Goal: Task Accomplishment & Management: Manage account settings

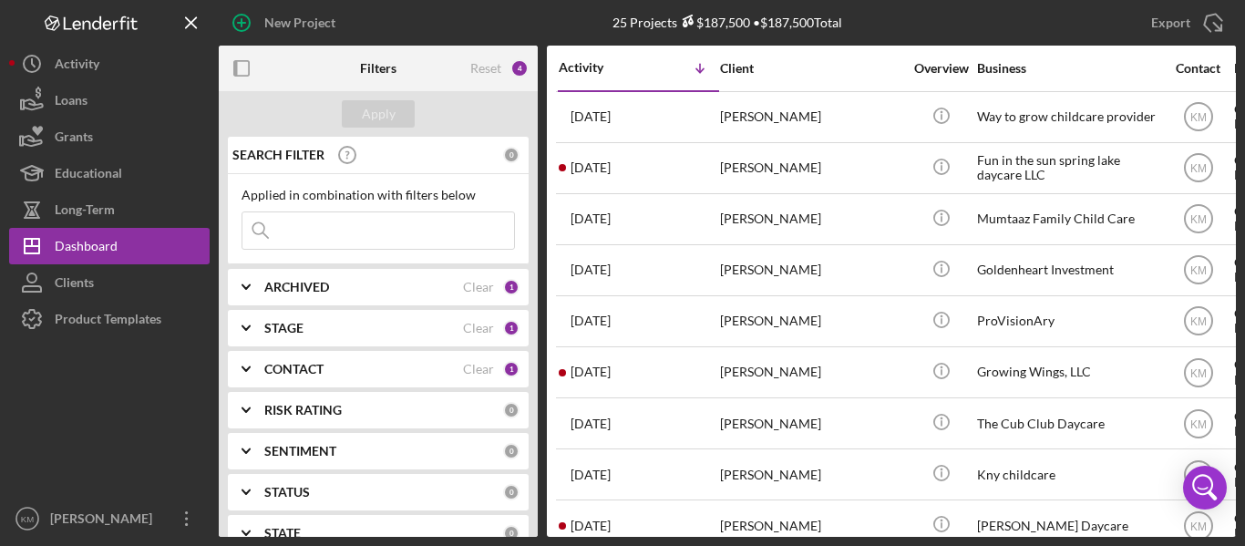
click at [304, 338] on div "STAGE Clear 1" at bounding box center [391, 328] width 255 height 36
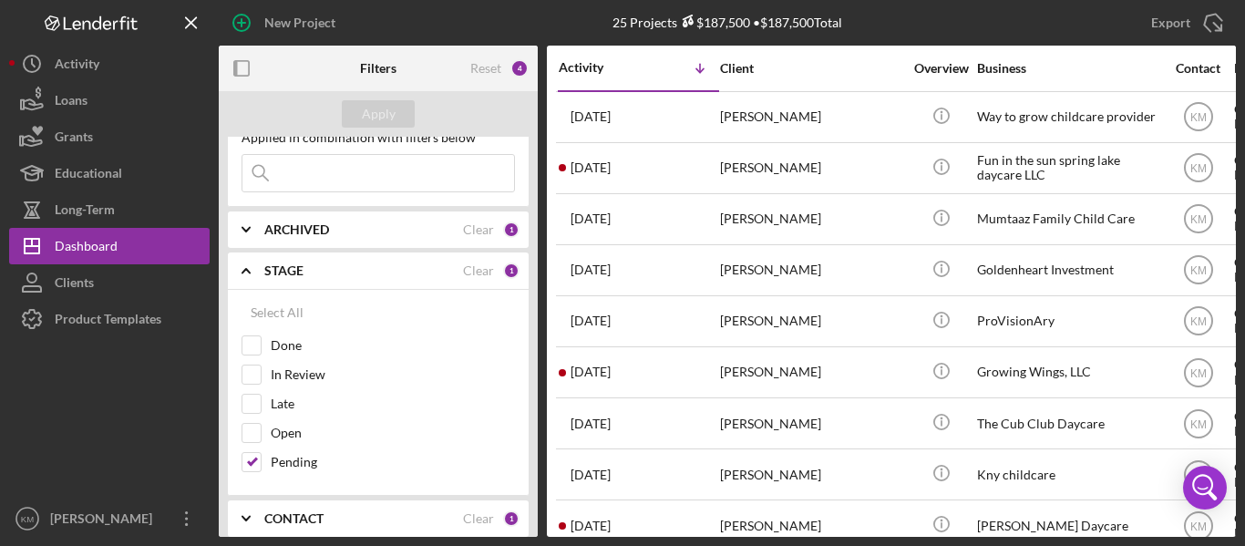
scroll to position [57, 0]
click at [259, 261] on icon "Icon/Expander" at bounding box center [246, 272] width 46 height 46
click at [274, 261] on div "STAGE Clear 1" at bounding box center [391, 271] width 255 height 36
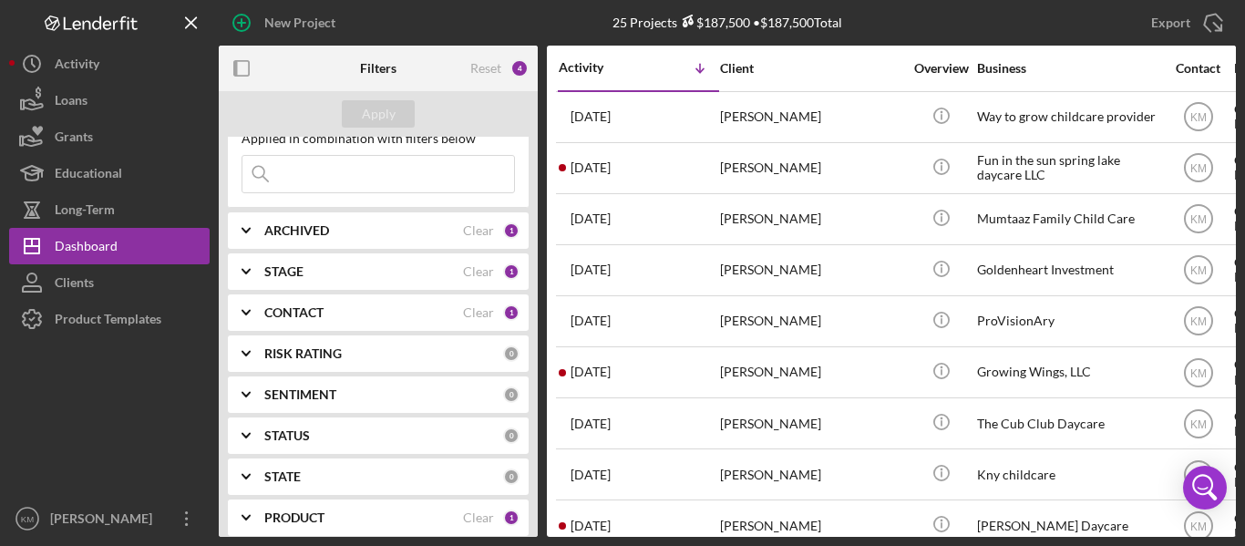
click at [323, 321] on div "CONTACT Clear 1" at bounding box center [391, 312] width 255 height 16
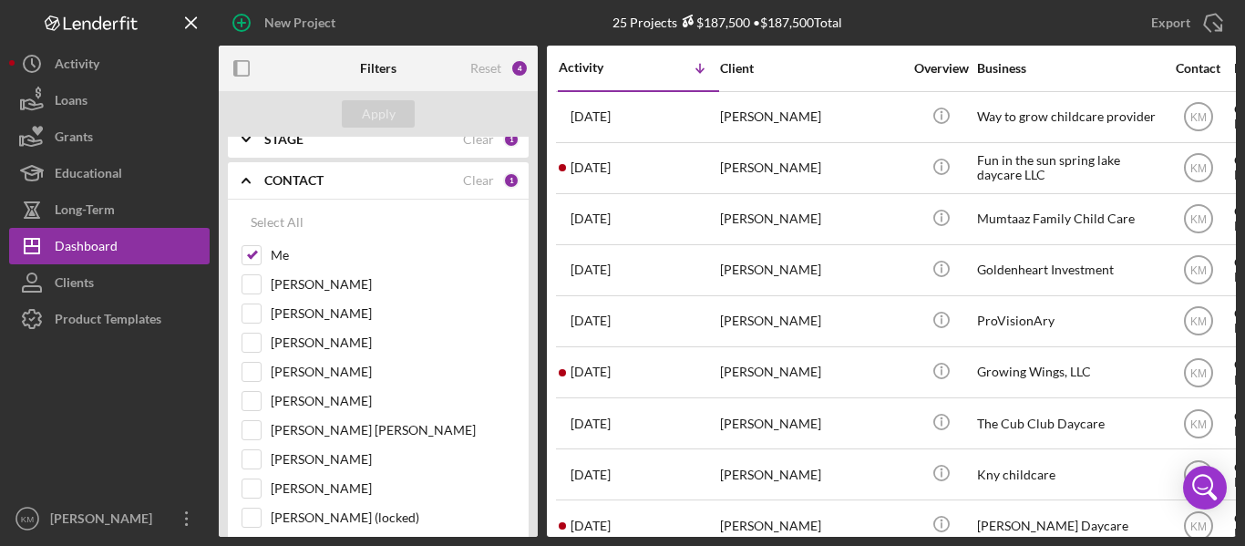
scroll to position [188, 0]
click at [273, 195] on div "CONTACT Clear 1" at bounding box center [391, 181] width 255 height 36
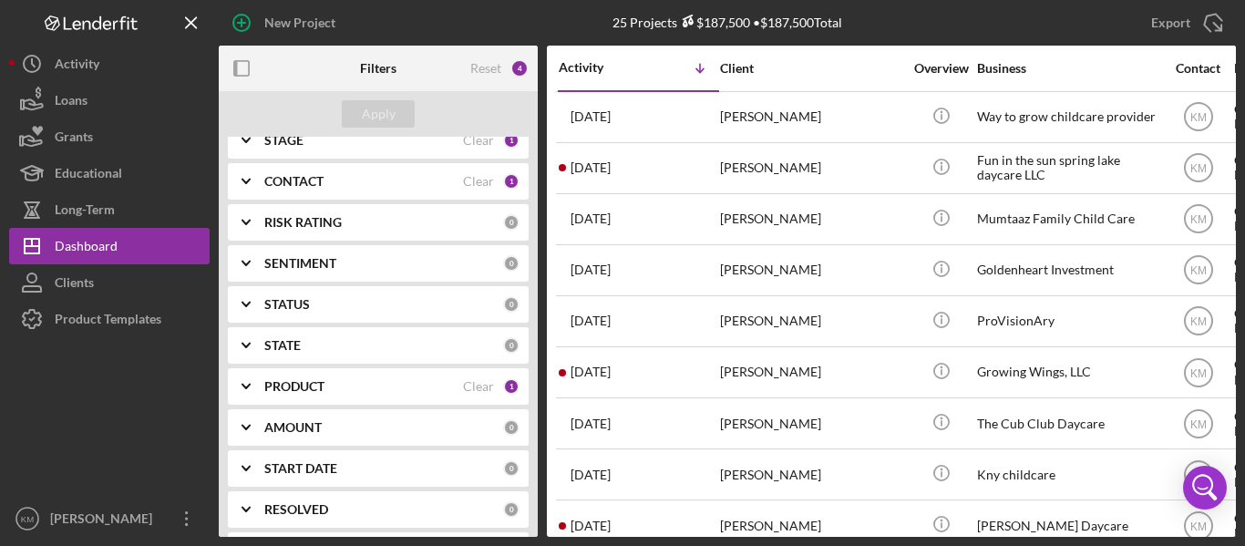
click at [373, 389] on div "PRODUCT" at bounding box center [363, 386] width 199 height 15
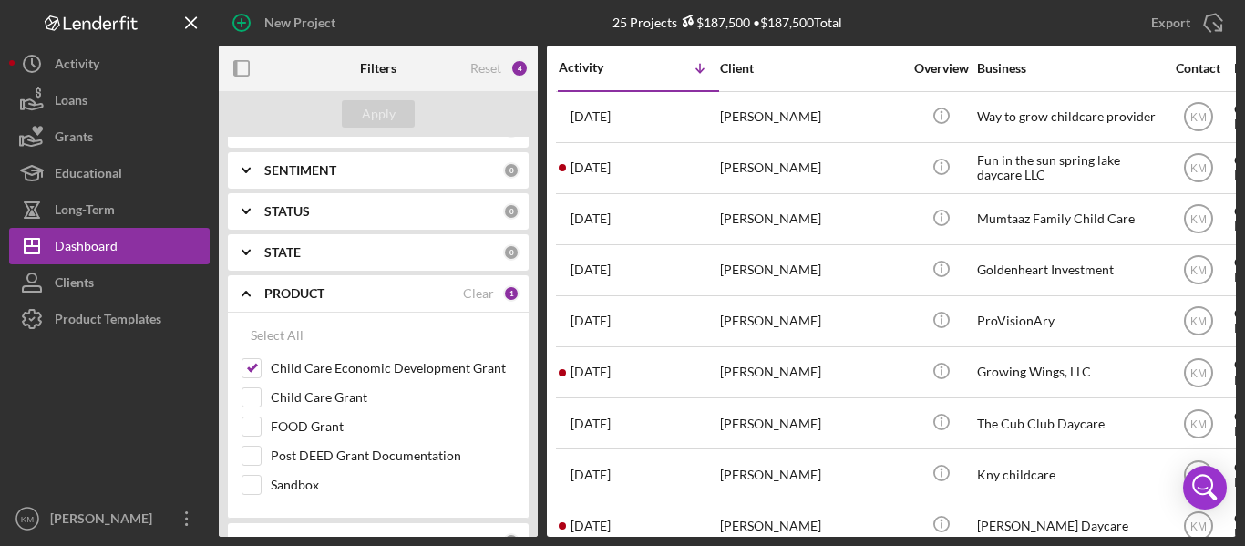
scroll to position [282, 0]
click at [369, 289] on div "PRODUCT" at bounding box center [363, 292] width 199 height 15
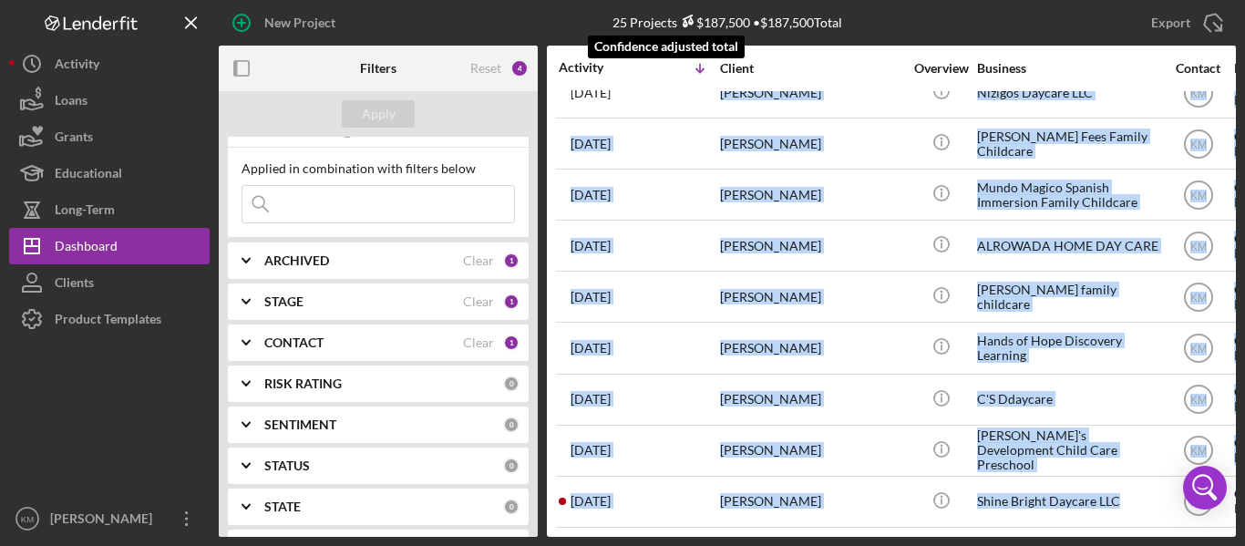
scroll to position [0, 0]
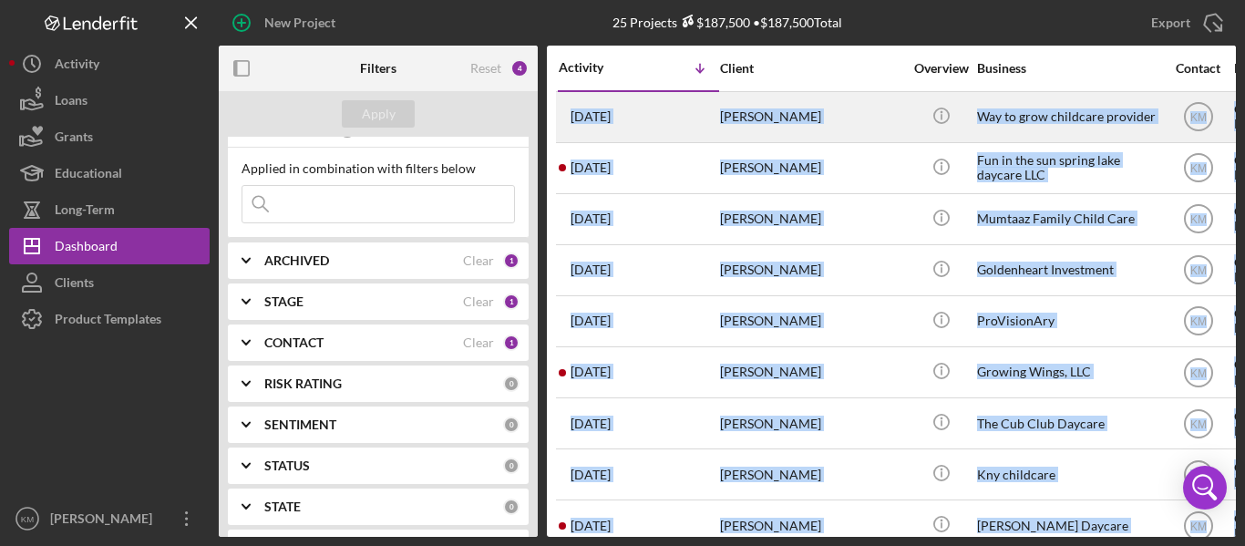
drag, startPoint x: 1133, startPoint y: 493, endPoint x: 556, endPoint y: 117, distance: 689.0
copy tbody "[DATE] [PERSON_NAME] [PERSON_NAME] Icon/Info Way to grow childcare provider KM …"
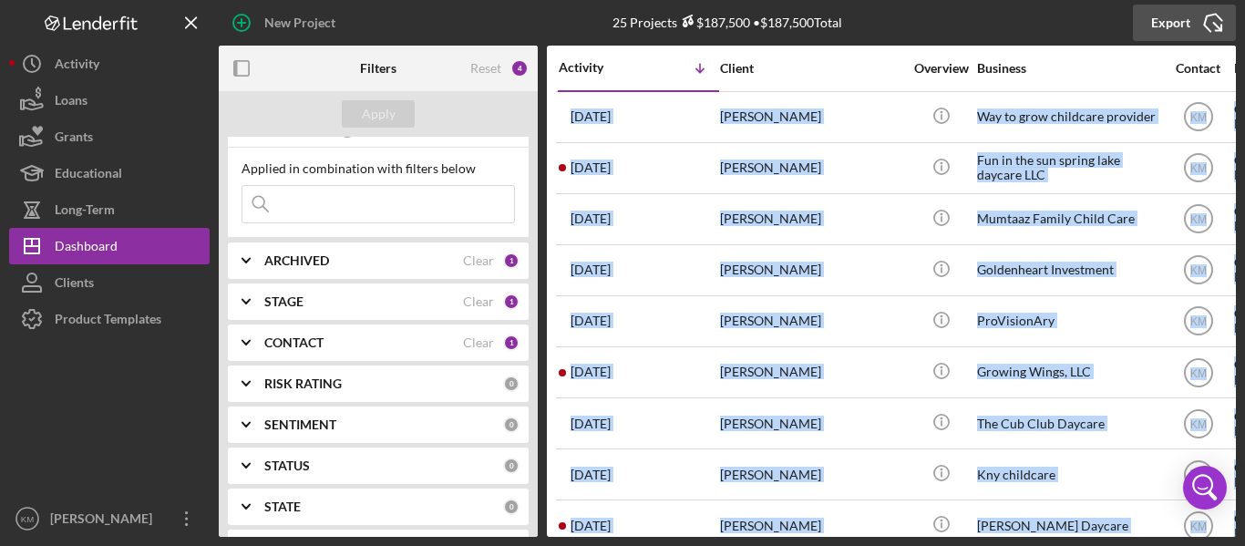
click at [1212, 27] on icon "Icon/Export" at bounding box center [1214, 23] width 46 height 46
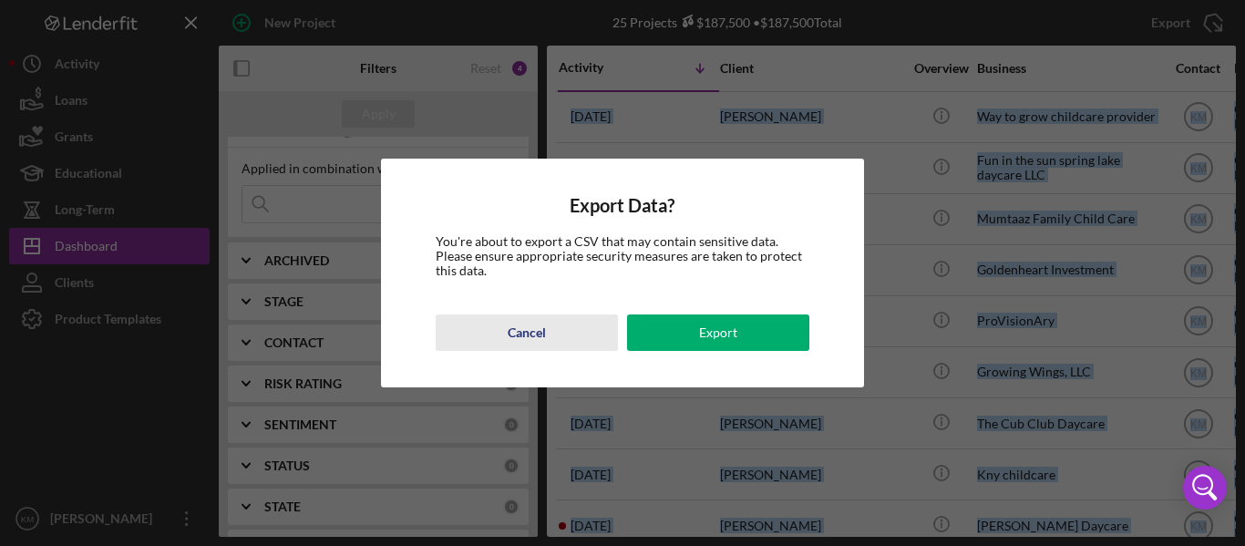
click at [533, 333] on div "Cancel" at bounding box center [527, 333] width 38 height 36
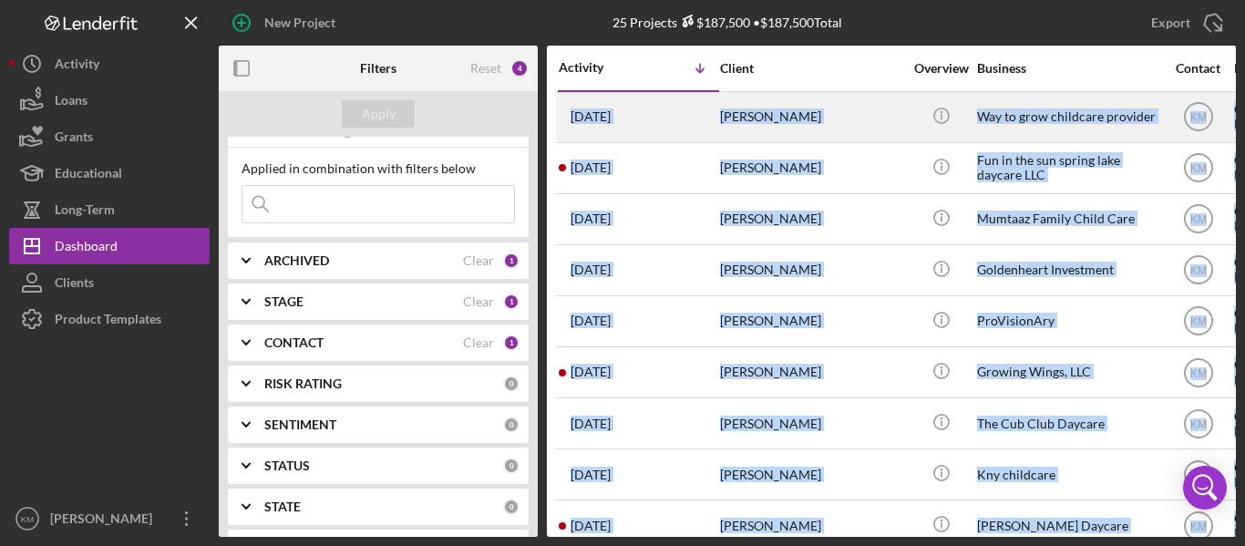
click at [904, 120] on td "[PERSON_NAME]" at bounding box center [812, 116] width 187 height 51
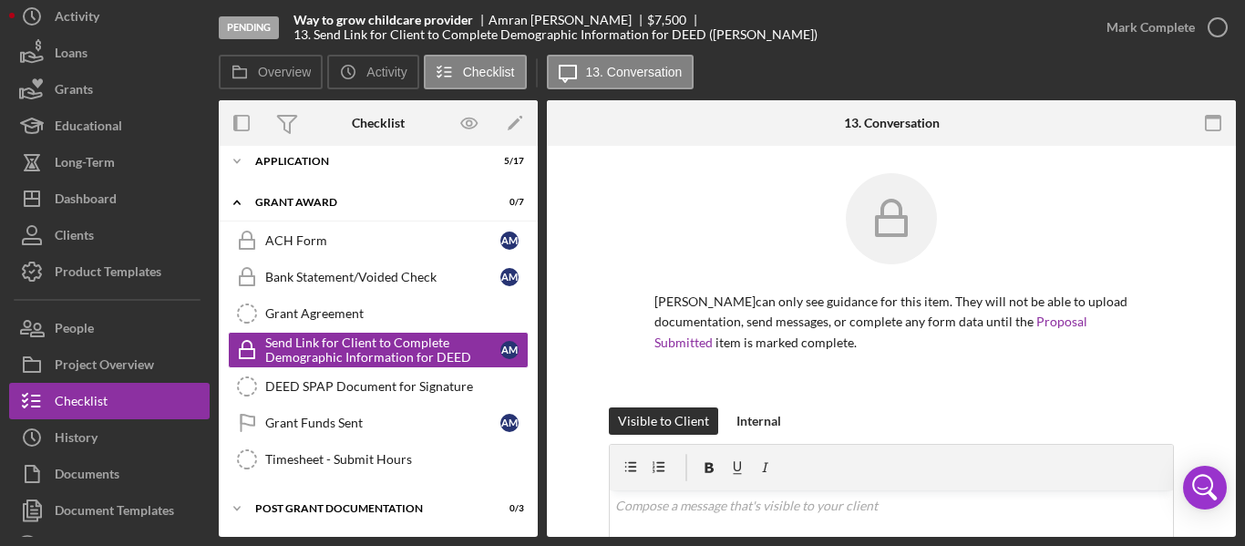
scroll to position [48, 0]
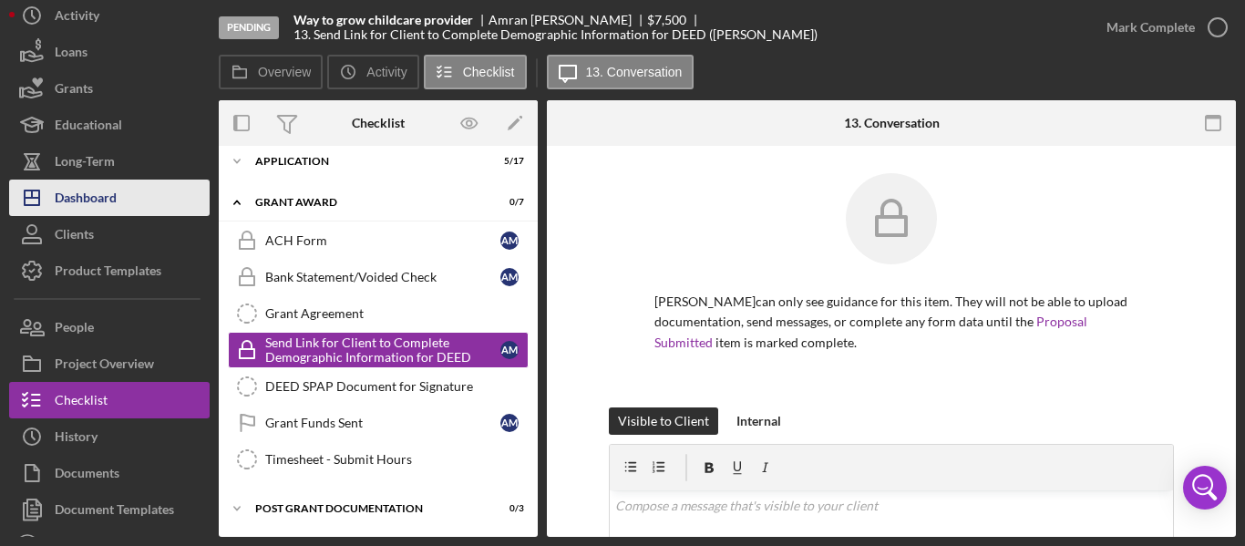
click at [89, 192] on div "Dashboard" at bounding box center [86, 200] width 62 height 41
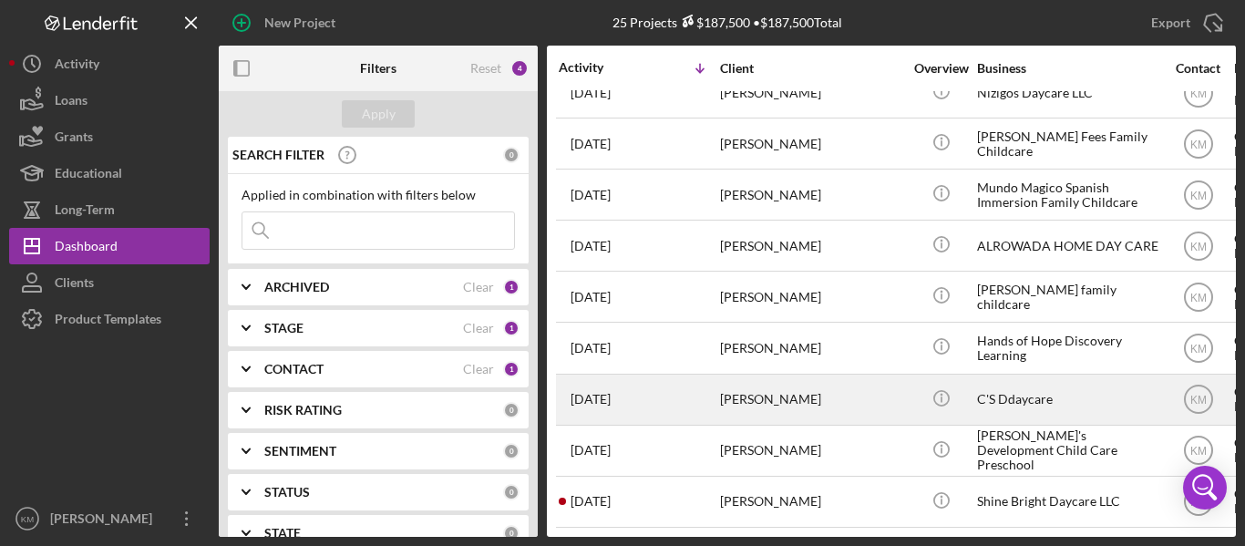
scroll to position [856, 0]
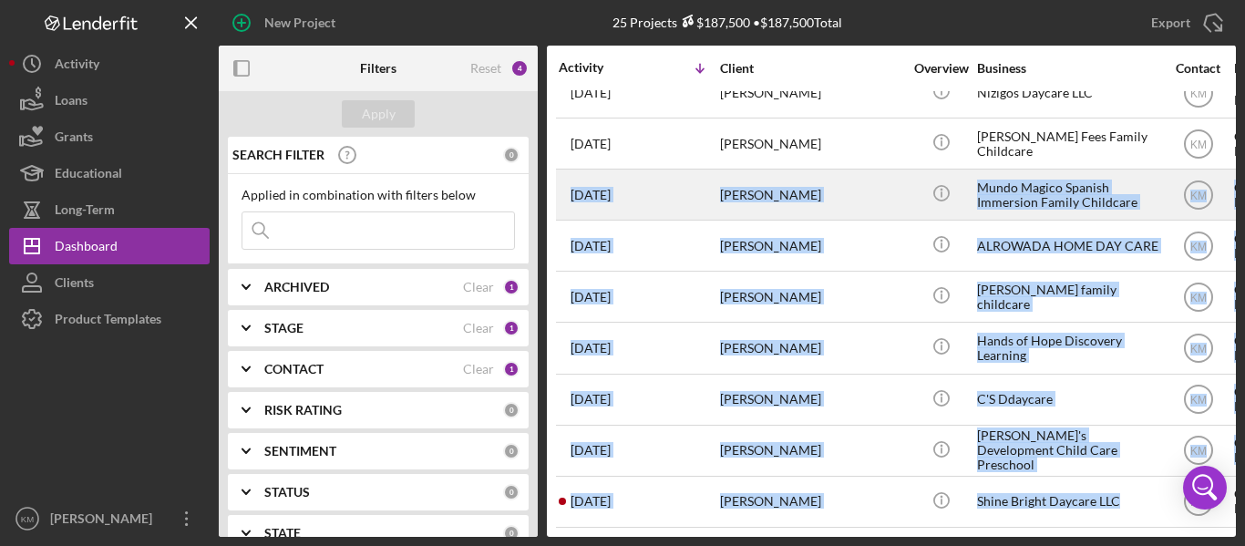
drag, startPoint x: 1132, startPoint y: 487, endPoint x: 557, endPoint y: 171, distance: 656.0
copy tbody "[DATE] [PERSON_NAME] [PERSON_NAME] [PERSON_NAME] Icon/Info Mundo Magico Spanish…"
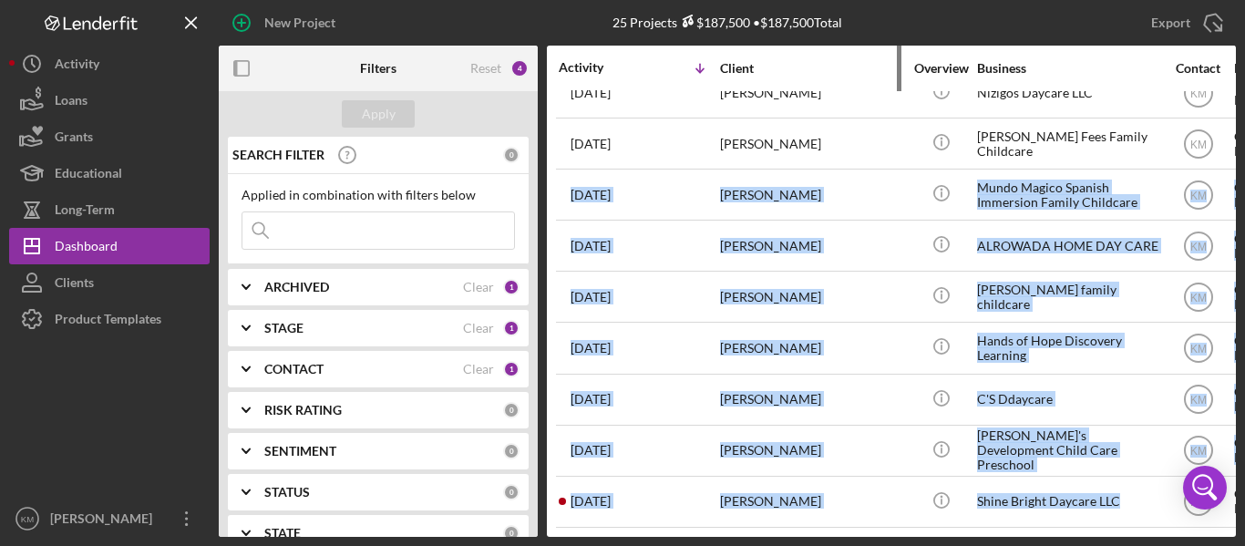
click at [849, 71] on div "Client" at bounding box center [811, 68] width 182 height 15
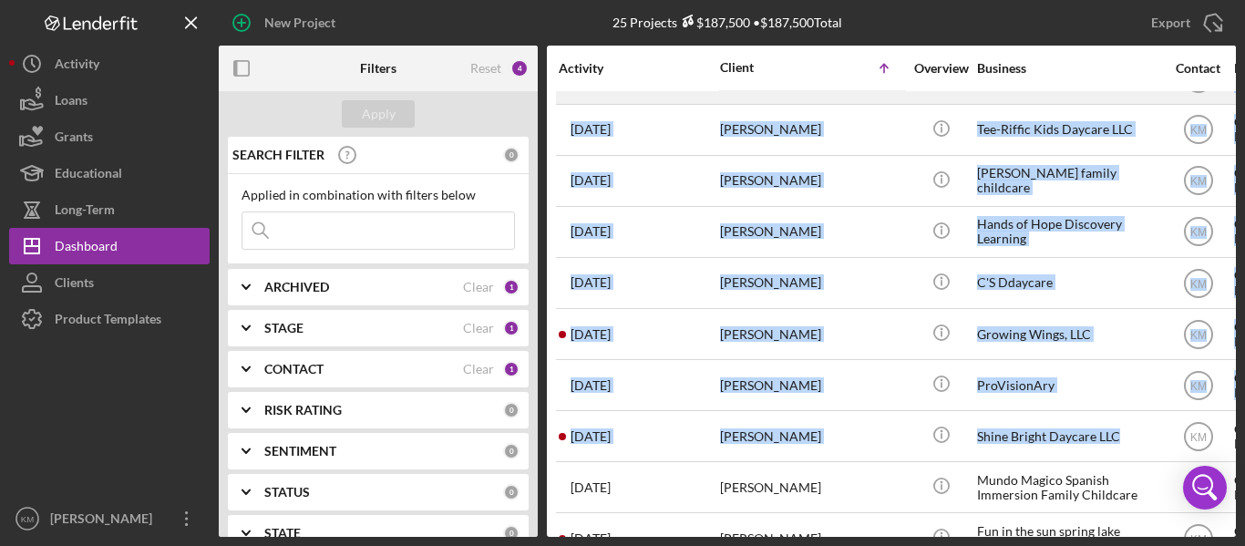
scroll to position [0, 0]
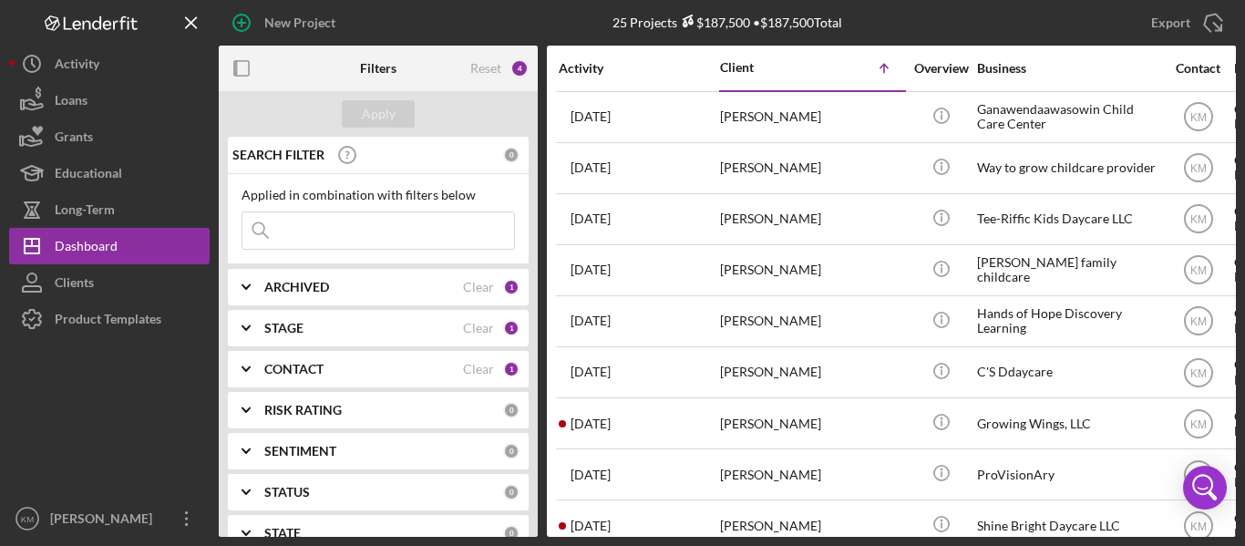
click at [922, 39] on div "Export Icon/Export" at bounding box center [1066, 23] width 339 height 46
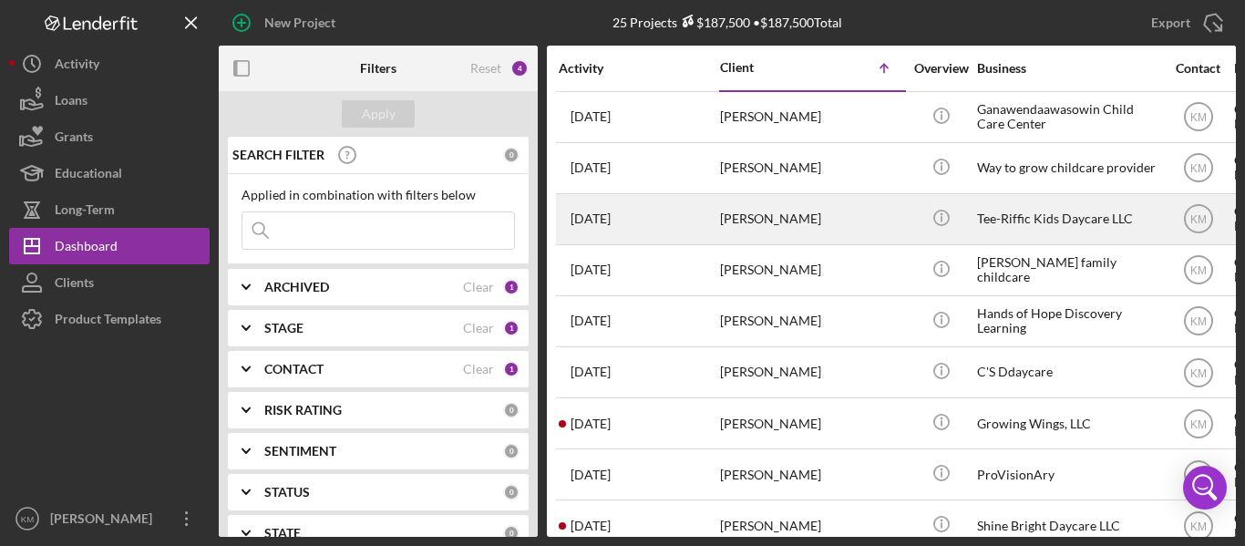
scroll to position [1, 0]
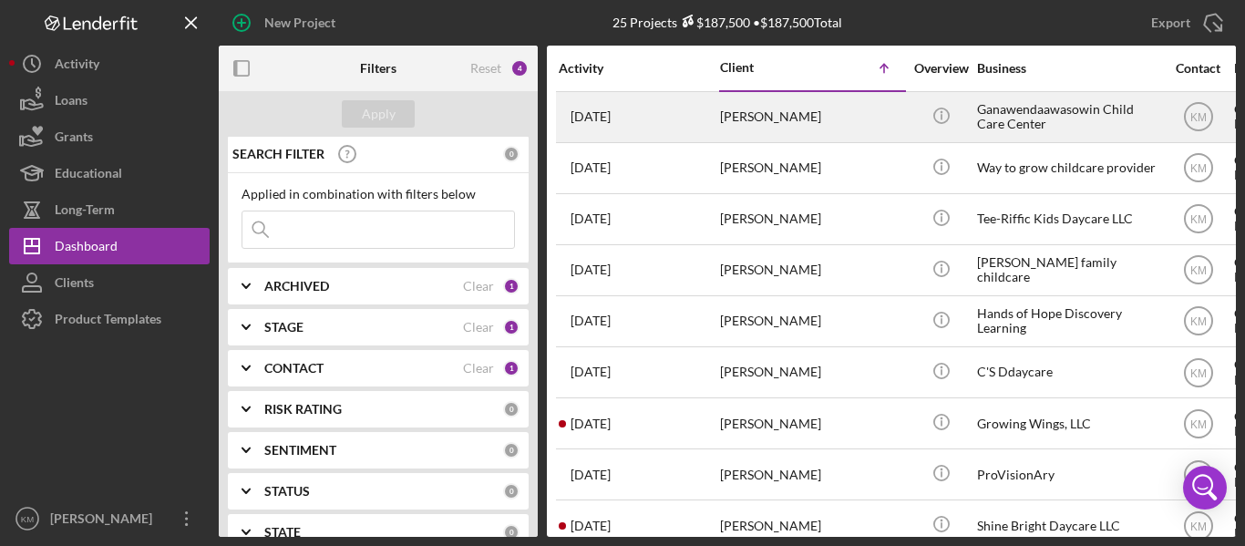
click at [814, 131] on div "[PERSON_NAME]" at bounding box center [811, 117] width 182 height 48
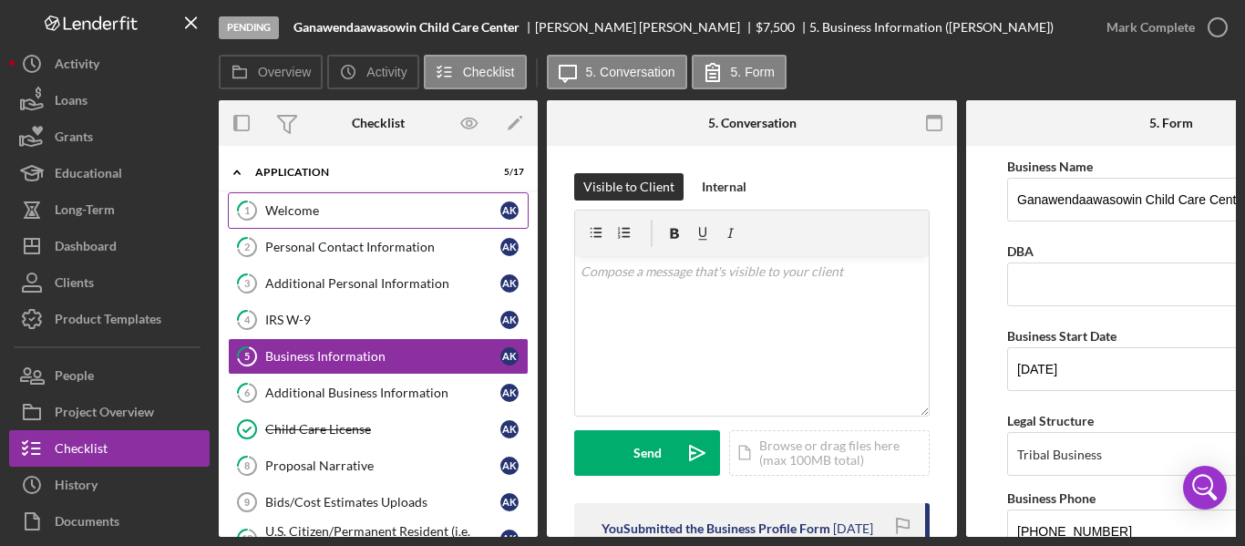
click at [341, 212] on div "Welcome" at bounding box center [382, 210] width 235 height 15
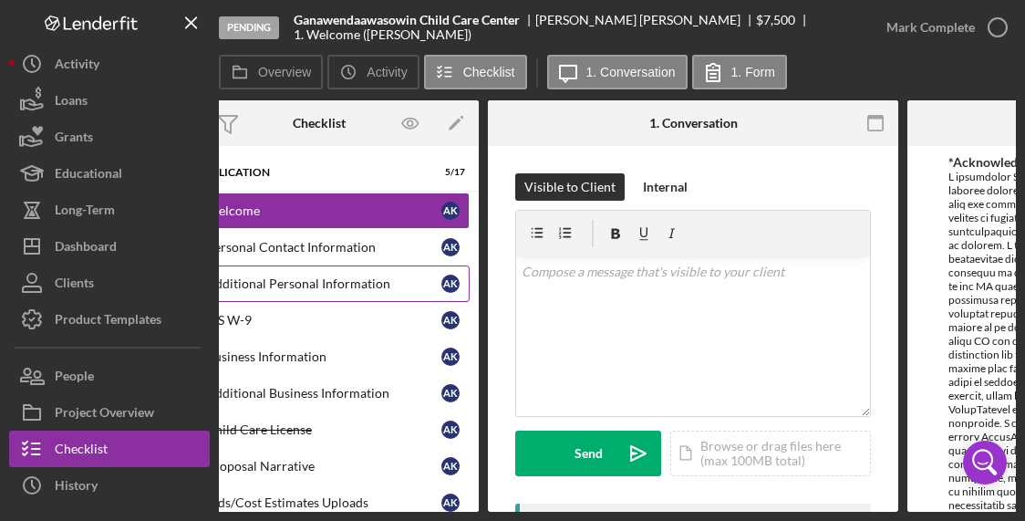
scroll to position [0, 32]
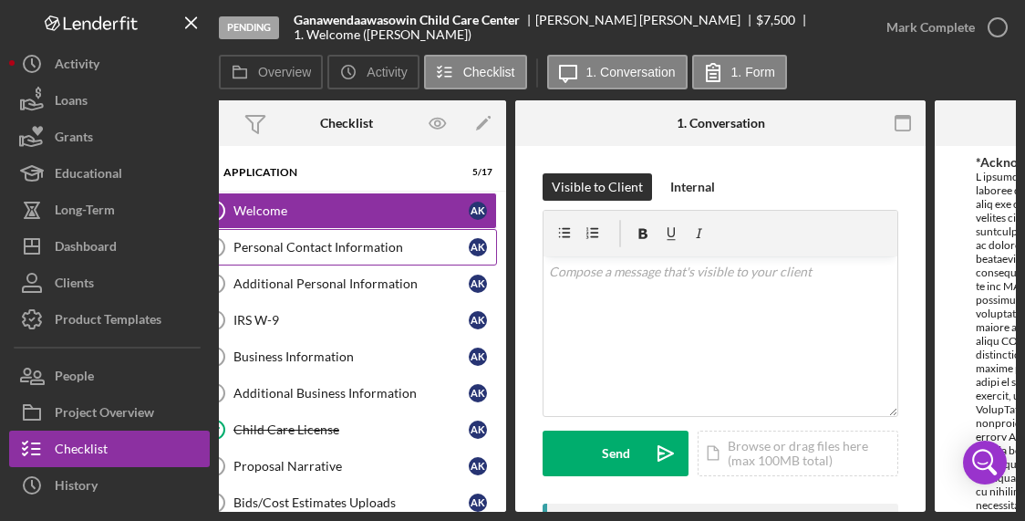
click at [399, 248] on div "Personal Contact Information" at bounding box center [350, 247] width 235 height 15
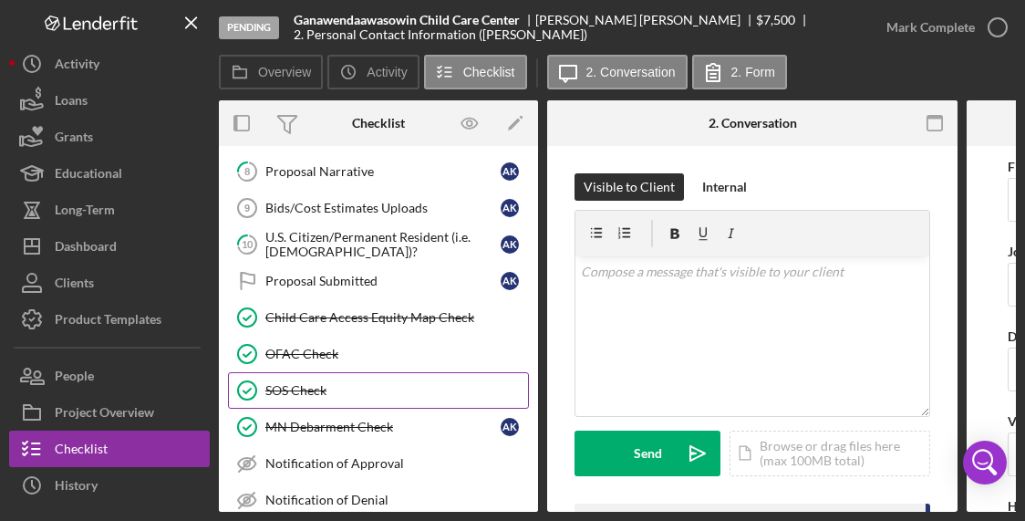
scroll to position [318, 0]
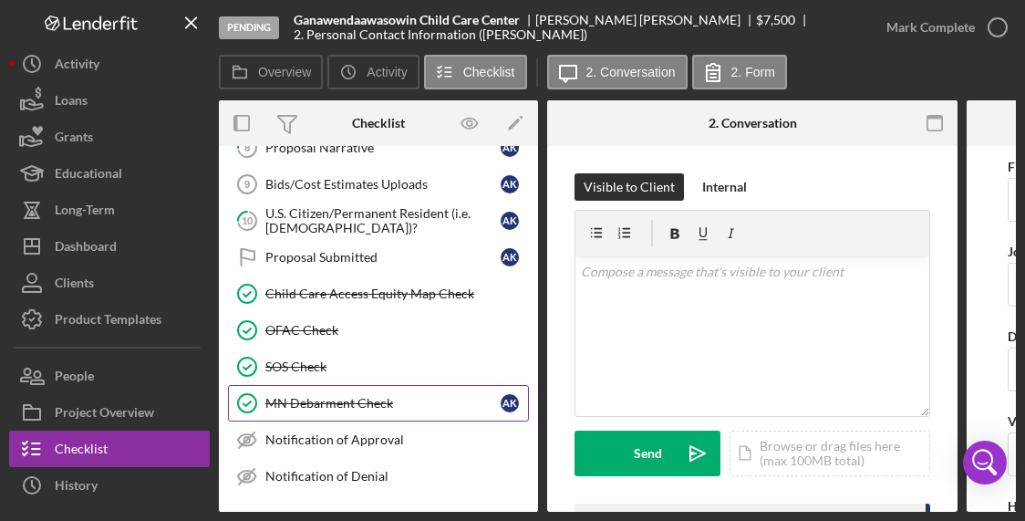
click at [359, 407] on div "MN Debarment Check" at bounding box center [382, 403] width 235 height 15
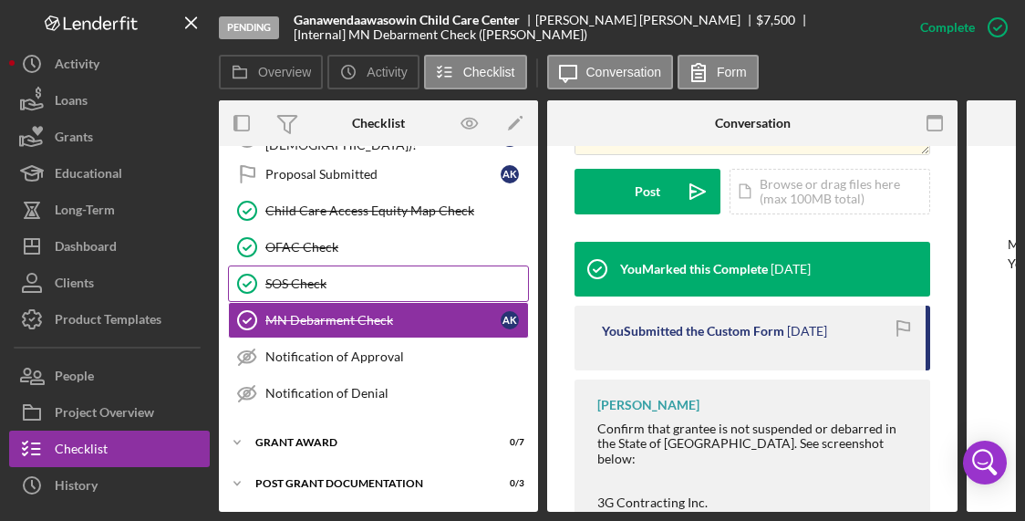
scroll to position [402, 0]
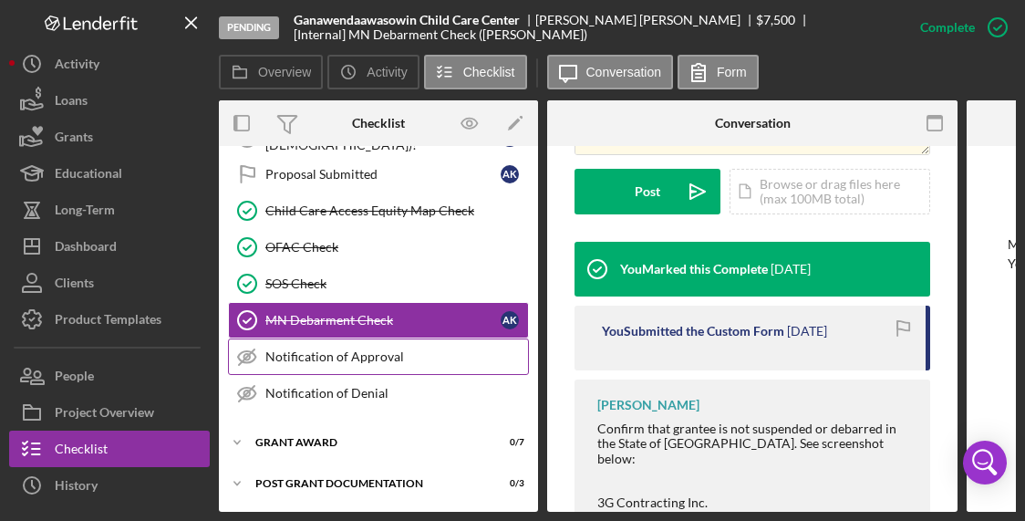
click at [336, 359] on div "Notification of Approval" at bounding box center [396, 356] width 263 height 15
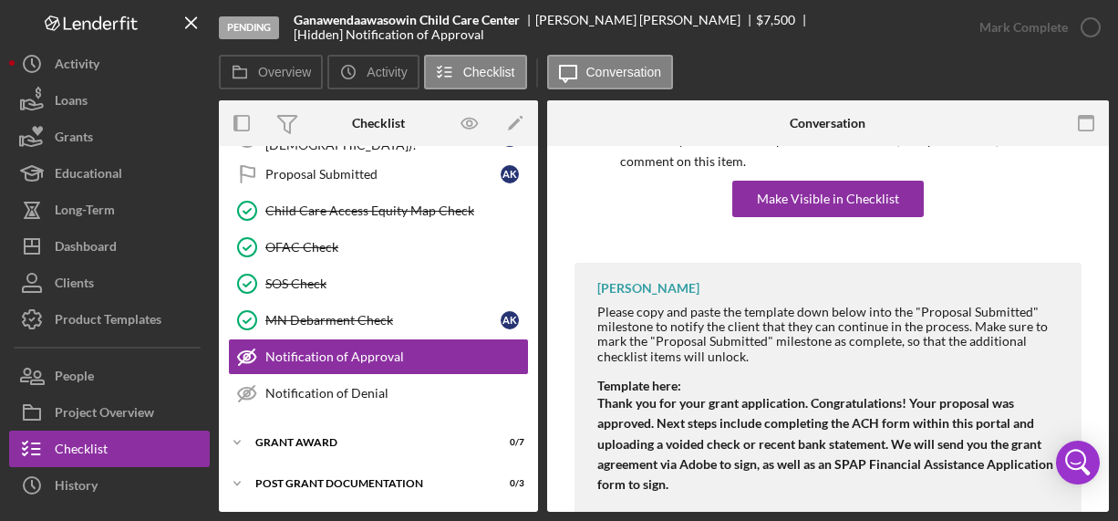
scroll to position [224, 0]
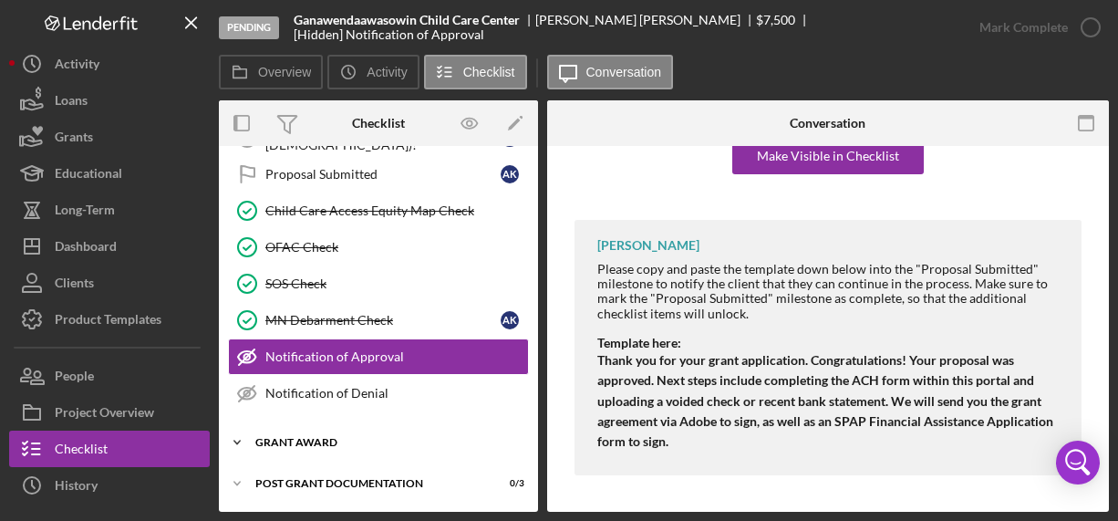
click at [251, 439] on icon "Icon/Expander" at bounding box center [237, 442] width 36 height 36
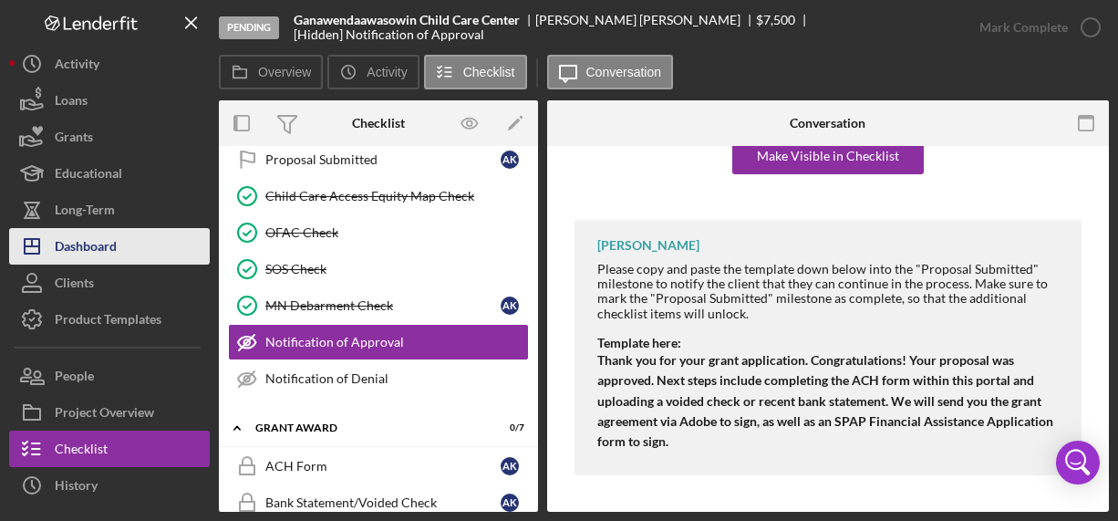
scroll to position [414, 0]
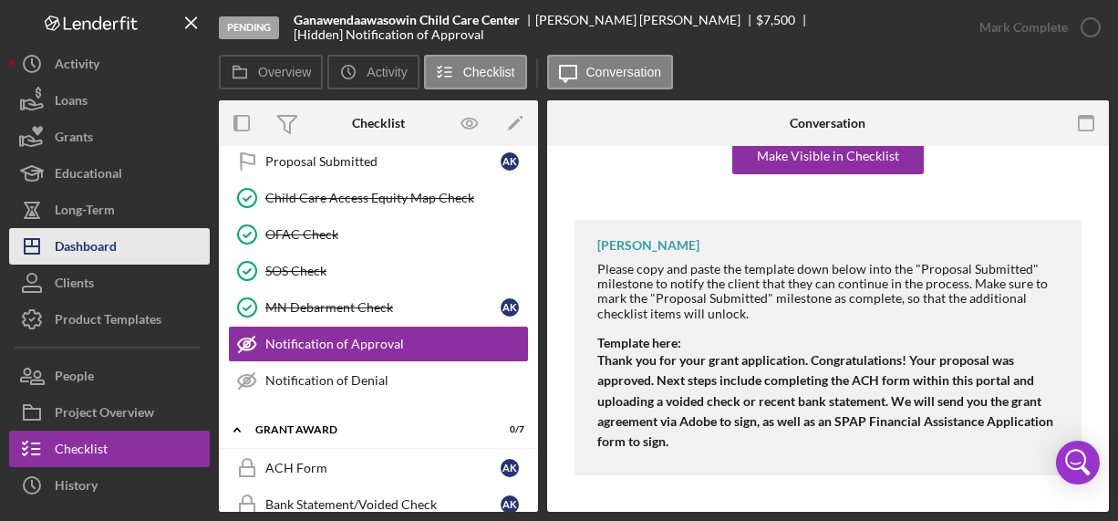
click at [97, 242] on div "Dashboard" at bounding box center [86, 248] width 62 height 41
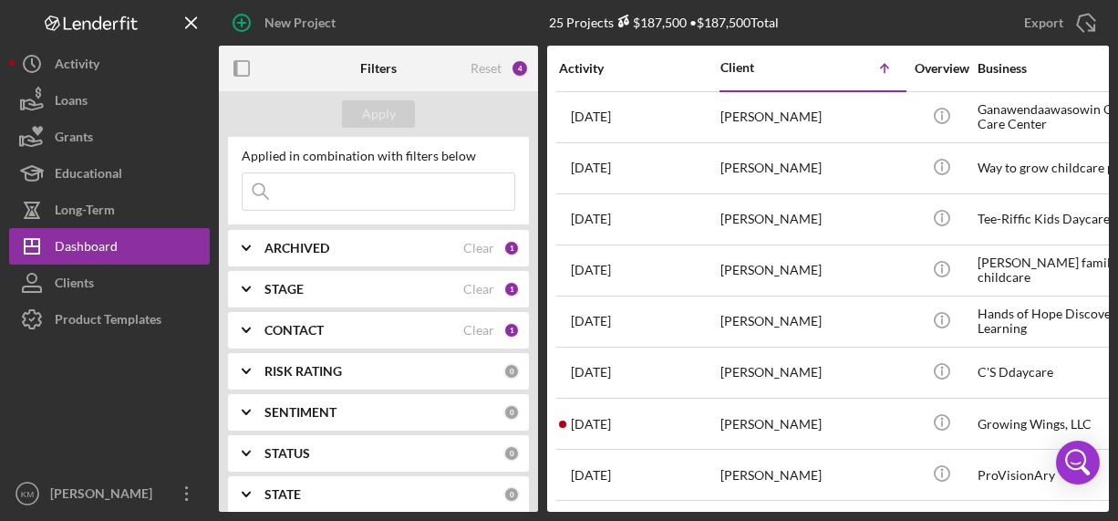
click at [263, 284] on icon "Icon/Expander" at bounding box center [246, 289] width 46 height 46
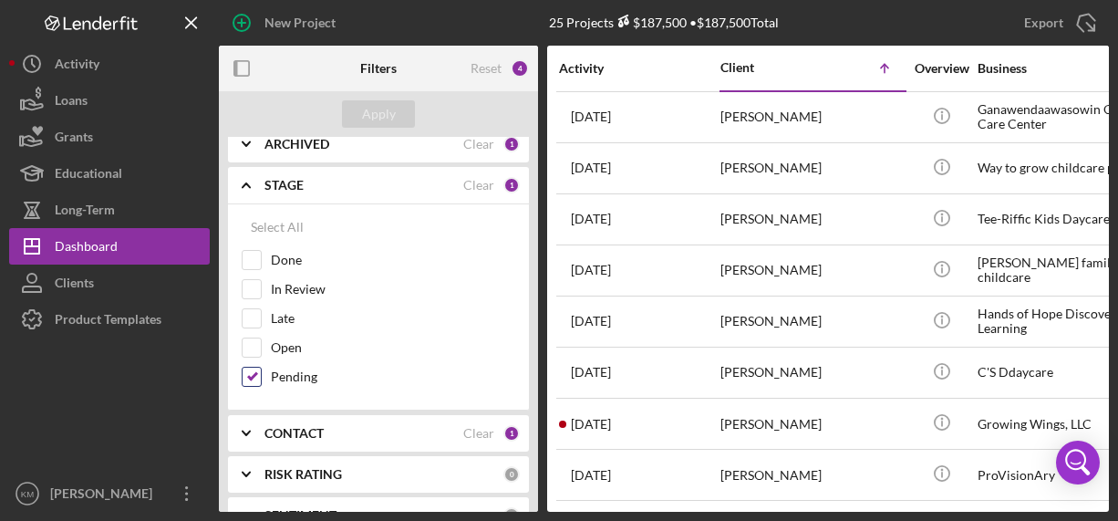
scroll to position [139, 0]
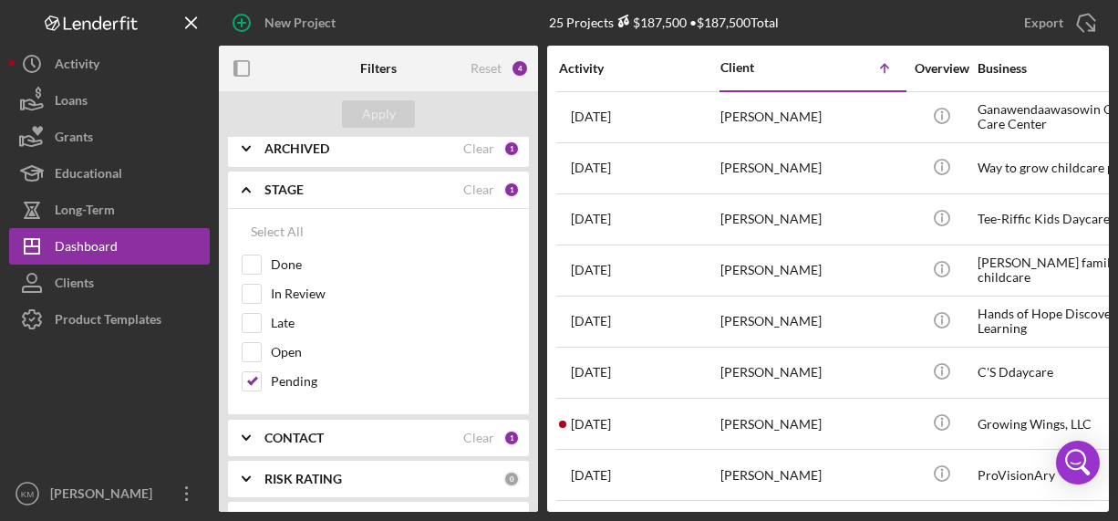
click at [238, 179] on icon "Icon/Expander" at bounding box center [246, 190] width 46 height 46
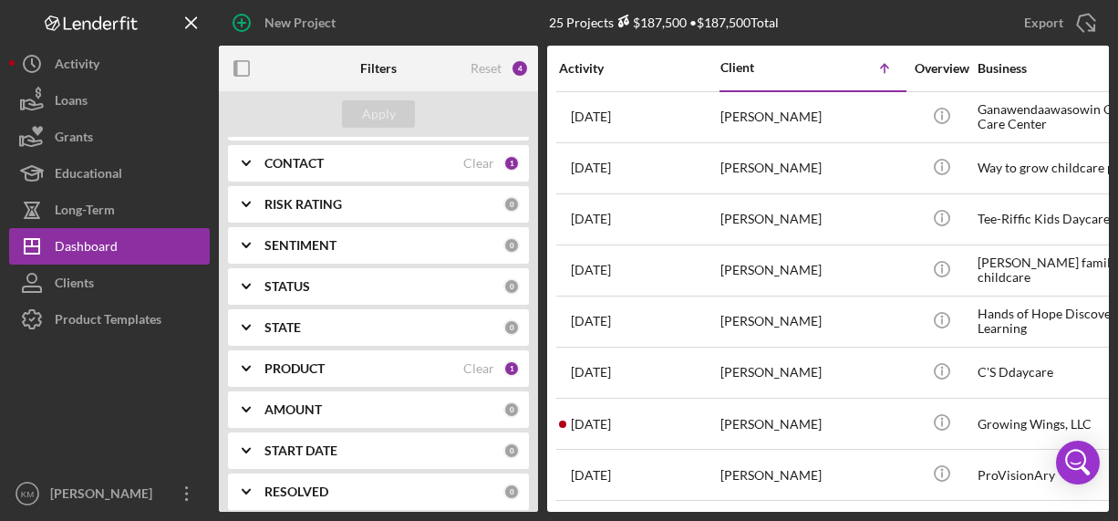
scroll to position [204, 0]
click at [263, 367] on icon "Icon/Expander" at bounding box center [246, 370] width 46 height 46
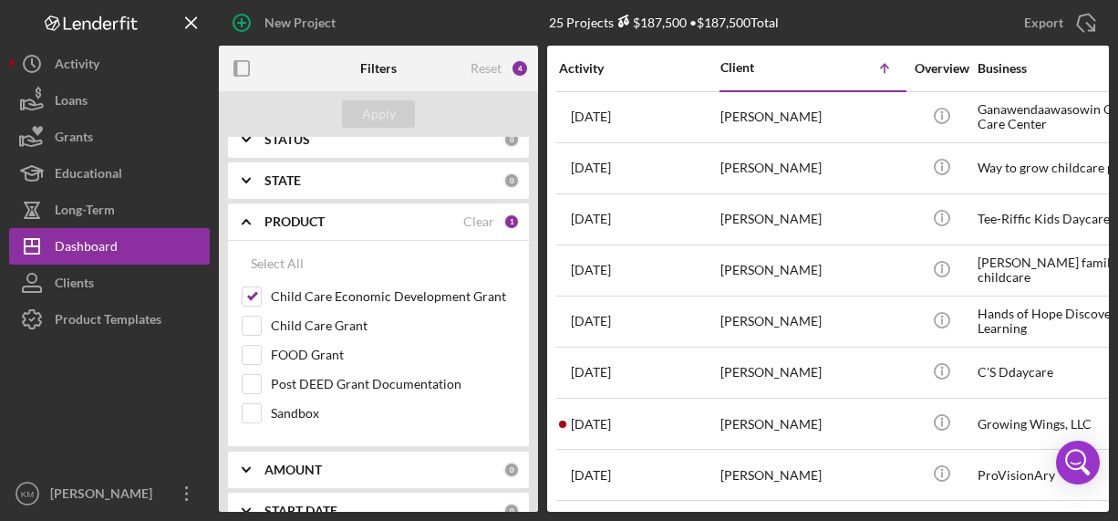
scroll to position [354, 0]
click at [392, 218] on div "PRODUCT" at bounding box center [363, 220] width 199 height 15
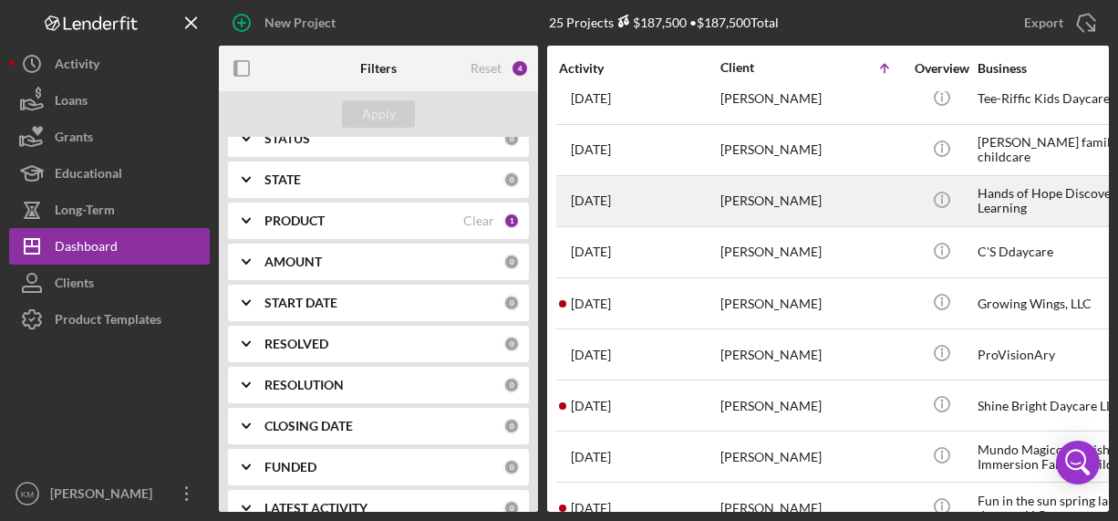
scroll to position [0, 0]
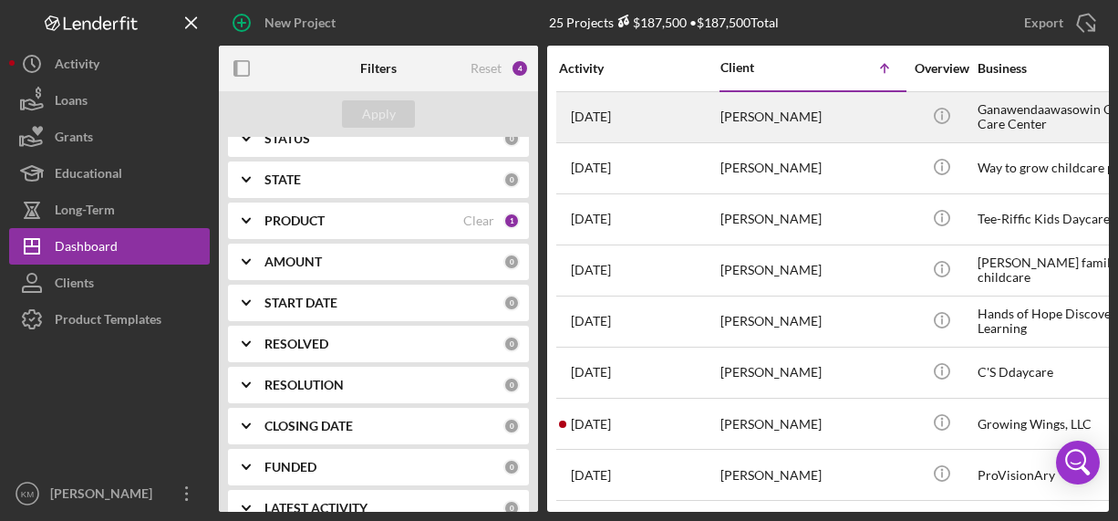
click at [873, 115] on div "[PERSON_NAME]" at bounding box center [811, 117] width 182 height 48
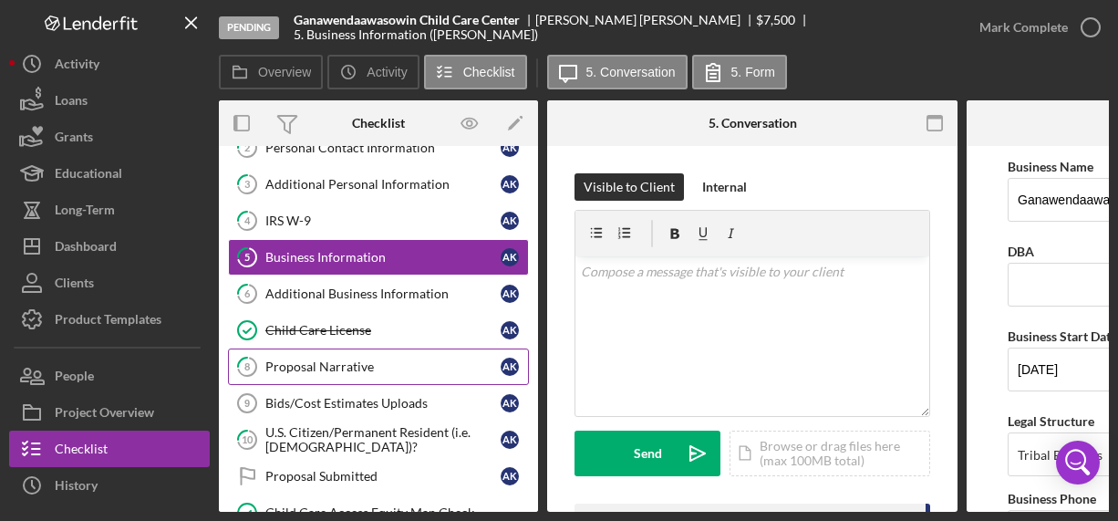
scroll to position [116, 0]
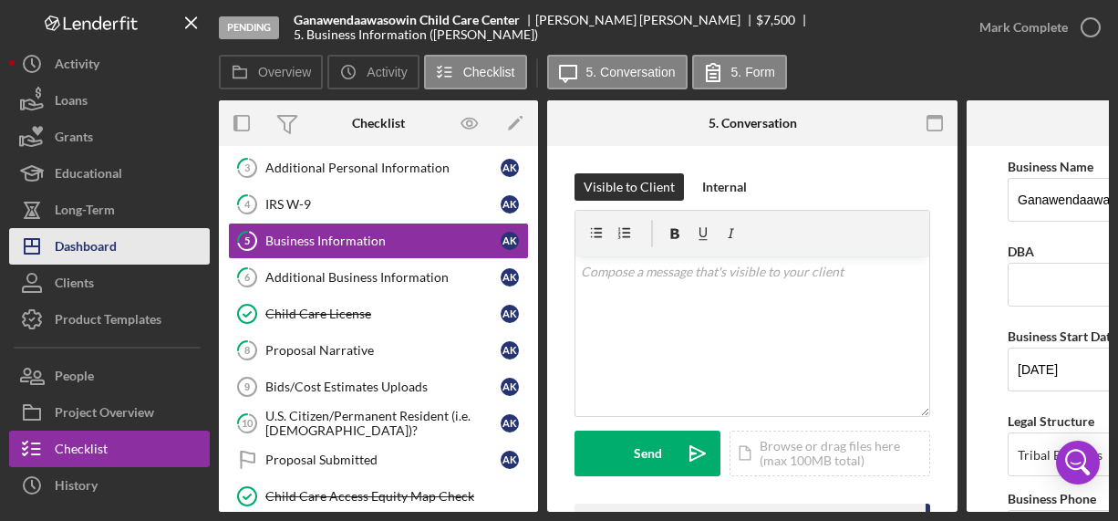
click at [84, 240] on div "Dashboard" at bounding box center [86, 248] width 62 height 41
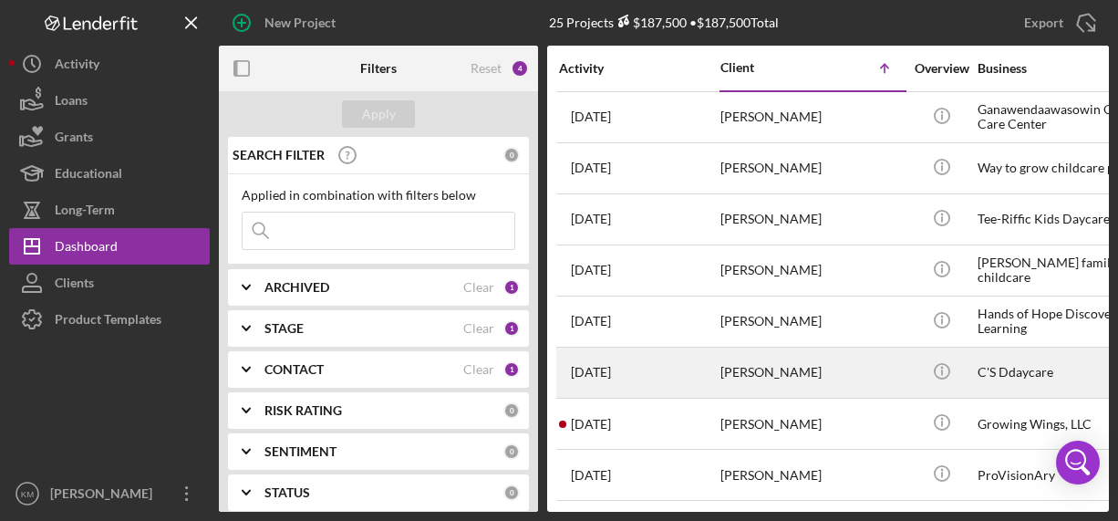
click at [865, 366] on div "[PERSON_NAME]" at bounding box center [811, 372] width 182 height 48
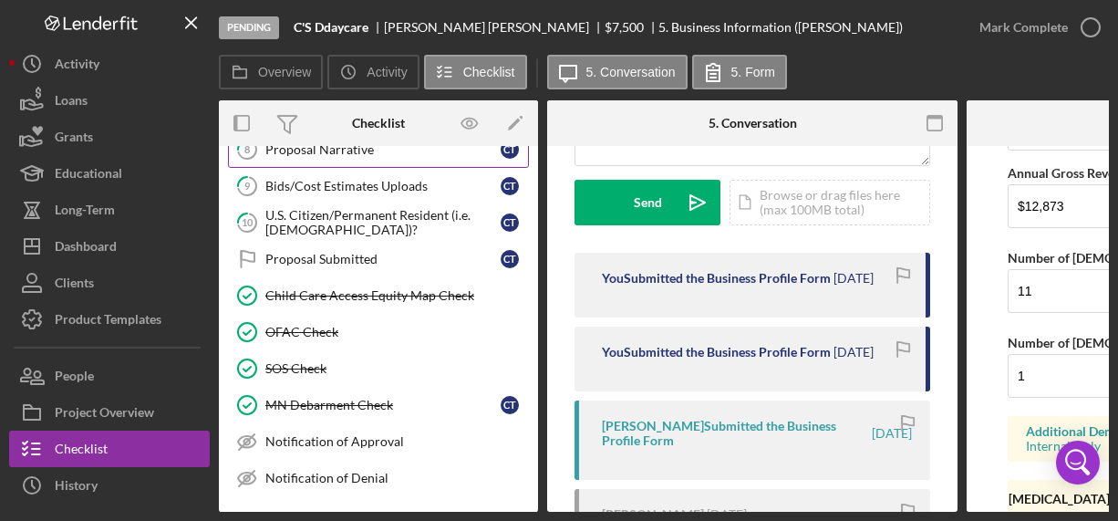
scroll to position [407, 0]
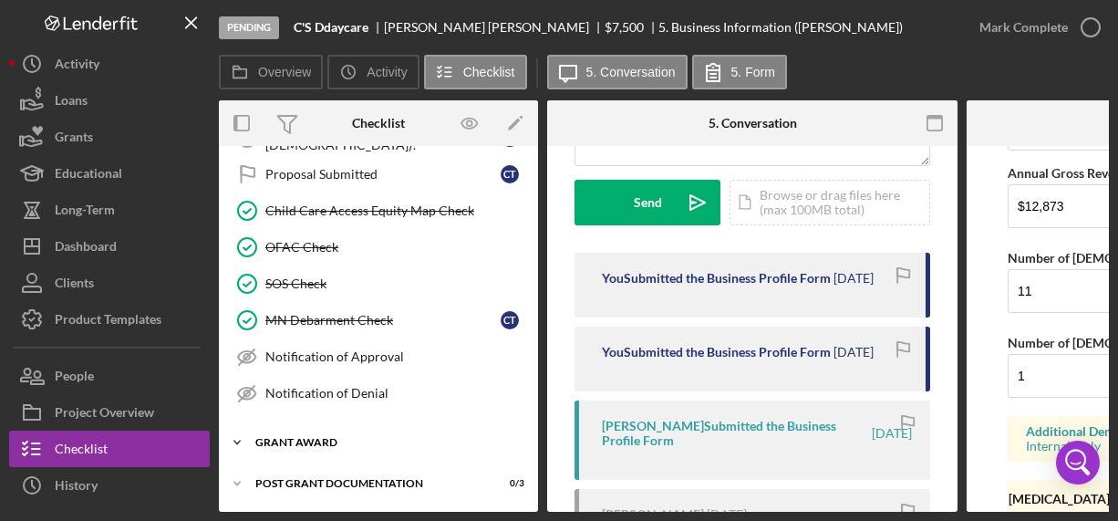
click at [331, 429] on div "Icon/Expander Grant Award 0 / 7" at bounding box center [378, 442] width 319 height 36
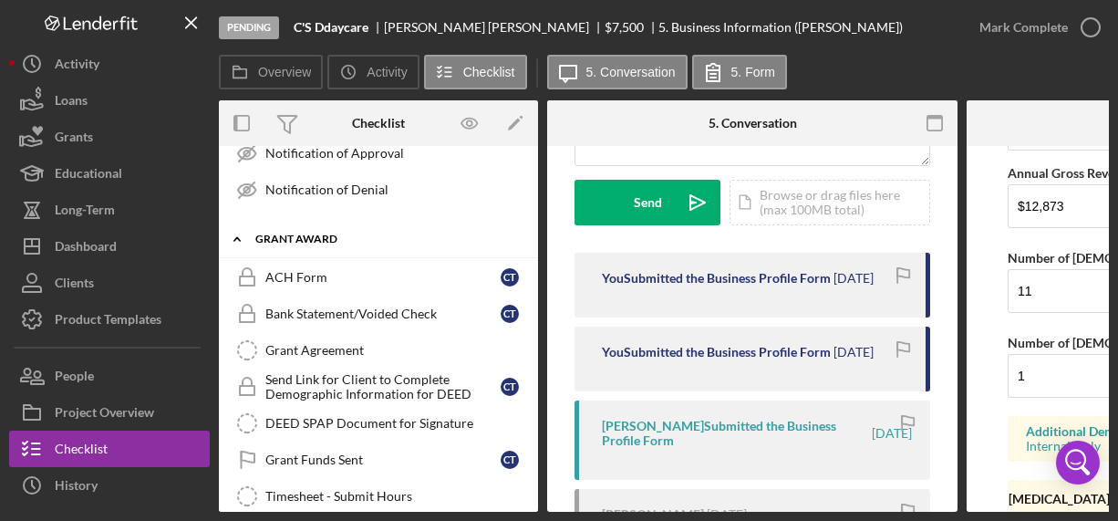
scroll to position [645, 0]
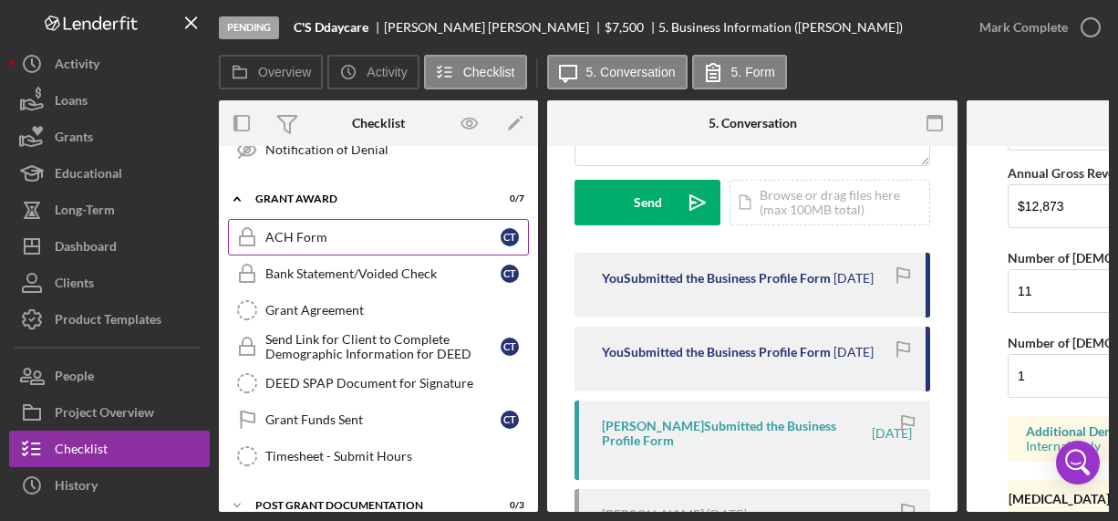
click at [356, 230] on div "ACH Form" at bounding box center [382, 237] width 235 height 15
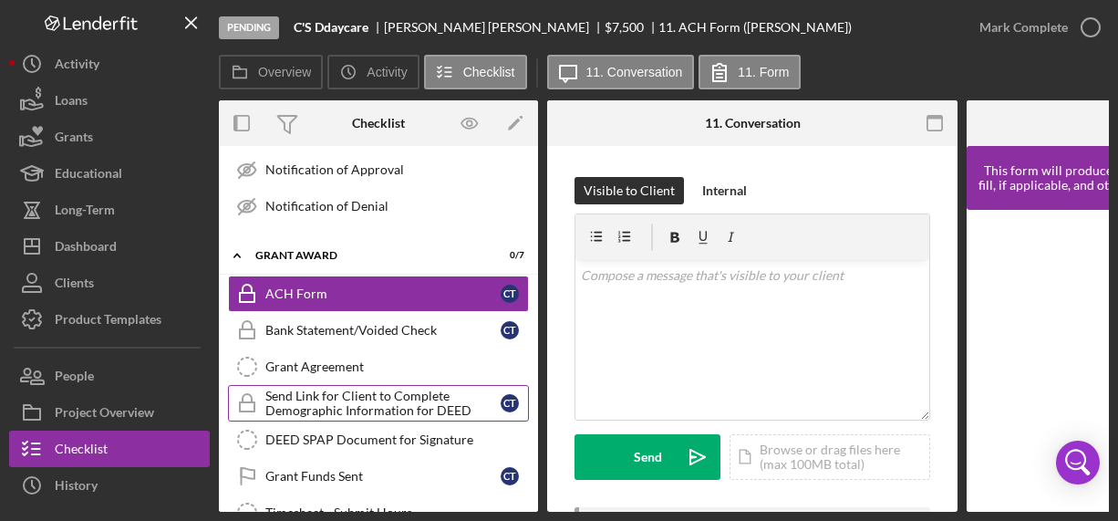
scroll to position [605, 0]
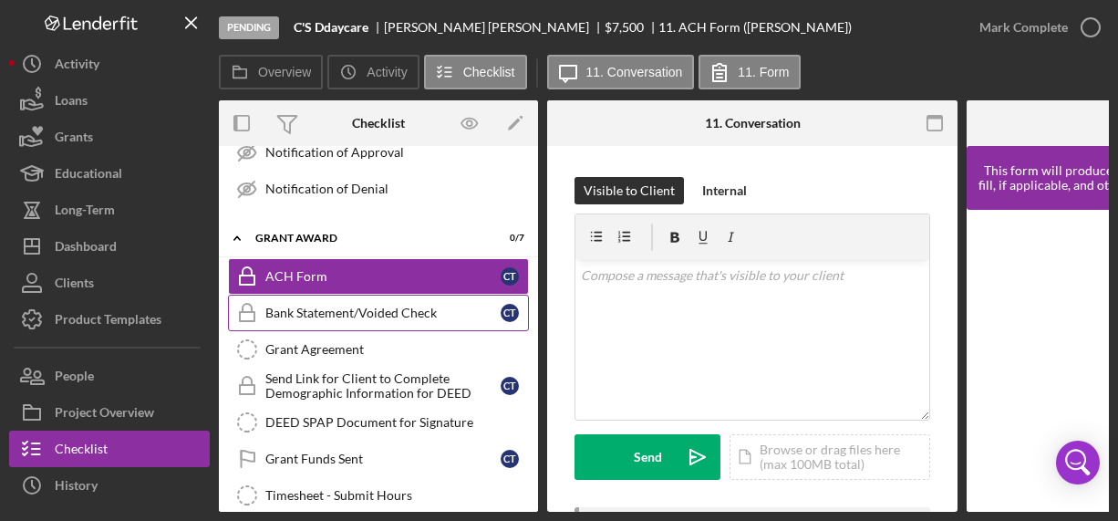
click at [368, 305] on div "Bank Statement/Voided Check" at bounding box center [382, 312] width 235 height 15
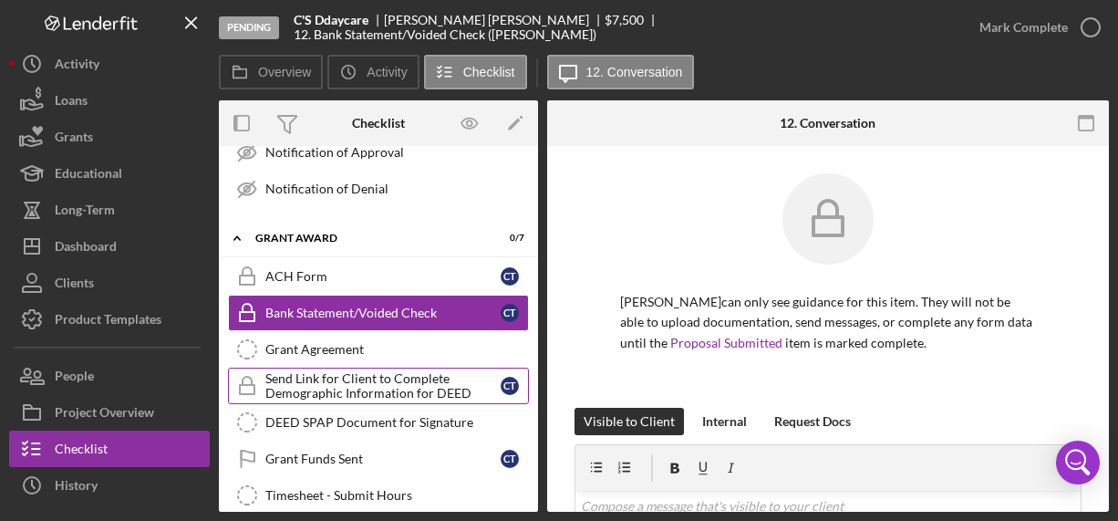
click at [353, 376] on div "Send Link for Client to Complete Demographic Information for DEED" at bounding box center [382, 385] width 235 height 29
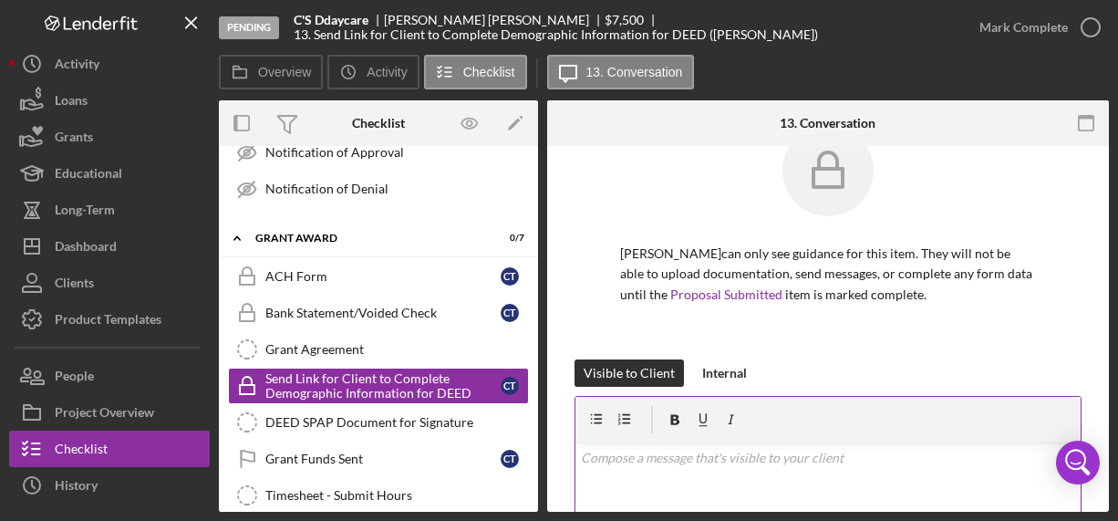
scroll to position [46, 0]
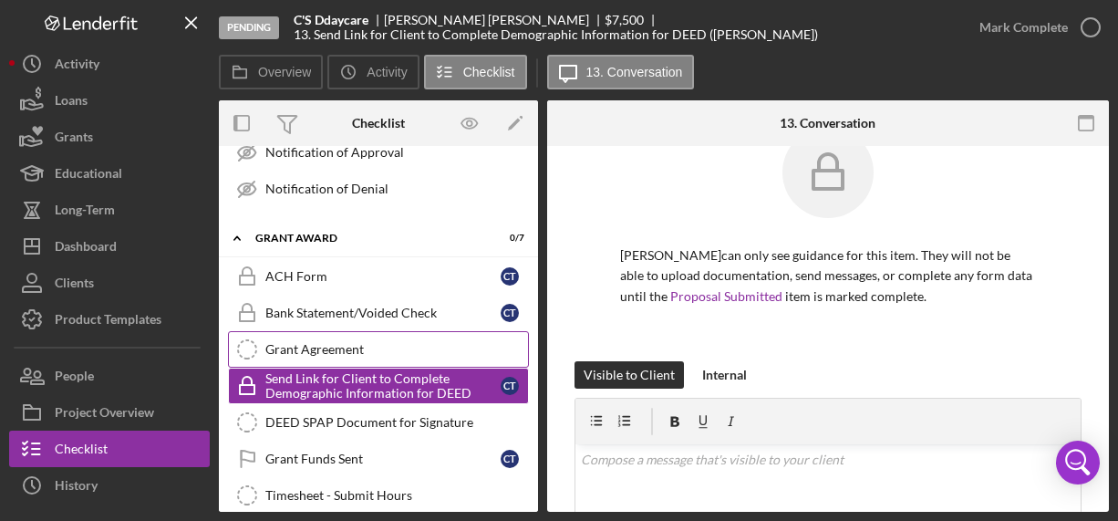
click at [359, 351] on div "Grant Agreement" at bounding box center [396, 349] width 263 height 15
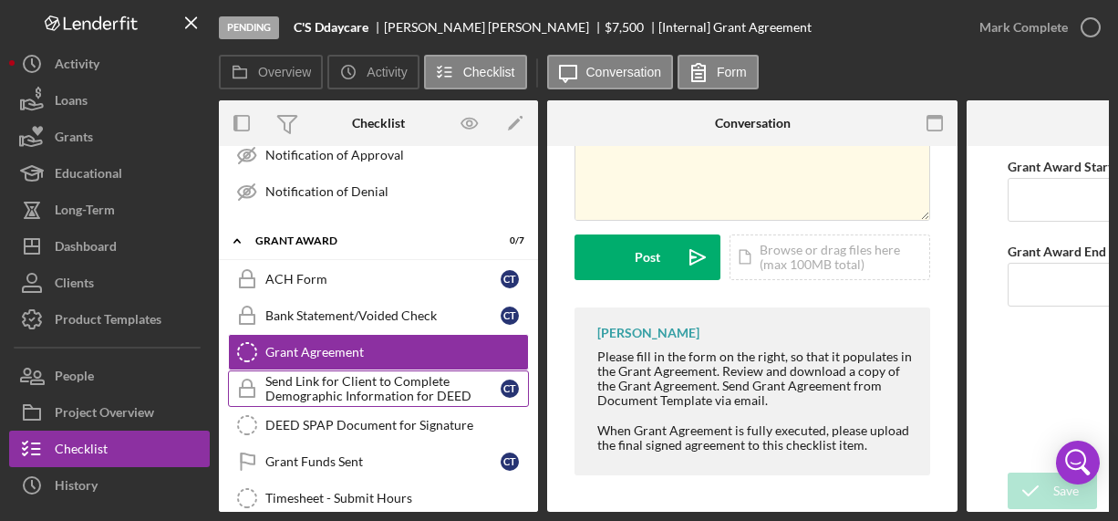
scroll to position [606, 0]
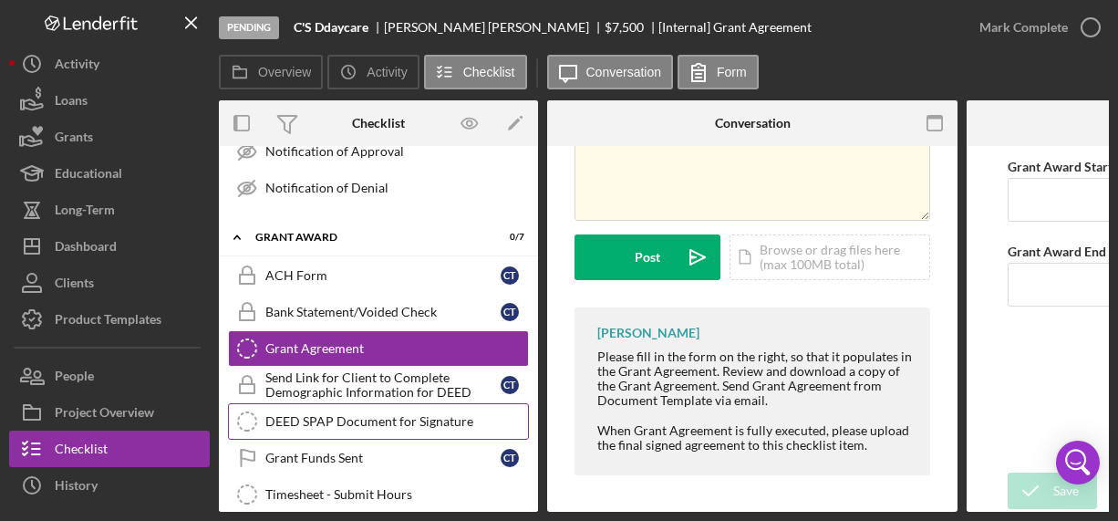
click at [415, 424] on div "DEED SPAP Document for Signature" at bounding box center [396, 421] width 263 height 15
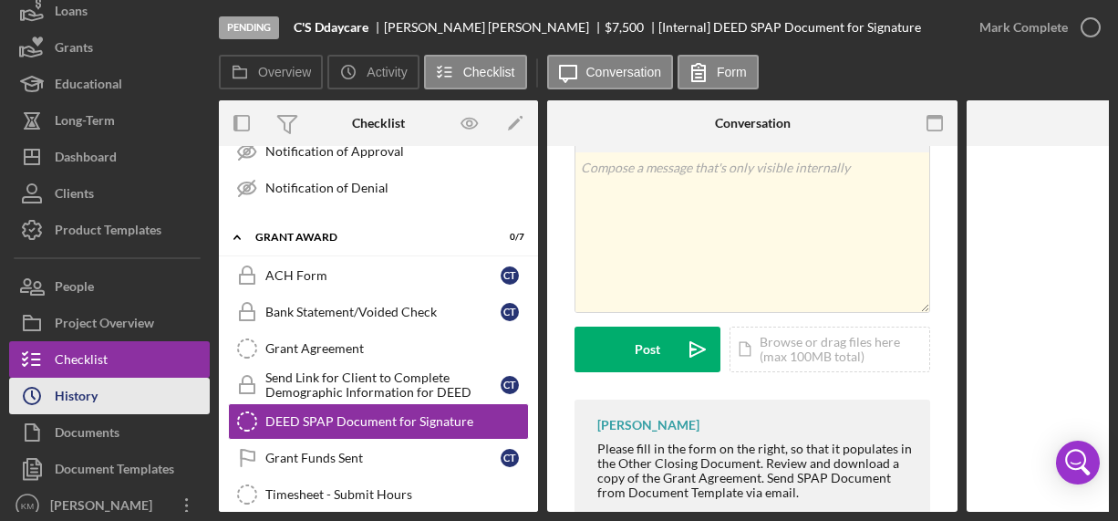
scroll to position [101, 0]
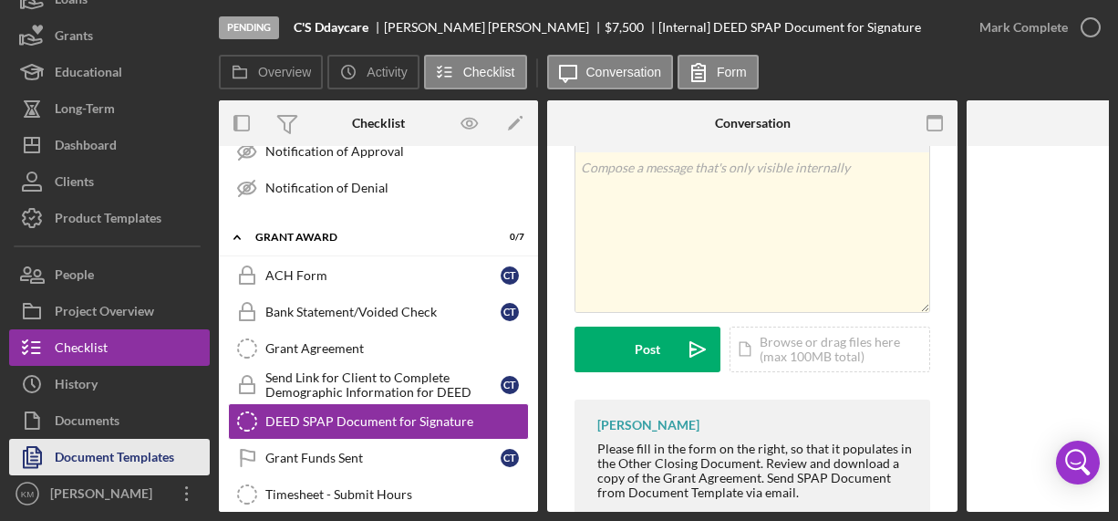
click at [102, 454] on div "Document Templates" at bounding box center [114, 458] width 119 height 41
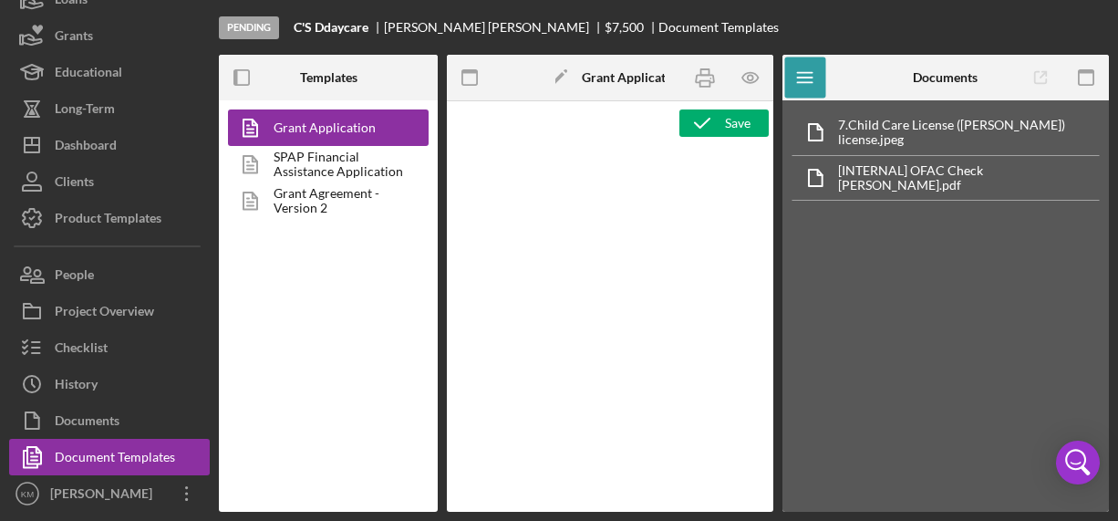
type textarea "<h3>Core Fields</h3> <hr> <table style="width: 100%; border-collapse: collapse;…"
drag, startPoint x: 317, startPoint y: 157, endPoint x: 359, endPoint y: 272, distance: 122.3
click at [317, 157] on link "SPAP Financial Assistance Application" at bounding box center [323, 164] width 191 height 36
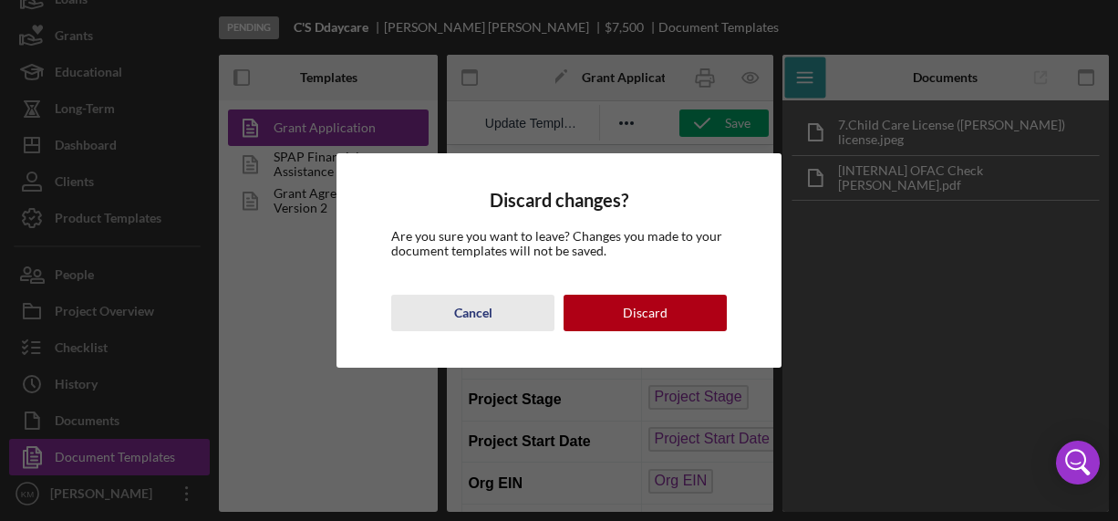
click at [469, 318] on div "Cancel" at bounding box center [473, 312] width 38 height 36
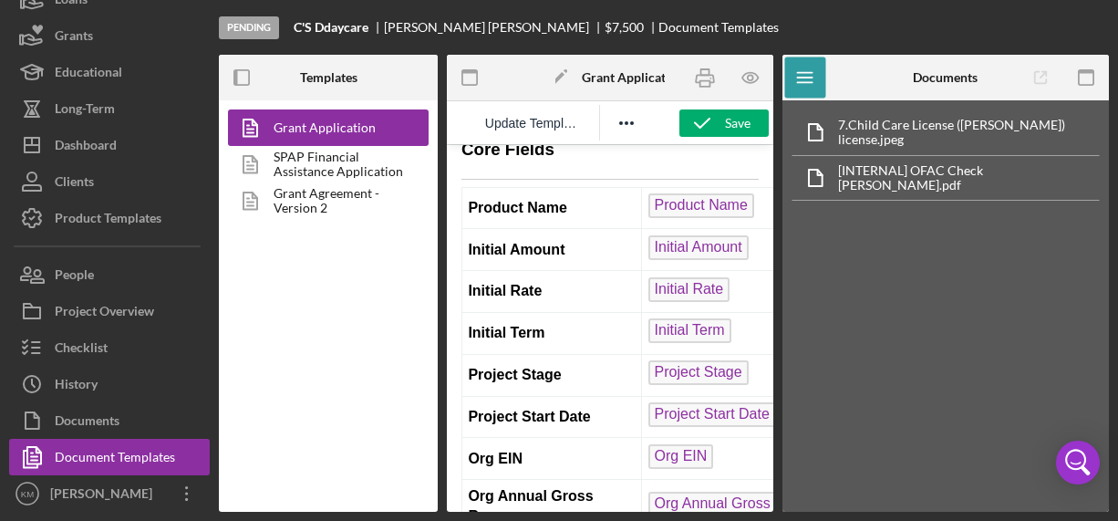
scroll to position [24, 0]
click at [296, 150] on link "SPAP Financial Assistance Application" at bounding box center [323, 164] width 191 height 36
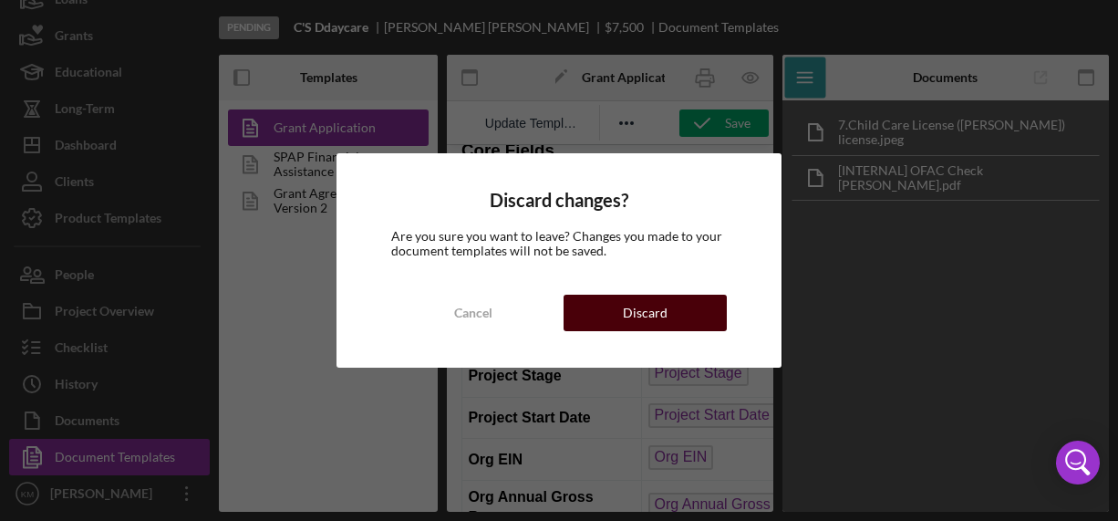
click at [597, 310] on button "Discard" at bounding box center [644, 312] width 163 height 36
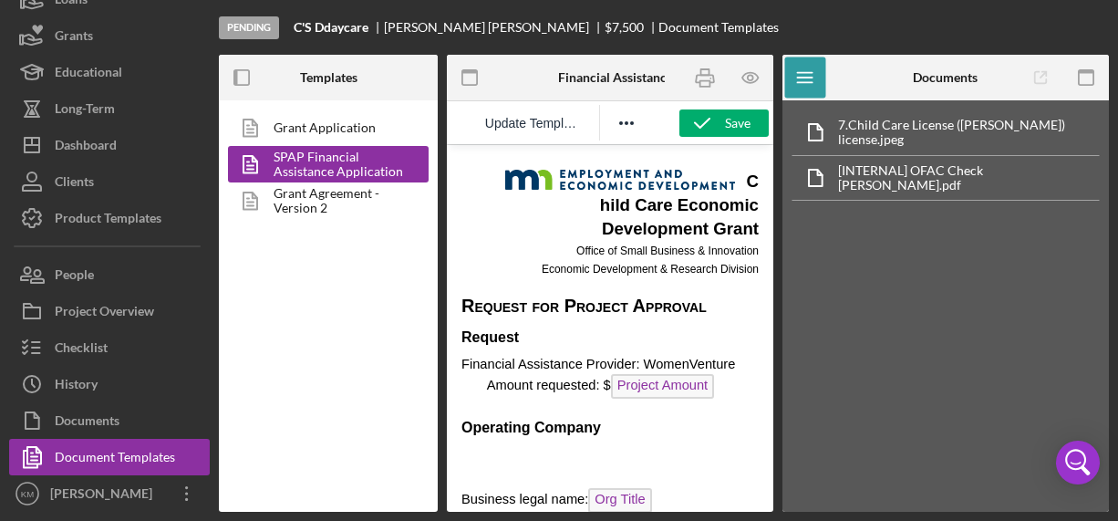
scroll to position [13, 0]
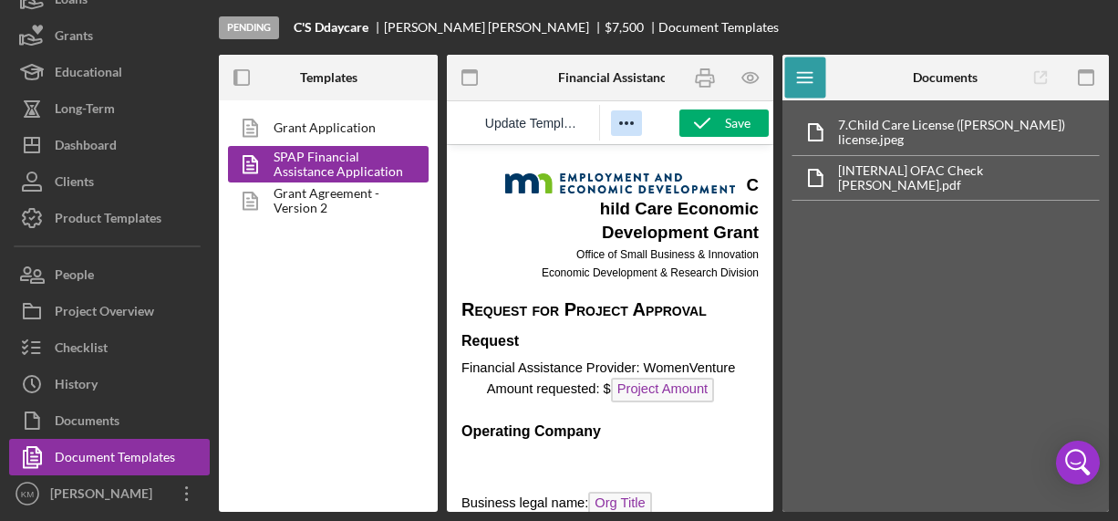
click at [619, 120] on icon "Reveal or hide additional toolbar items" at bounding box center [626, 123] width 22 height 22
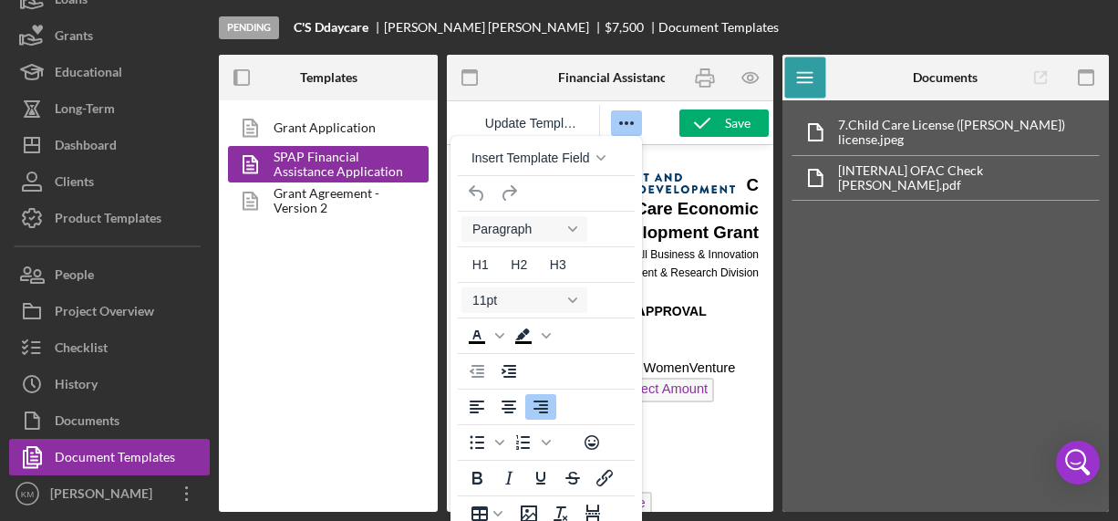
click at [619, 120] on icon "Reveal or hide additional toolbar items" at bounding box center [626, 123] width 22 height 22
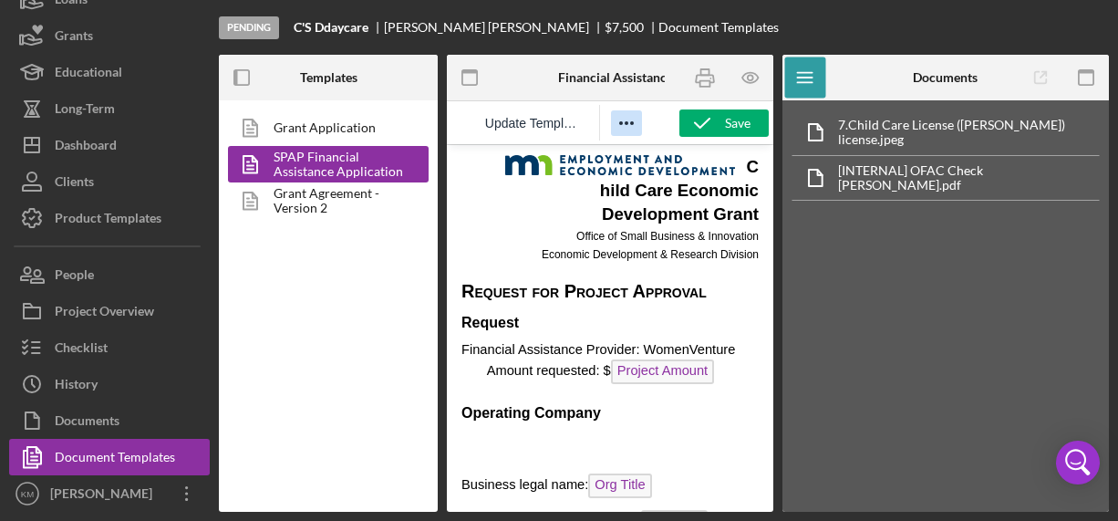
scroll to position [32, 0]
click at [752, 78] on icon "button" at bounding box center [750, 77] width 5 height 5
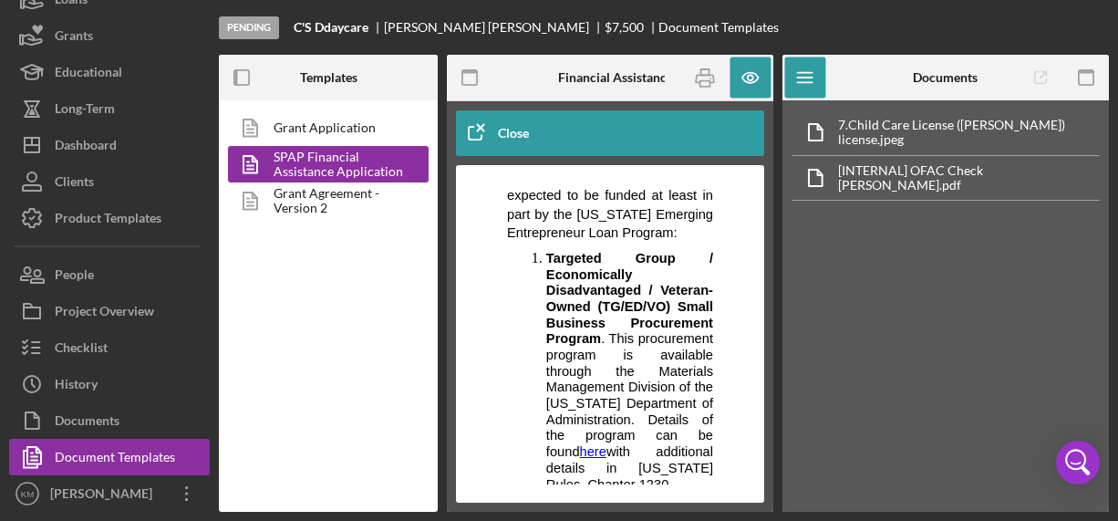
scroll to position [4518, 0]
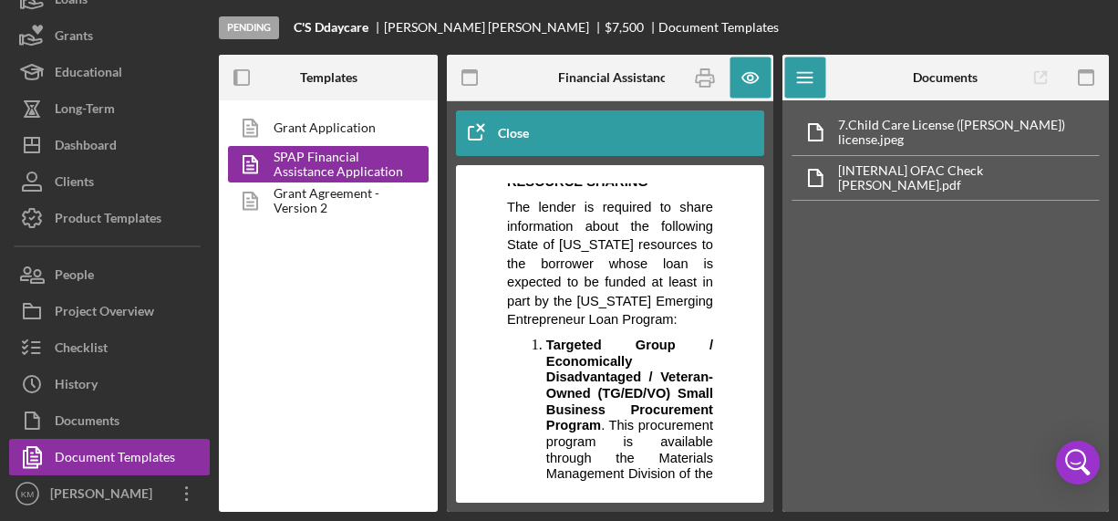
click at [893, 345] on div "7. Child Care License ([PERSON_NAME]) license.jpeg [INTERNAL] OFAC Check [PERSO…" at bounding box center [945, 305] width 326 height 411
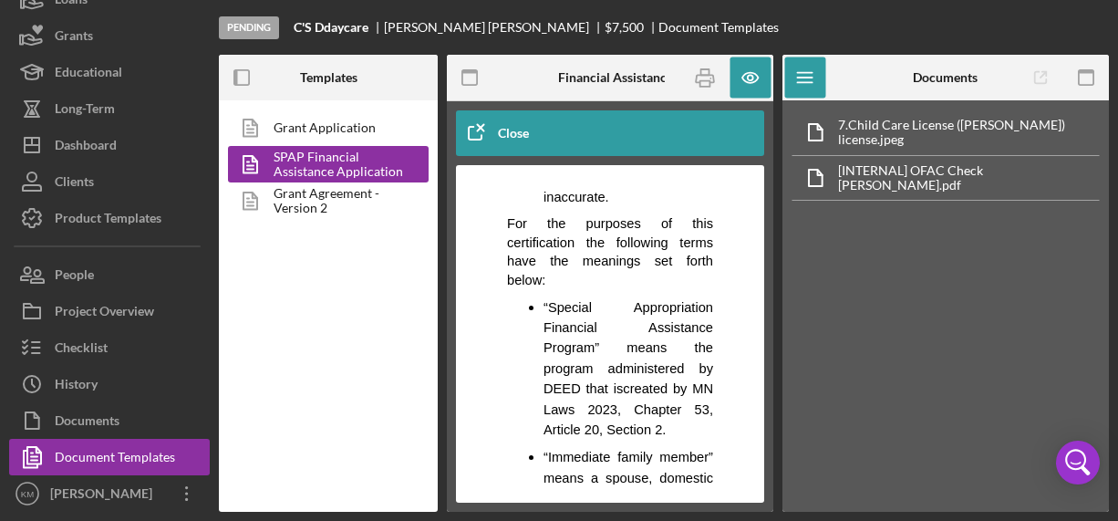
scroll to position [5812, 0]
drag, startPoint x: 323, startPoint y: 185, endPoint x: 329, endPoint y: 192, distance: 9.7
click at [323, 185] on link "Grant Agreement - Version 2" at bounding box center [323, 200] width 191 height 36
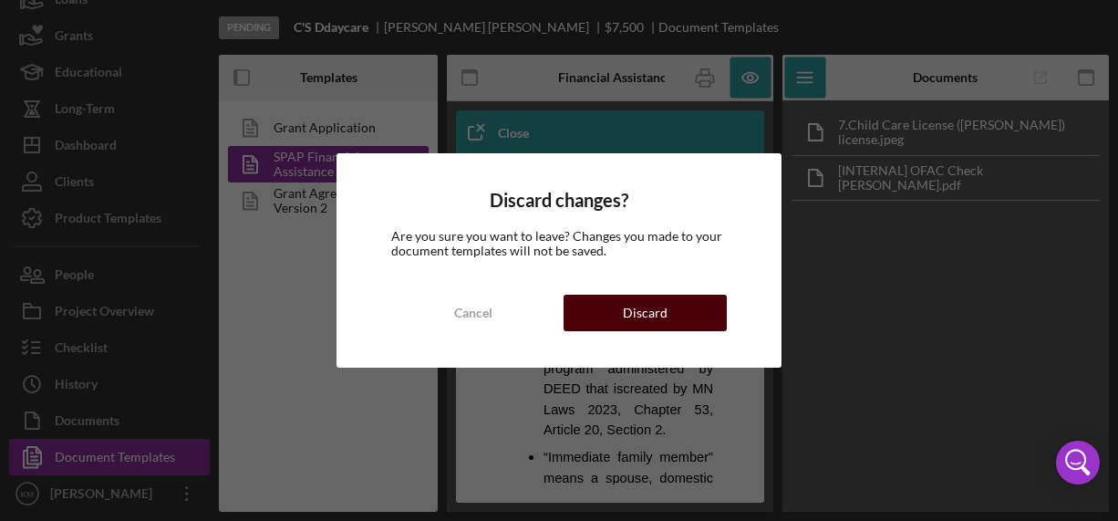
click at [584, 320] on button "Discard" at bounding box center [644, 312] width 163 height 36
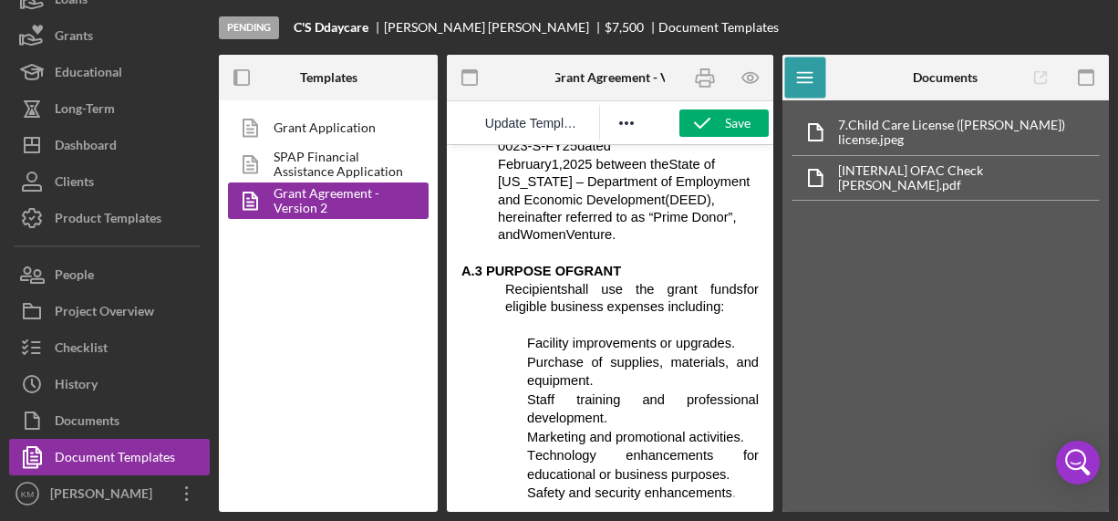
scroll to position [552, 0]
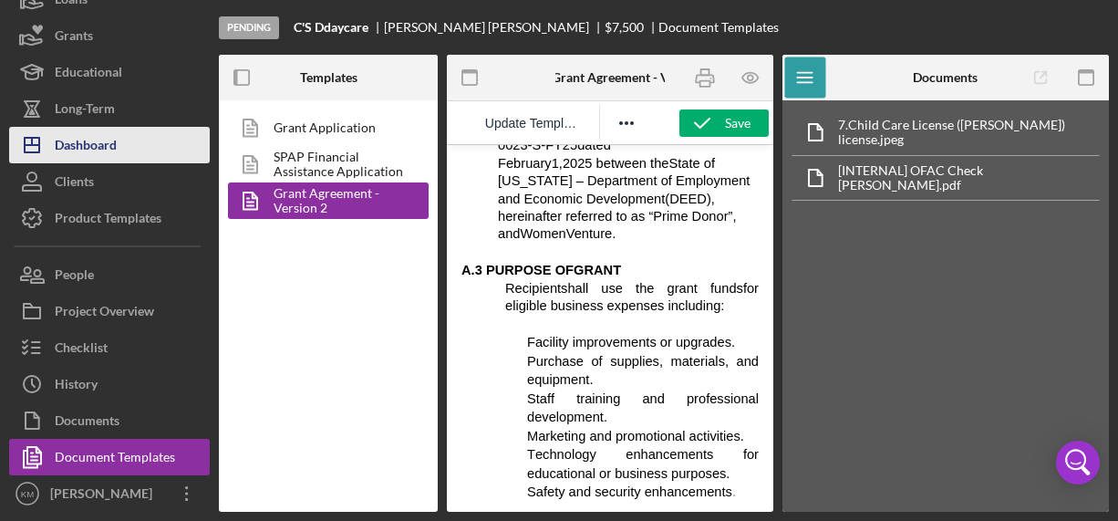
click at [102, 133] on div "Dashboard" at bounding box center [86, 147] width 62 height 41
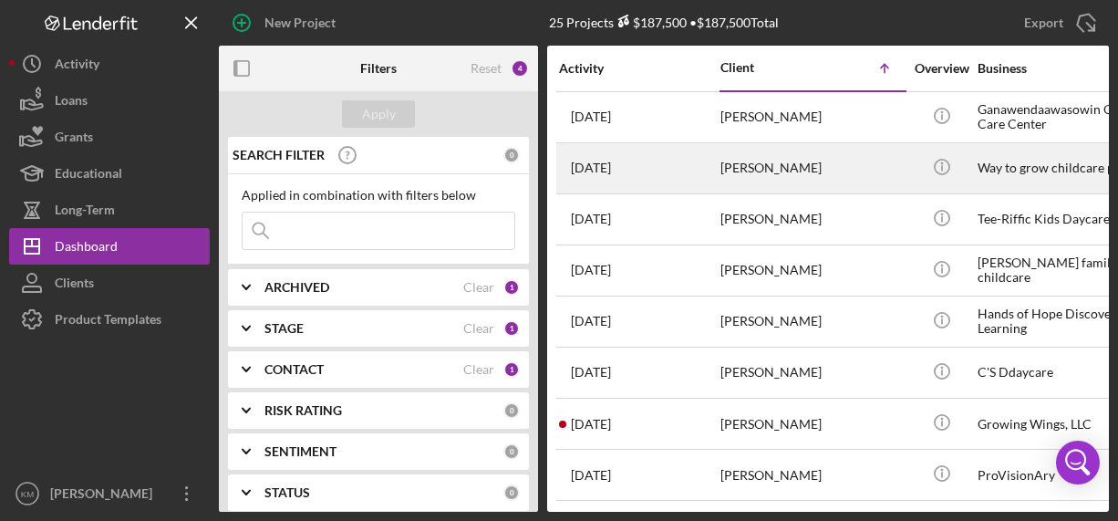
scroll to position [81, 0]
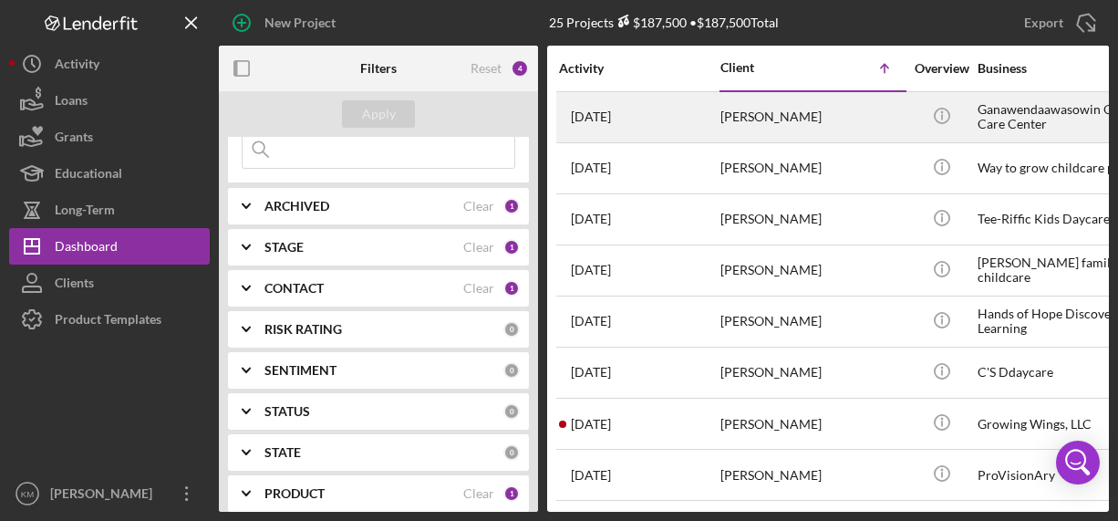
click at [782, 135] on div "[PERSON_NAME]" at bounding box center [811, 117] width 182 height 48
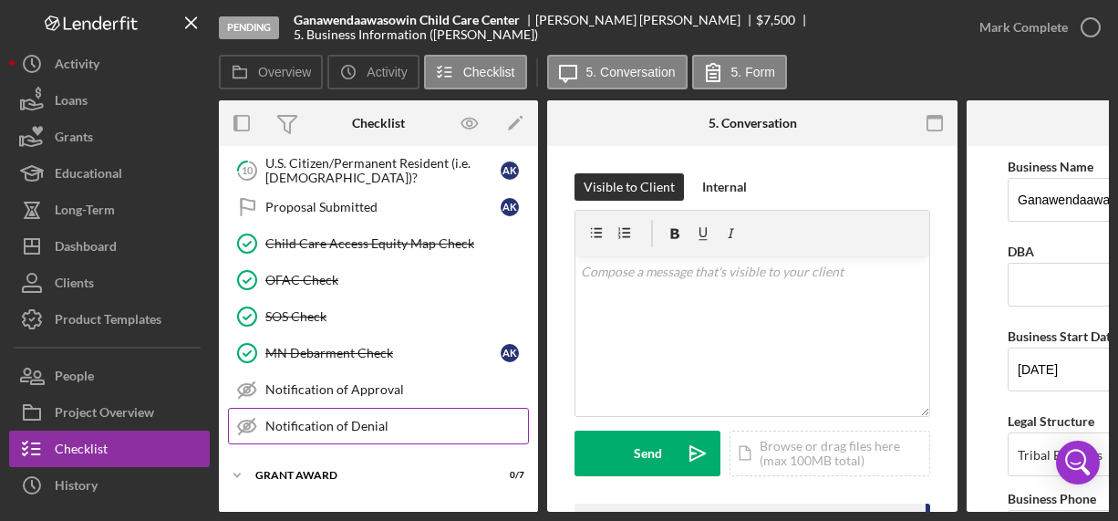
scroll to position [407, 0]
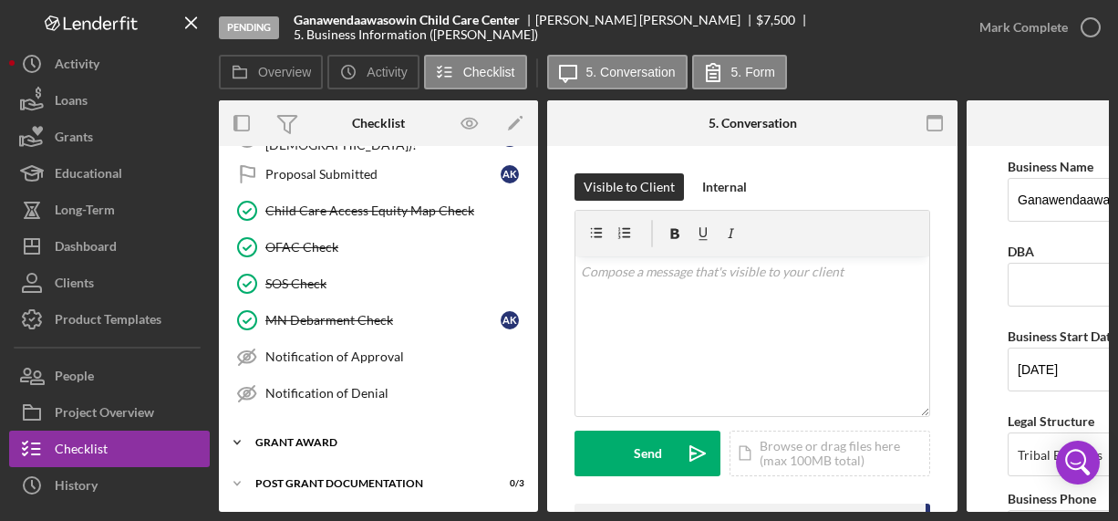
click at [284, 445] on div "Icon/Expander Grant Award 0 / 7" at bounding box center [378, 442] width 319 height 36
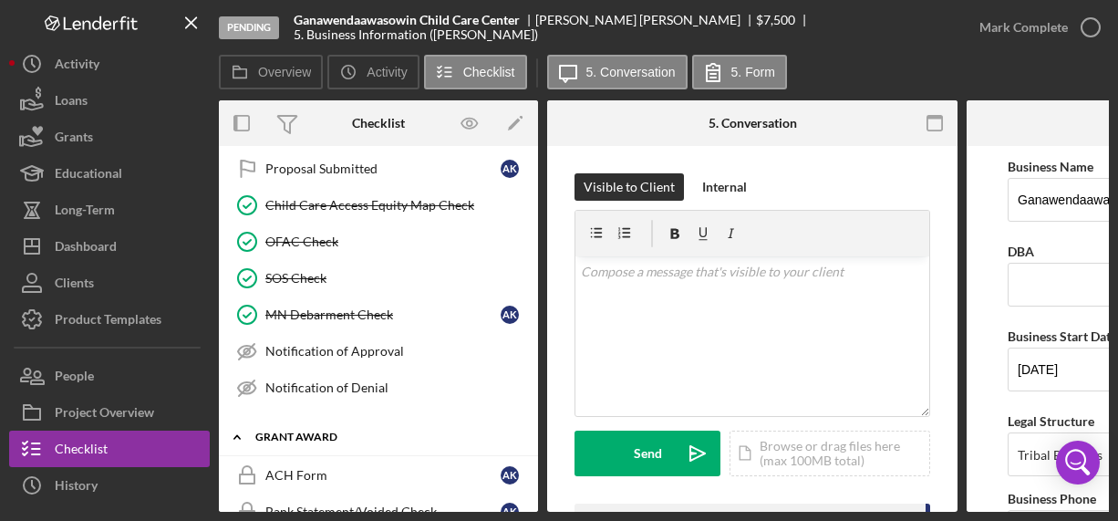
scroll to position [672, 0]
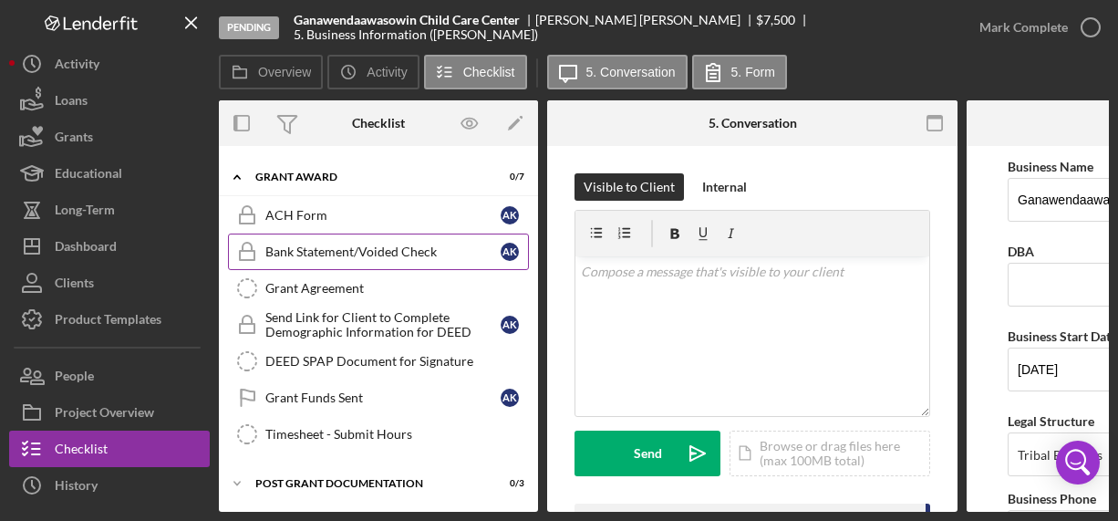
drag, startPoint x: 350, startPoint y: 249, endPoint x: 387, endPoint y: 254, distance: 36.9
click at [350, 249] on div "Bank Statement/Voided Check" at bounding box center [382, 251] width 235 height 15
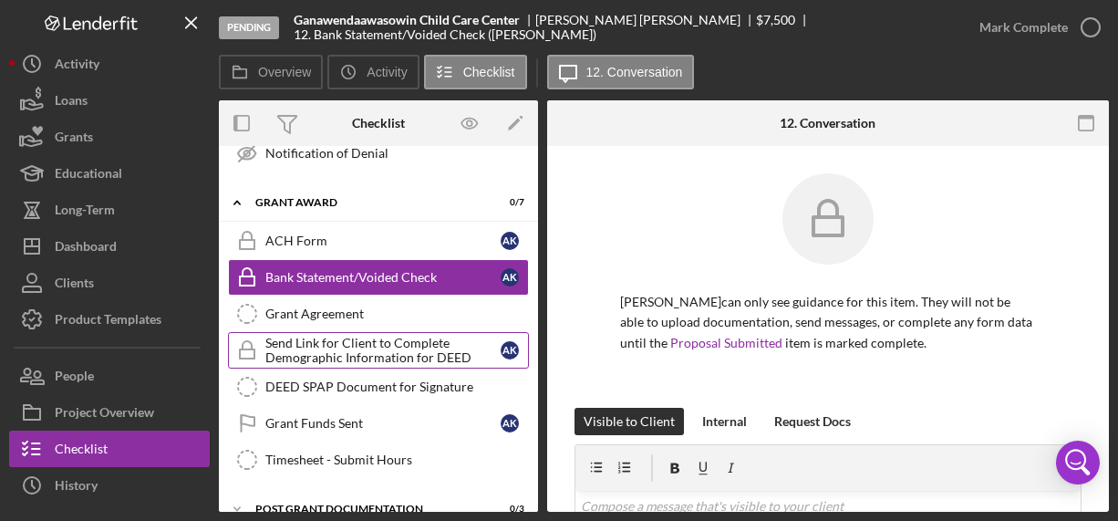
scroll to position [640, 0]
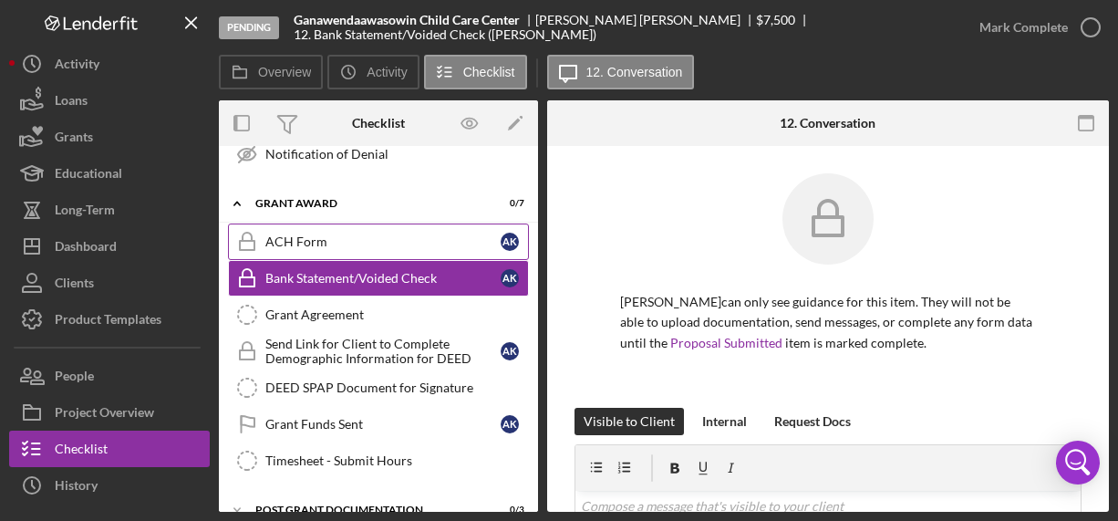
click at [319, 242] on div "ACH Form" at bounding box center [382, 241] width 235 height 15
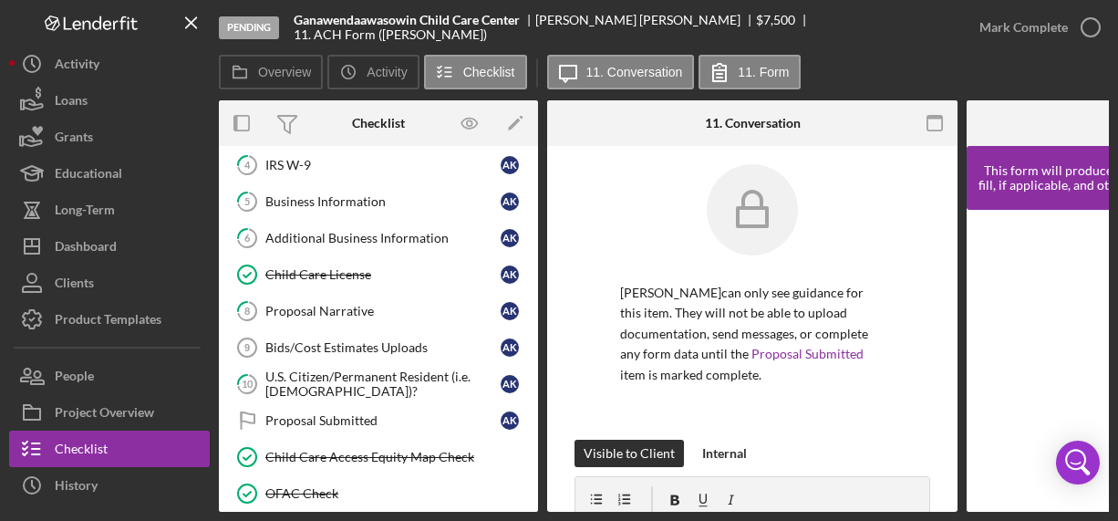
scroll to position [242, 0]
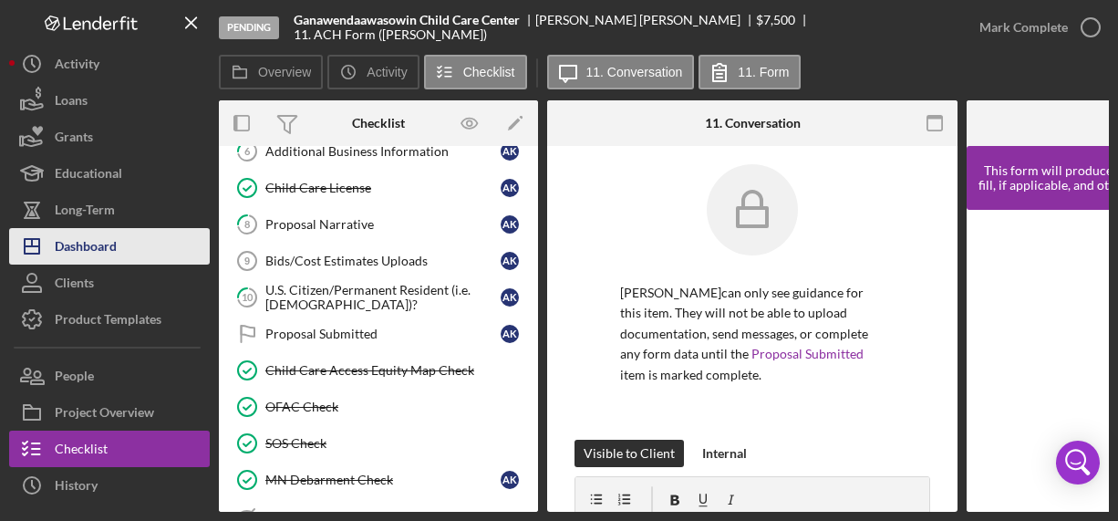
click at [57, 236] on div "Dashboard" at bounding box center [86, 248] width 62 height 41
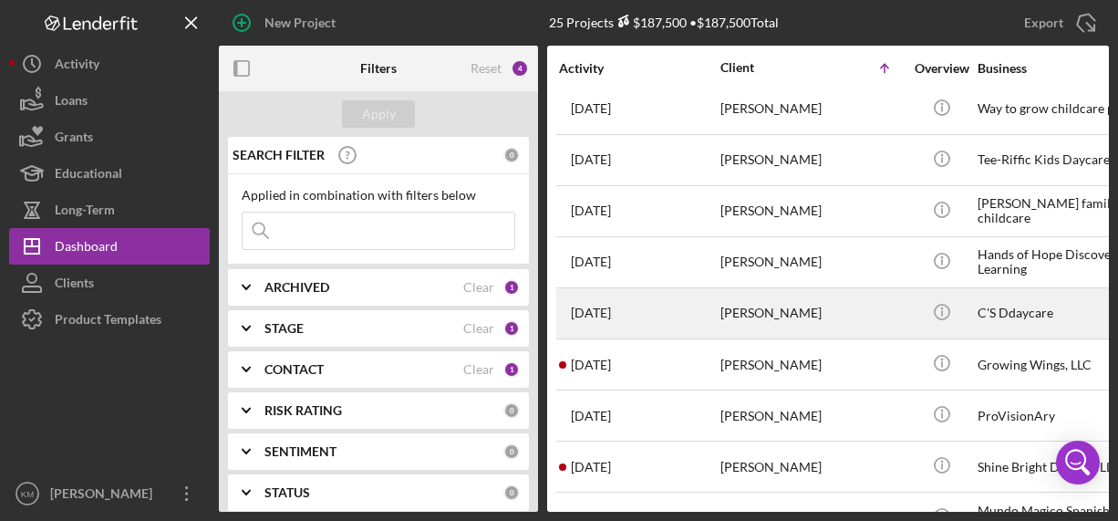
scroll to position [59, 0]
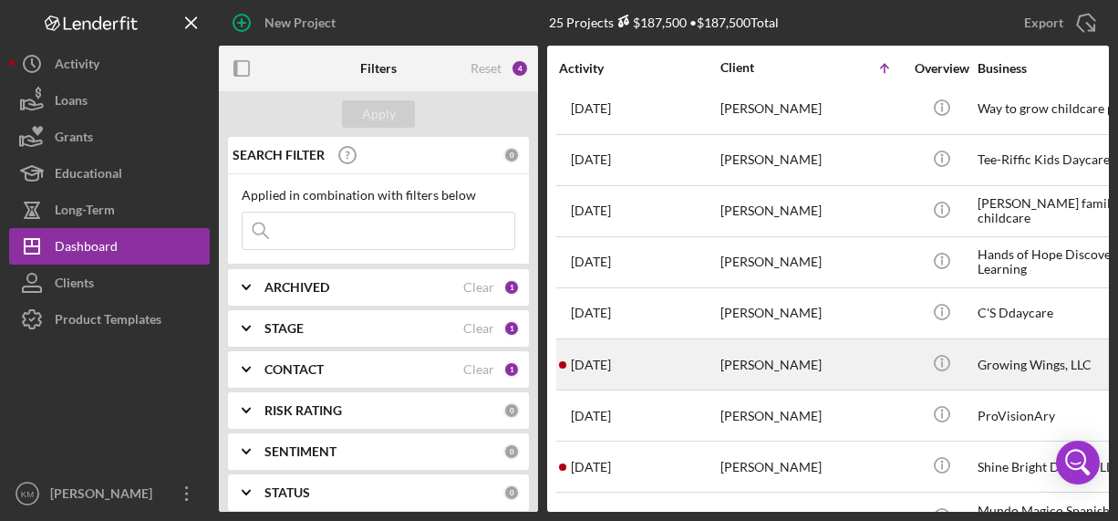
click at [771, 367] on div "[PERSON_NAME]" at bounding box center [811, 364] width 182 height 48
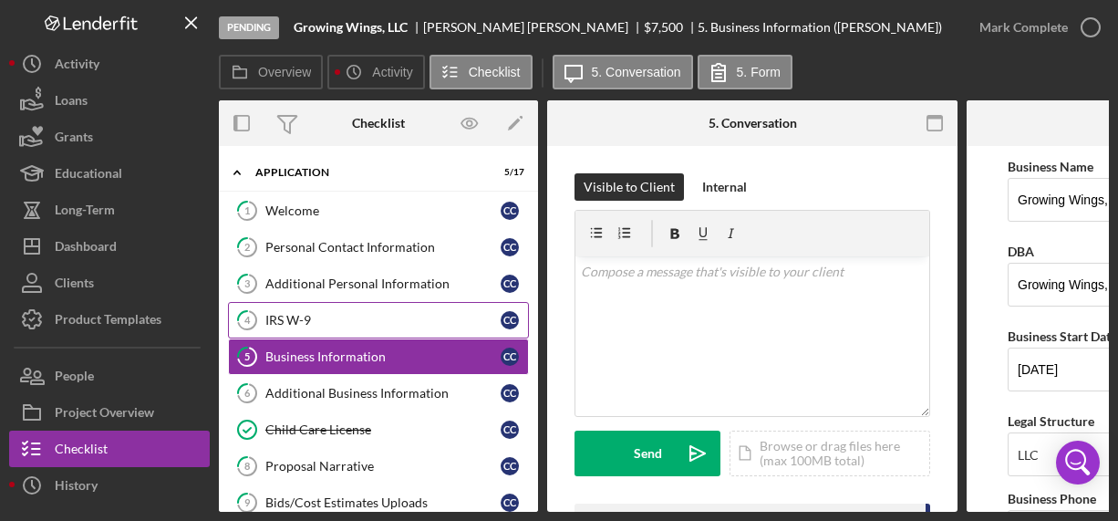
drag, startPoint x: 312, startPoint y: 325, endPoint x: 477, endPoint y: 304, distance: 166.3
click at [312, 325] on div "IRS W-9" at bounding box center [382, 320] width 235 height 15
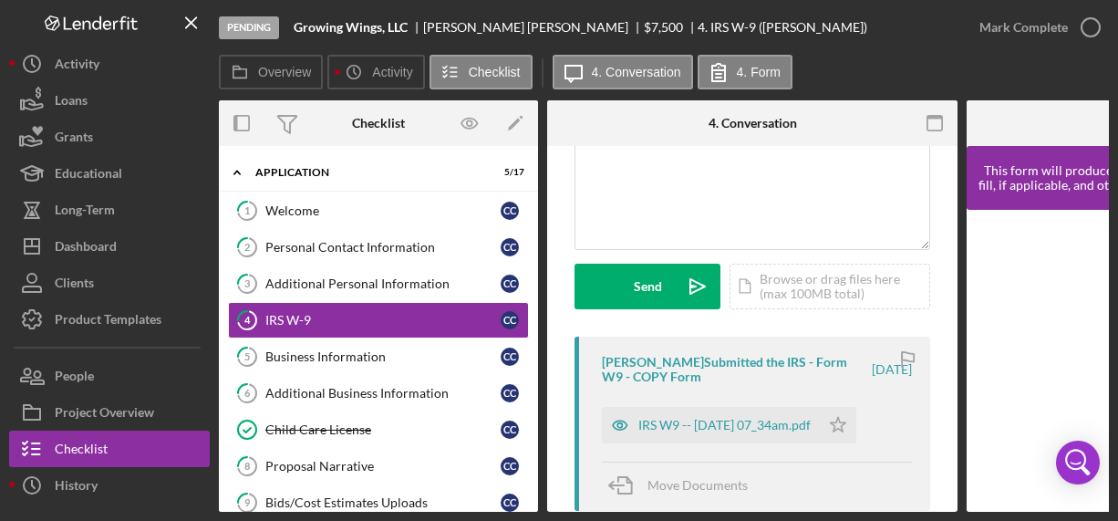
scroll to position [217, 0]
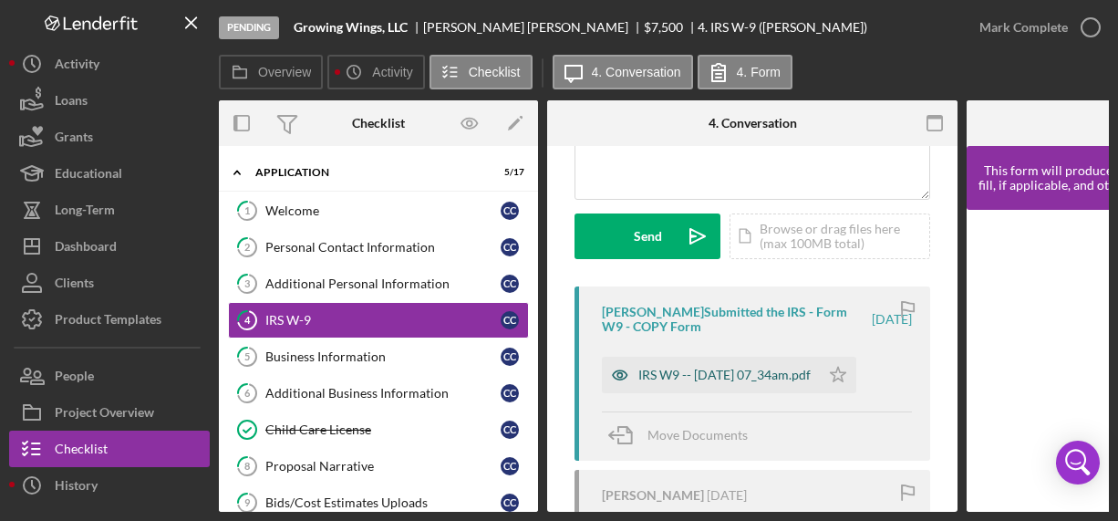
click at [679, 374] on div "IRS W9 -- [DATE] 07_34am.pdf" at bounding box center [724, 374] width 172 height 15
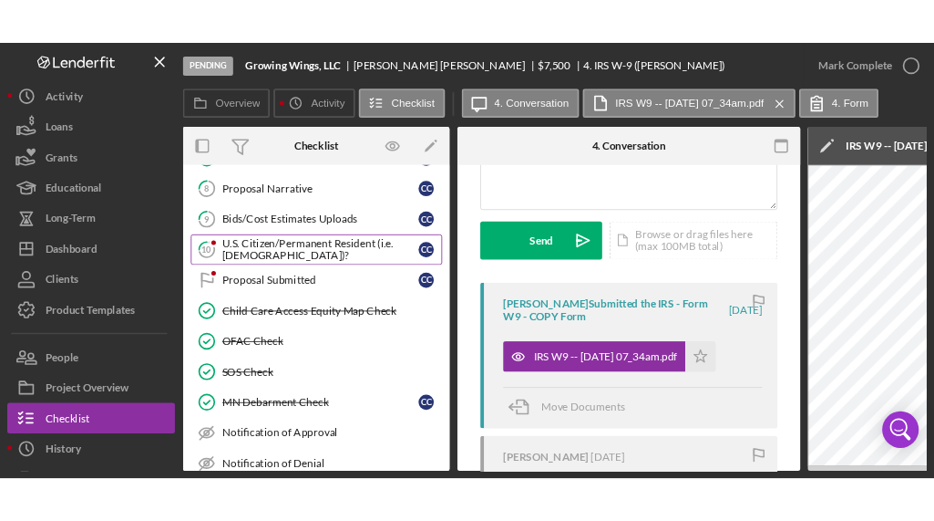
scroll to position [293, 0]
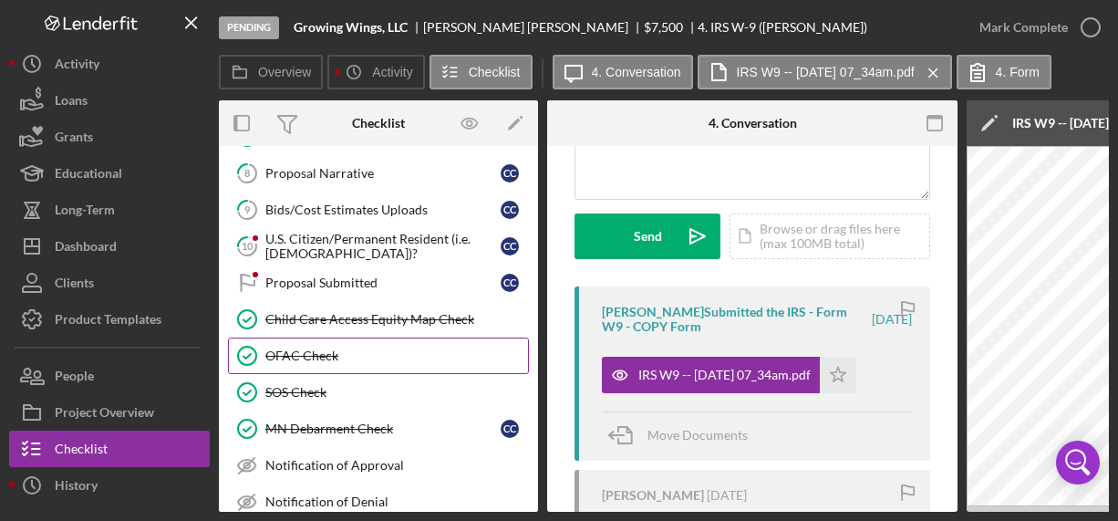
click at [319, 343] on link "OFAC Check OFAC Check" at bounding box center [378, 355] width 301 height 36
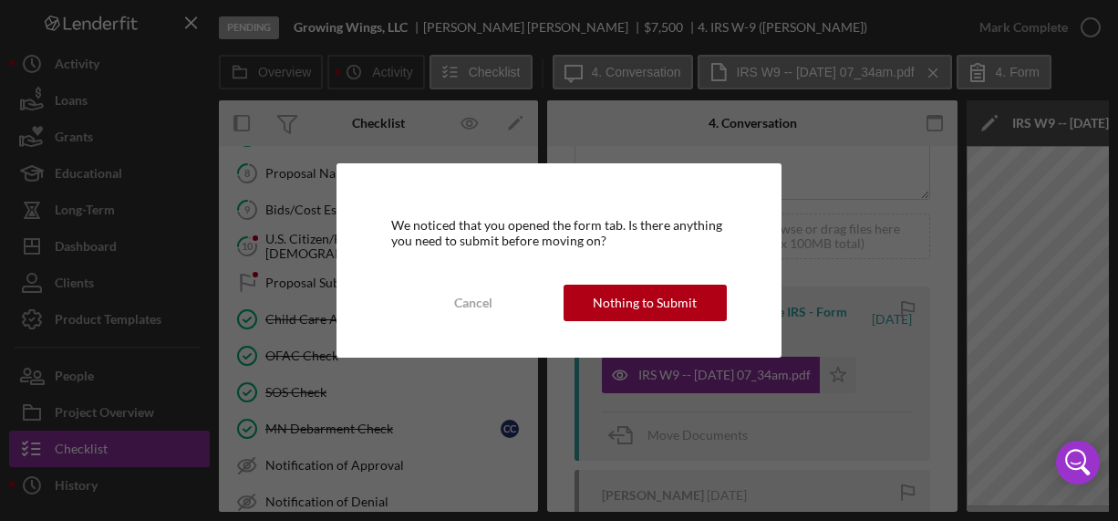
drag, startPoint x: 677, startPoint y: 304, endPoint x: 1117, endPoint y: 81, distance: 492.5
click at [677, 304] on div "Nothing to Submit" at bounding box center [645, 302] width 104 height 36
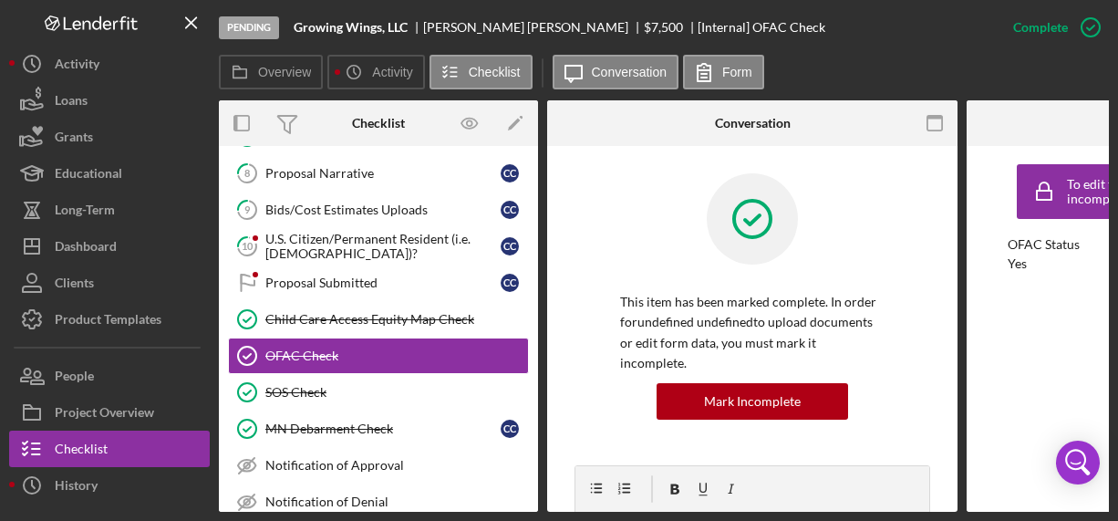
click at [1117, 58] on div "Pending Growing Wings, LLC [PERSON_NAME] $7,500 $7,500 [Internal] OFAC Check Co…" at bounding box center [559, 260] width 1118 height 521
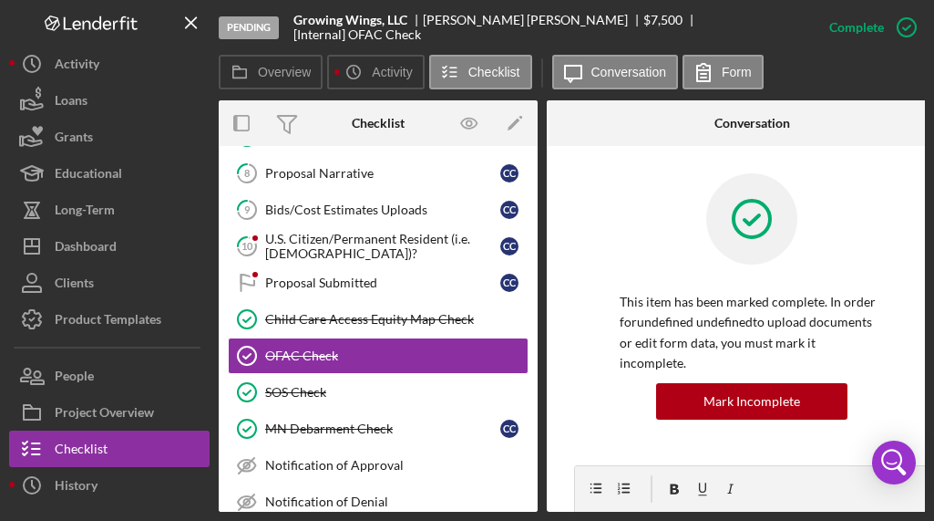
click at [211, 294] on nav "Logo-Reversed Created with Sketch. Icon/Menu Close Icon/Dashboard Dashboard Nav…" at bounding box center [114, 255] width 210 height 511
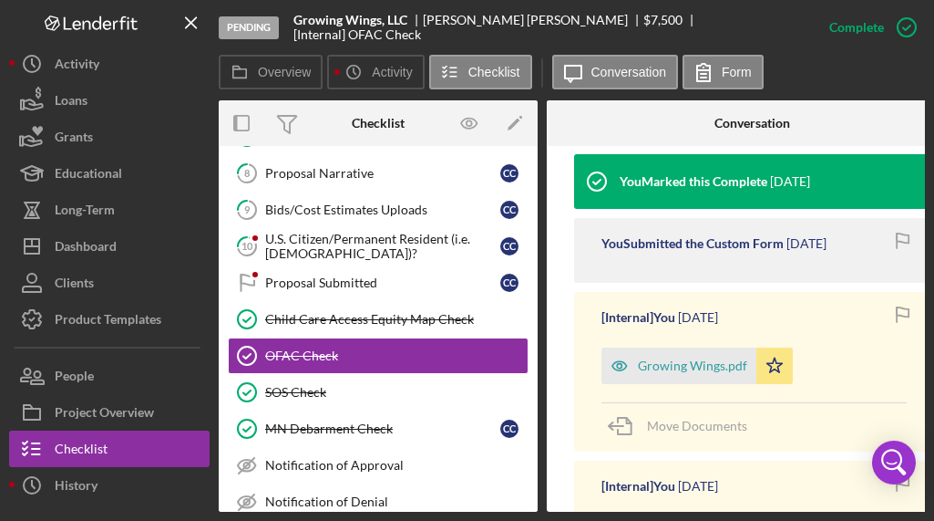
scroll to position [605, 0]
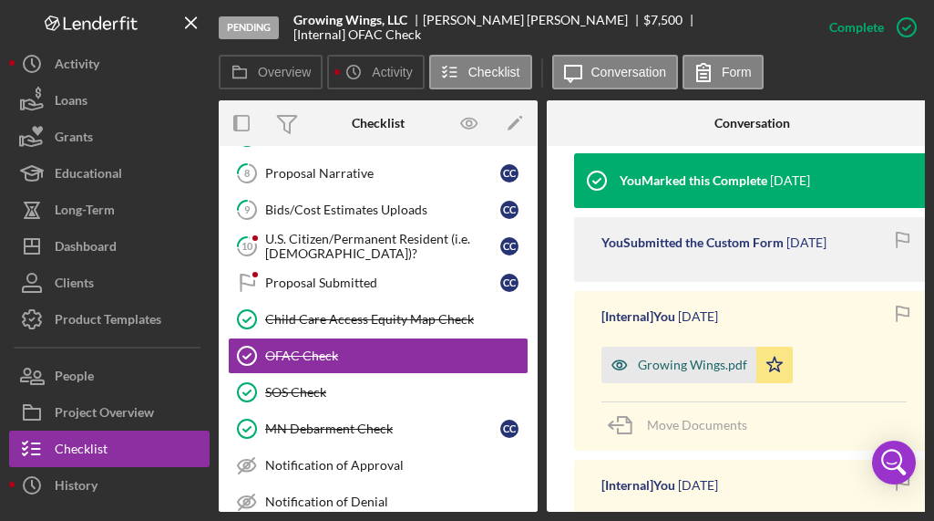
click at [685, 357] on div "Growing Wings.pdf" at bounding box center [692, 364] width 109 height 15
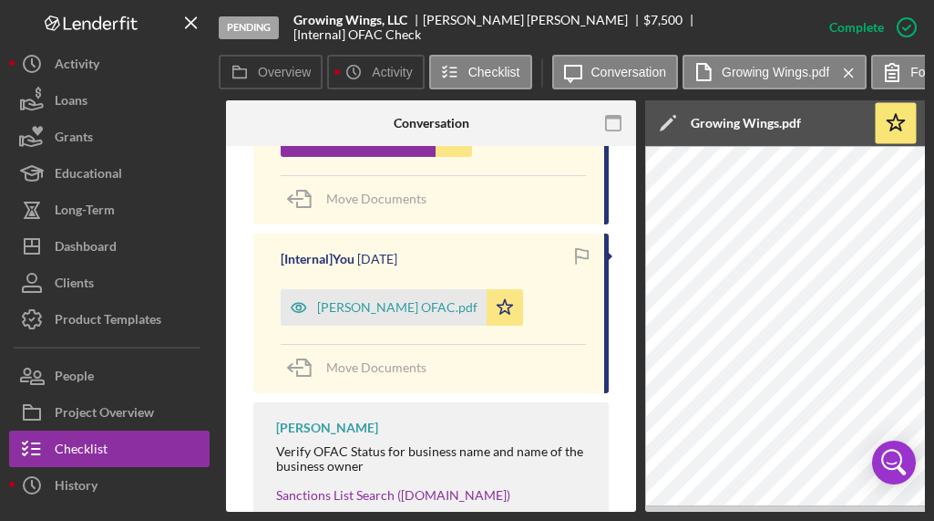
scroll to position [839, 0]
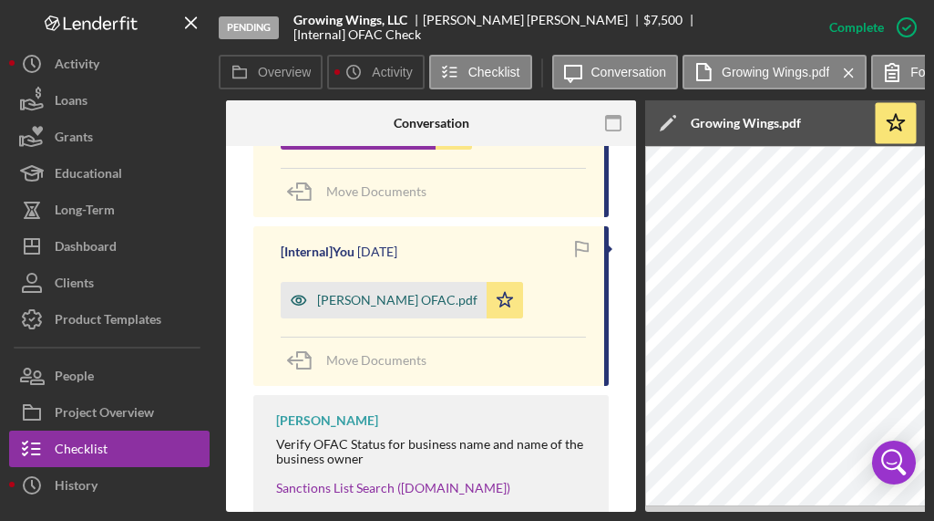
click at [397, 293] on div "[PERSON_NAME] OFAC.pdf" at bounding box center [397, 300] width 160 height 15
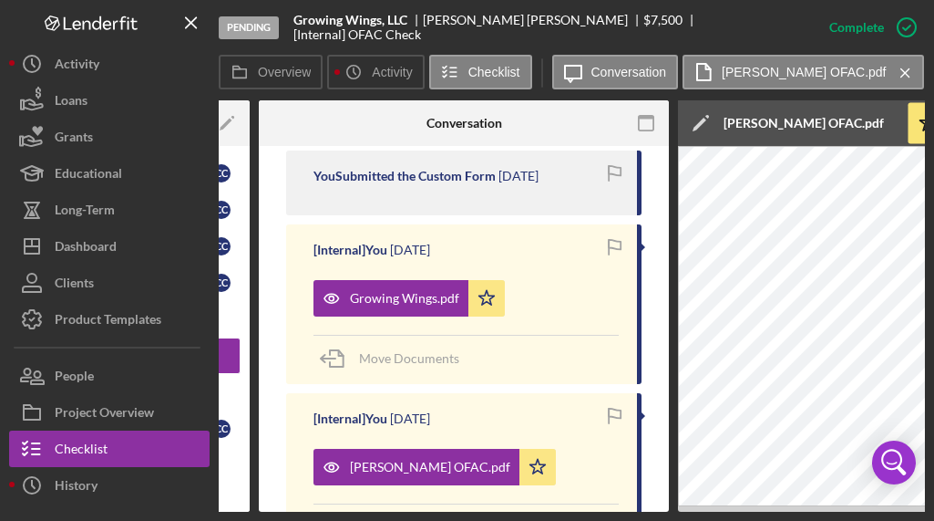
scroll to position [0, 283]
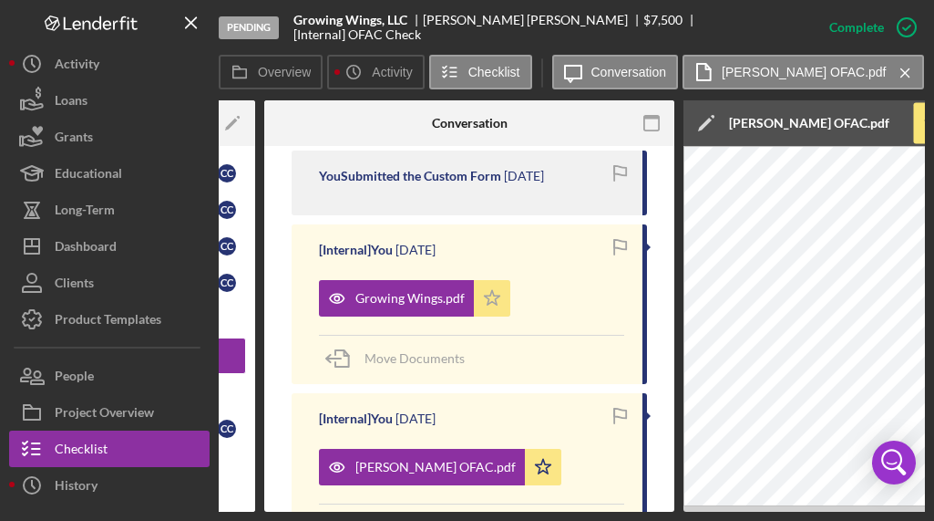
click at [485, 290] on polygon "button" at bounding box center [492, 297] width 15 height 15
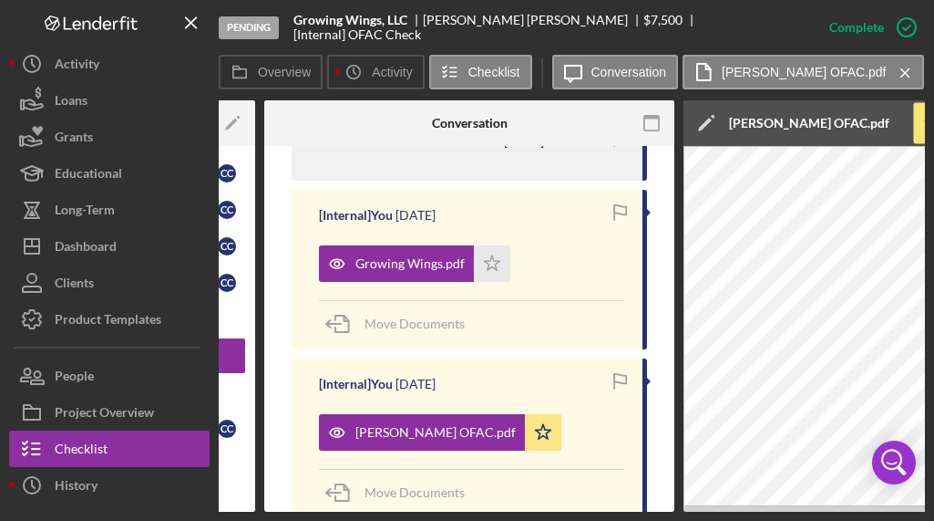
scroll to position [706, 0]
click at [546, 417] on icon "Icon/Star" at bounding box center [543, 432] width 36 height 36
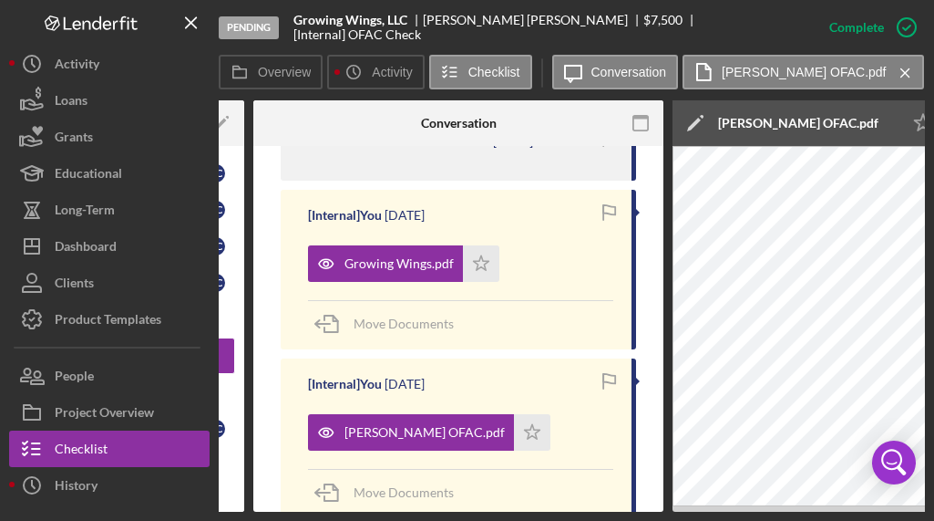
scroll to position [0, 294]
click at [549, 416] on icon "Icon/Star" at bounding box center [532, 432] width 36 height 36
click at [480, 255] on polygon "button" at bounding box center [481, 262] width 15 height 15
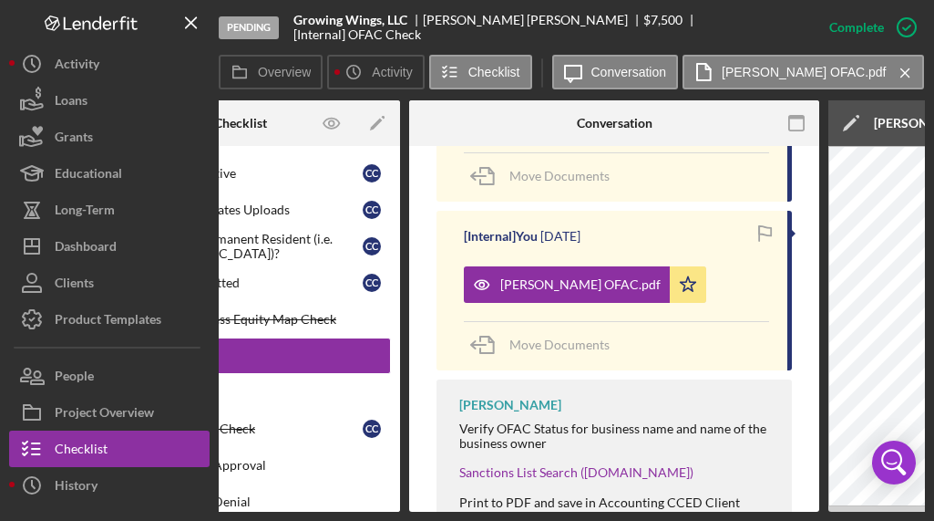
scroll to position [0, 0]
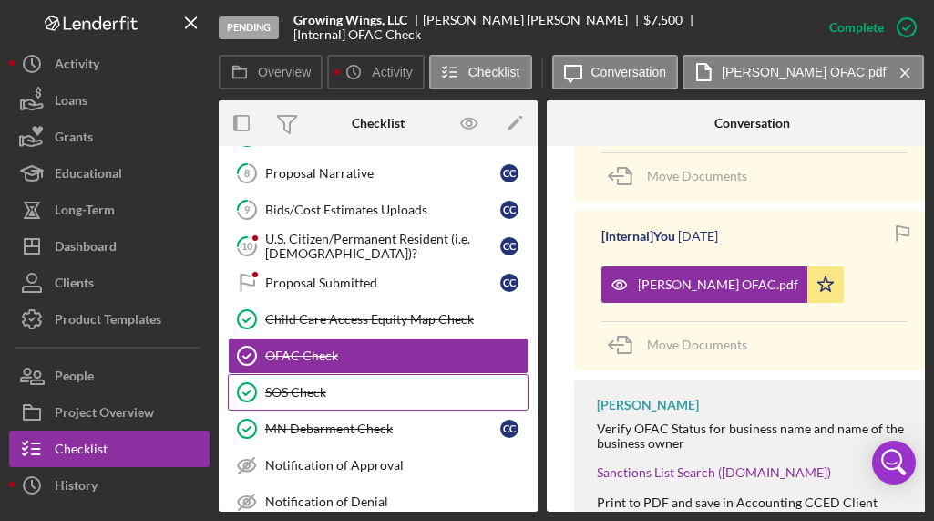
click at [311, 397] on div "SOS Check" at bounding box center [396, 392] width 263 height 15
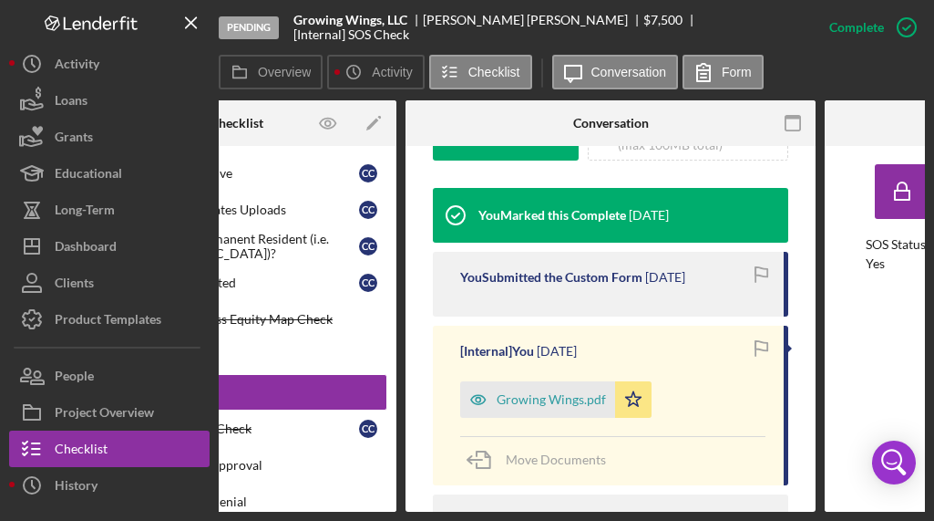
scroll to position [572, 0]
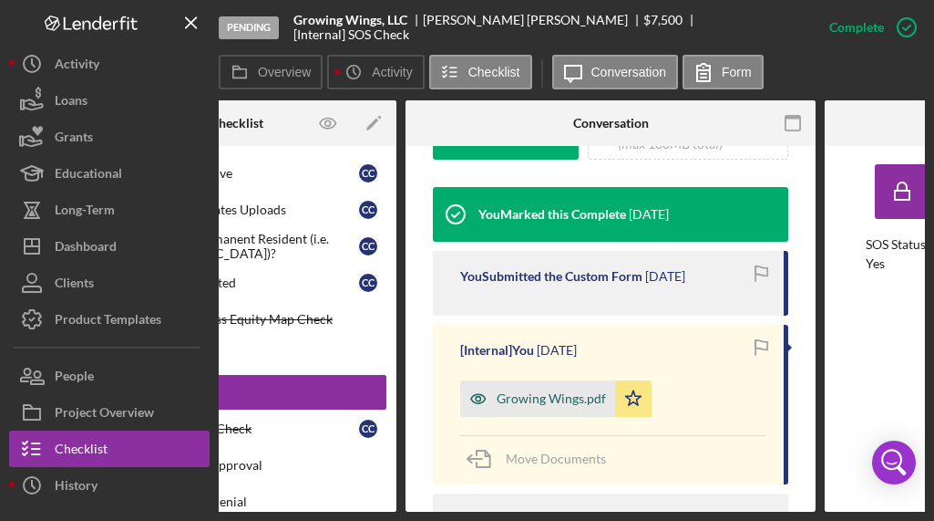
click at [544, 391] on div "Growing Wings.pdf" at bounding box center [551, 398] width 109 height 15
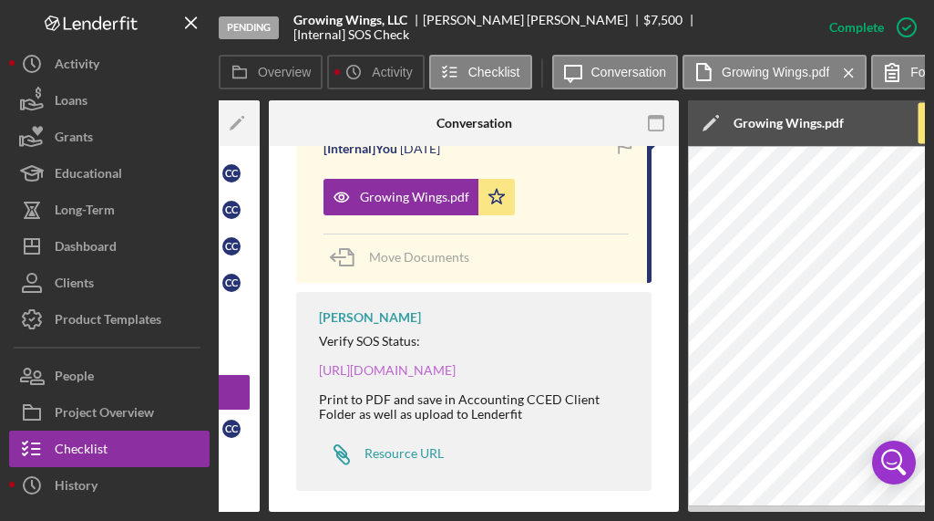
scroll to position [0, 0]
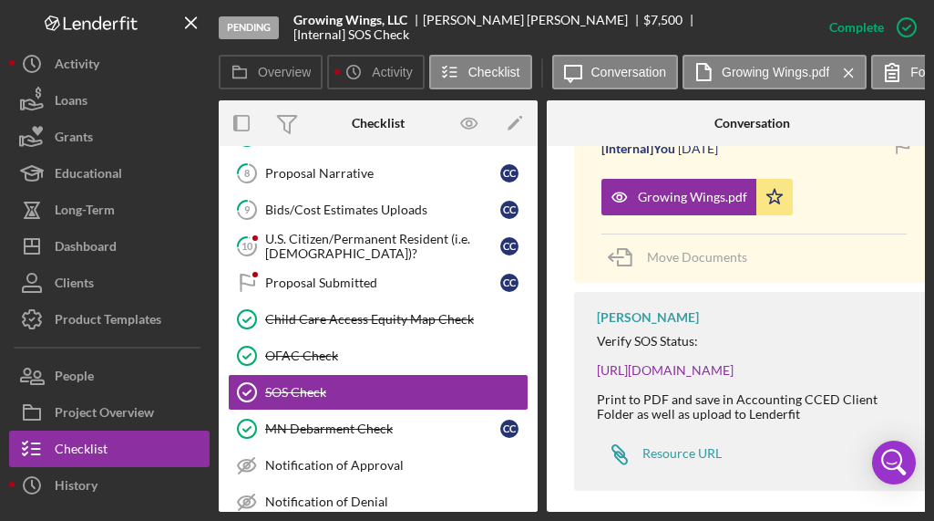
drag, startPoint x: 392, startPoint y: 414, endPoint x: 570, endPoint y: 387, distance: 179.9
click at [392, 414] on link "MN Debarment Check MN Debarment Check c c" at bounding box center [378, 428] width 301 height 36
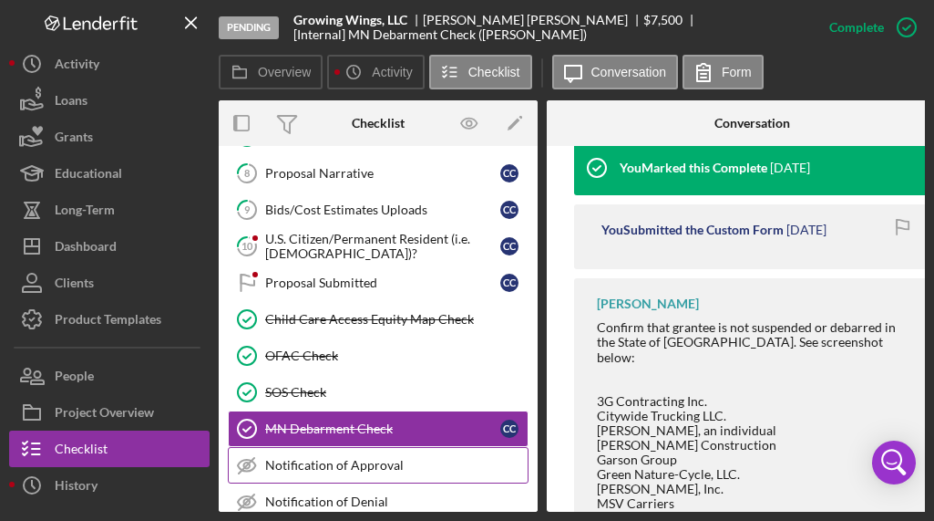
scroll to position [407, 0]
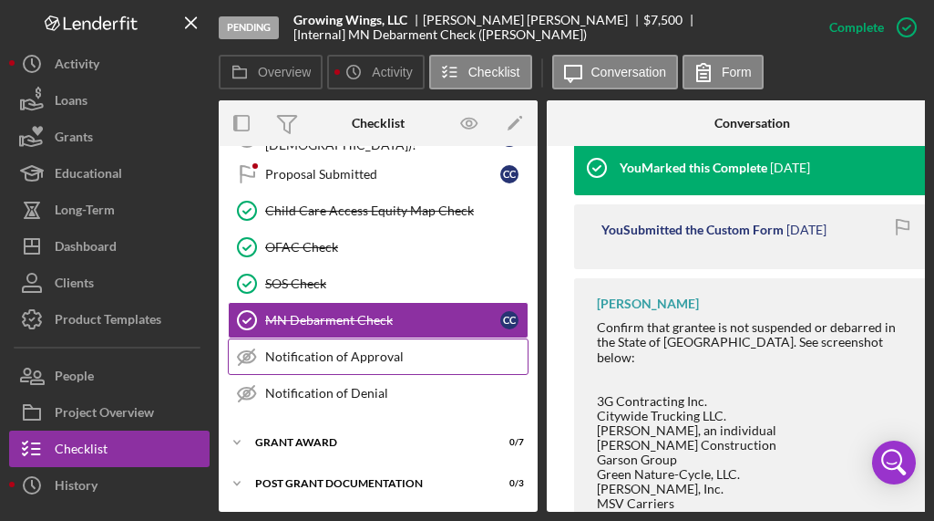
click at [321, 349] on div "Notification of Approval" at bounding box center [396, 356] width 263 height 15
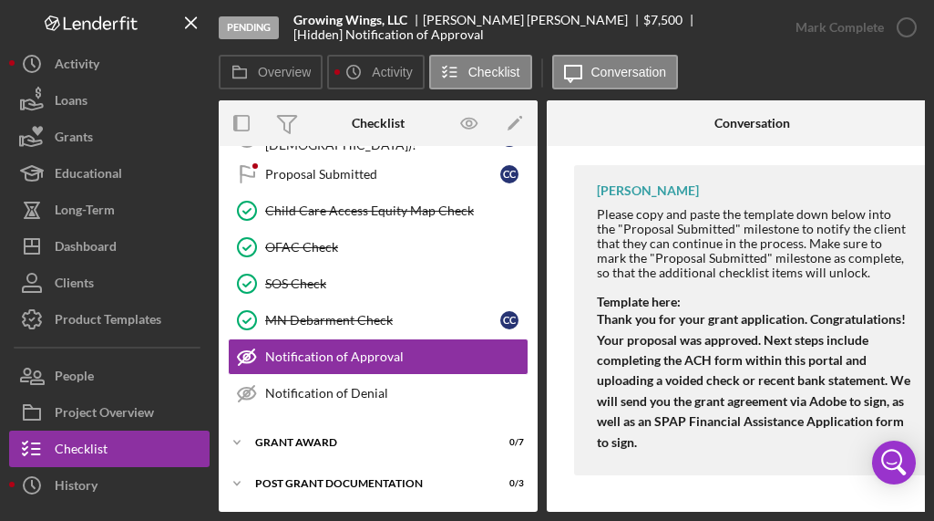
scroll to position [263, 0]
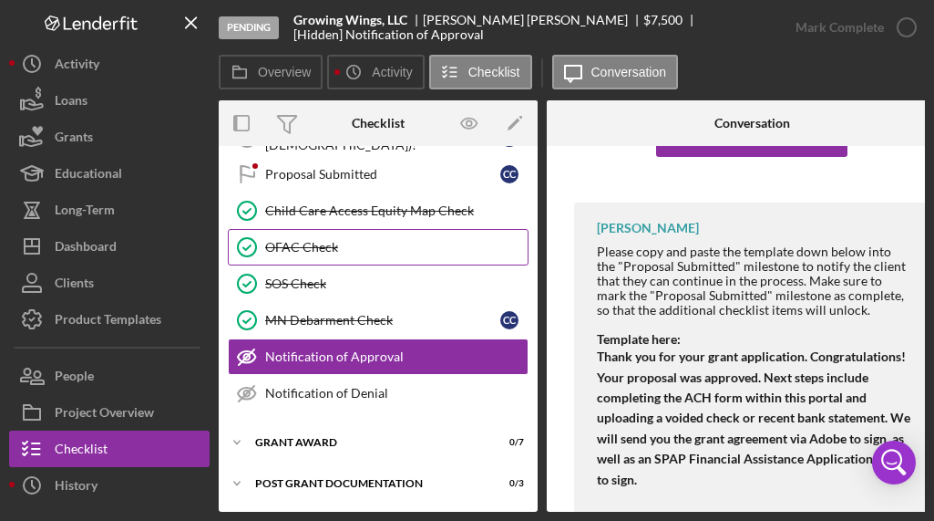
click at [335, 240] on div "OFAC Check" at bounding box center [396, 247] width 263 height 15
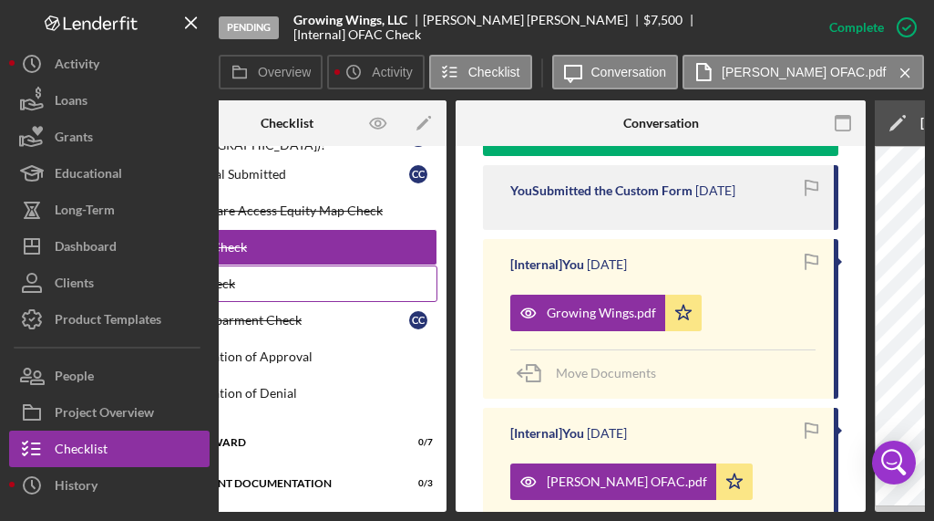
scroll to position [658, 0]
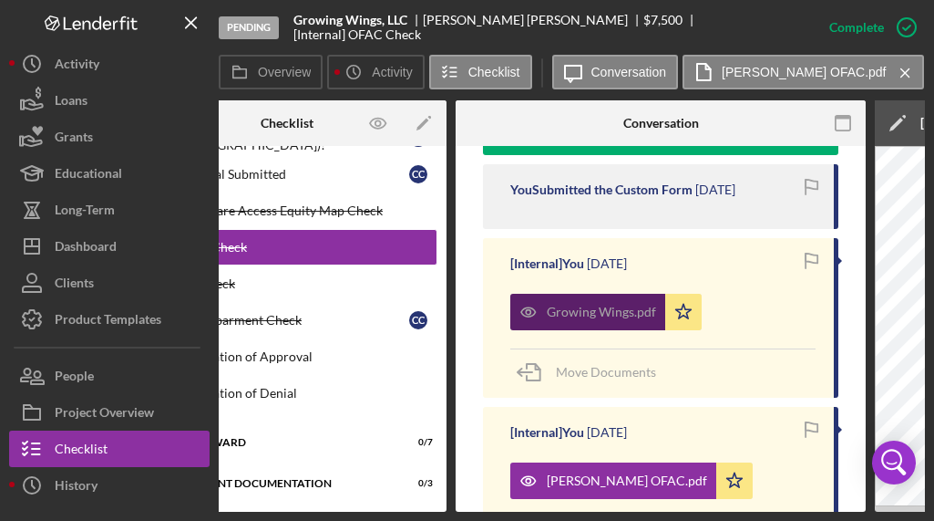
click at [583, 304] on div "Growing Wings.pdf" at bounding box center [601, 311] width 109 height 15
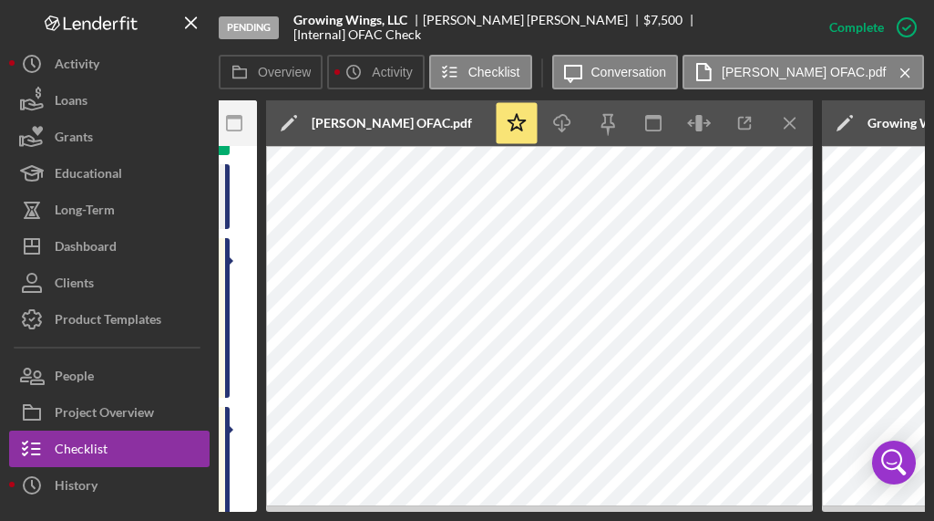
scroll to position [0, 703]
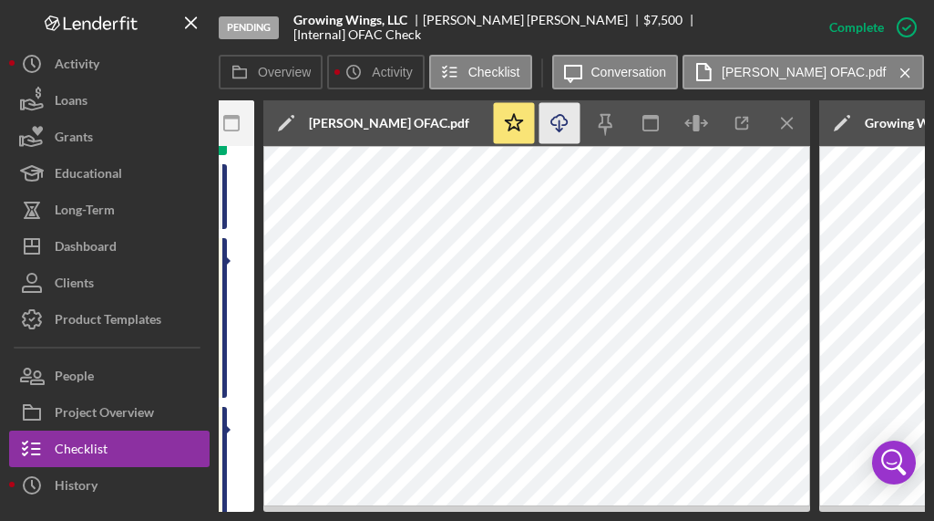
click at [568, 120] on icon "Icon/Download" at bounding box center [560, 123] width 41 height 41
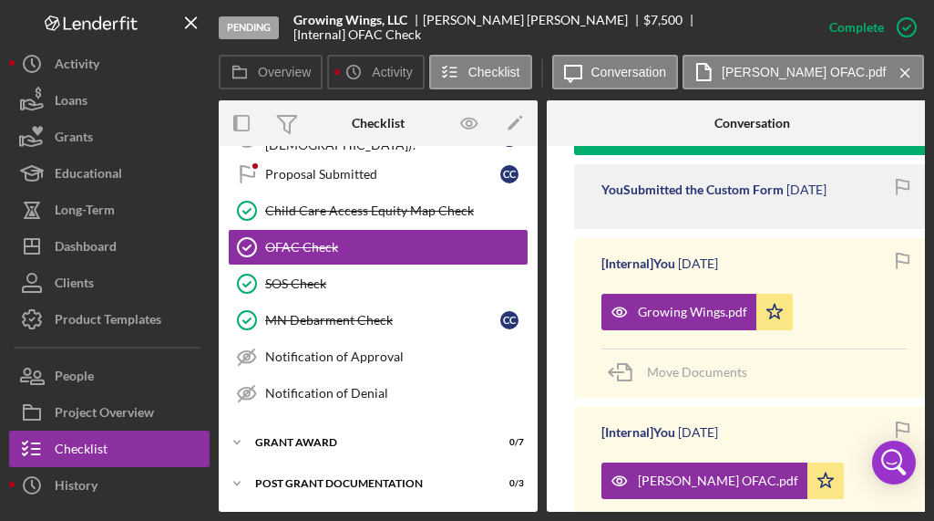
scroll to position [0, 5]
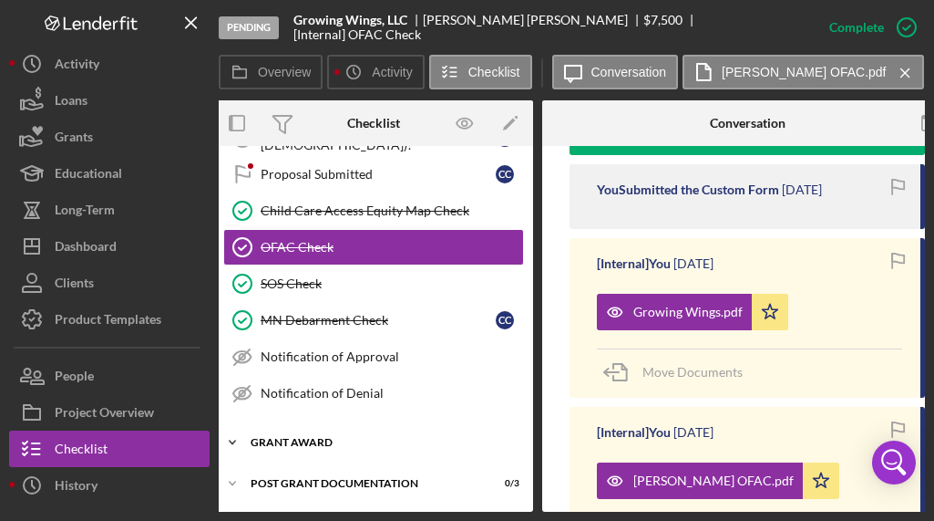
click at [314, 437] on div "Grant Award" at bounding box center [381, 442] width 260 height 11
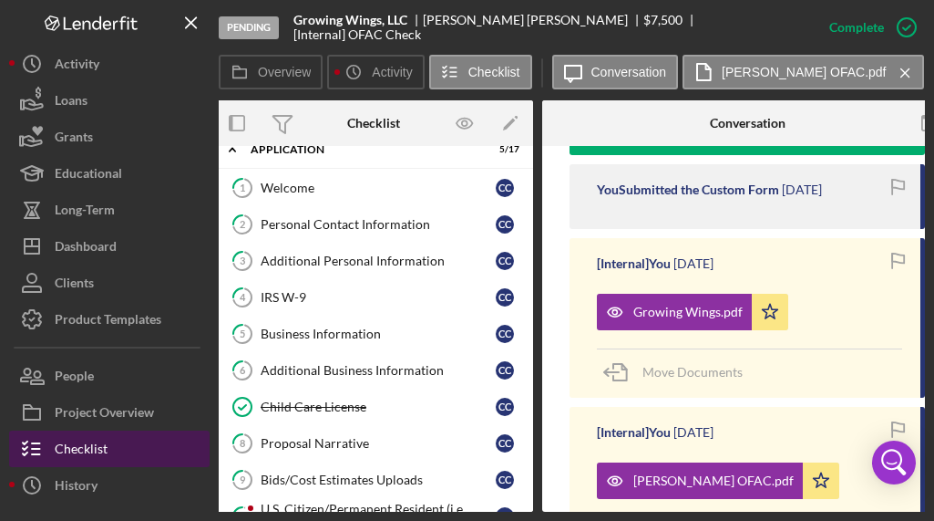
scroll to position [101, 0]
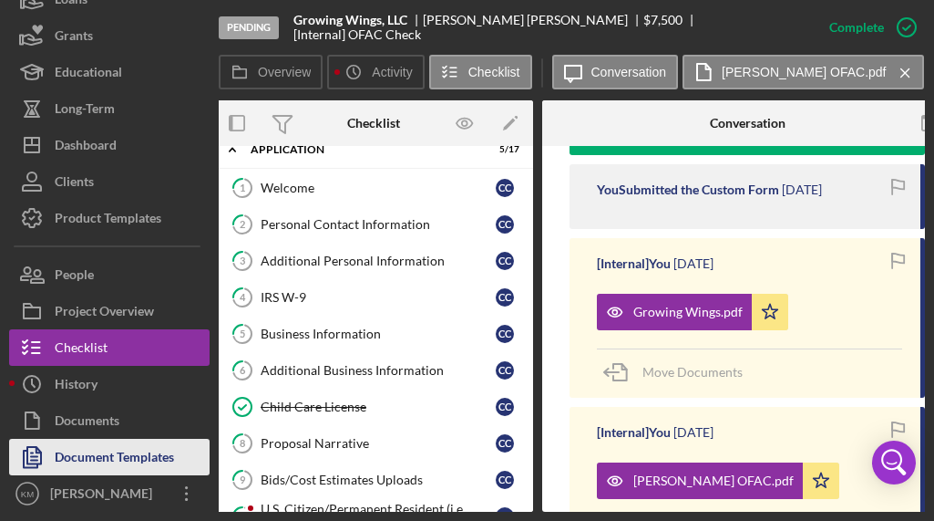
click at [129, 452] on div "Document Templates" at bounding box center [114, 458] width 119 height 41
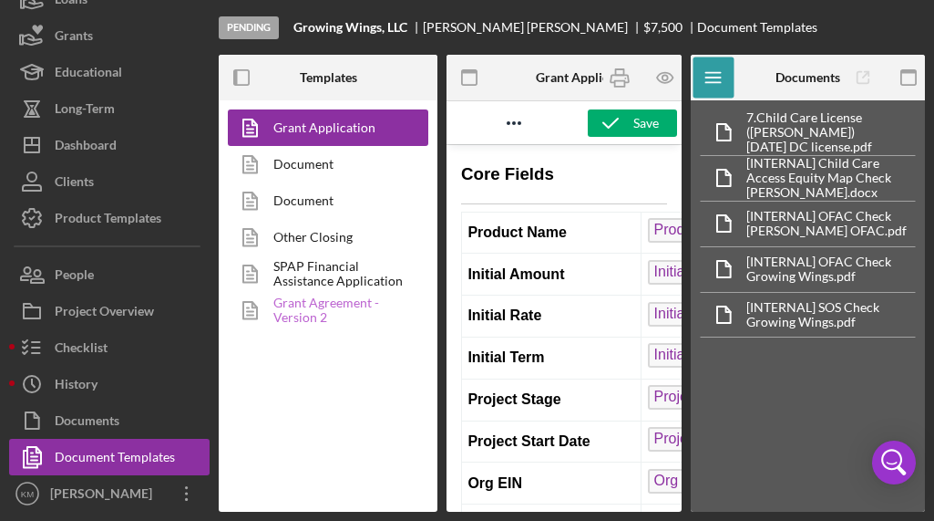
drag, startPoint x: 314, startPoint y: 321, endPoint x: 343, endPoint y: 312, distance: 30.6
click at [314, 321] on link "Grant Agreement - Version 2" at bounding box center [323, 310] width 191 height 36
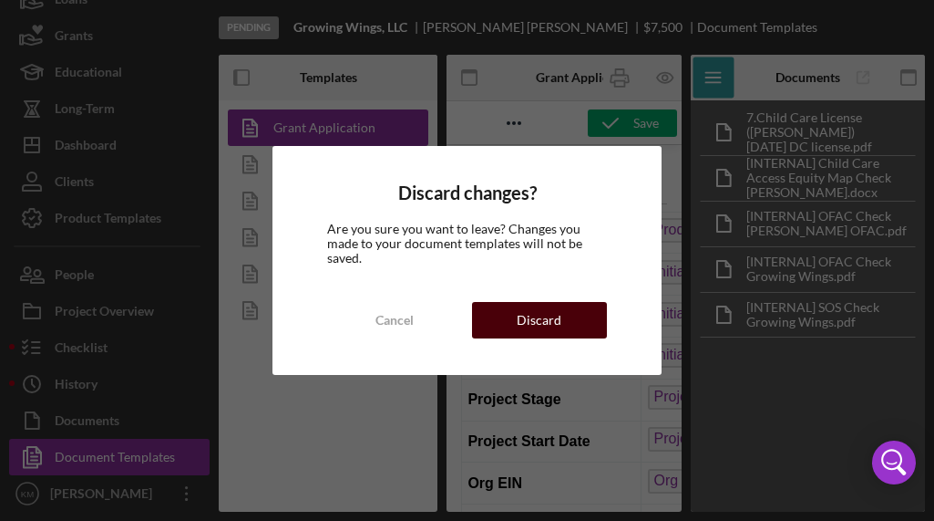
click at [562, 332] on button "Discard" at bounding box center [540, 320] width 136 height 36
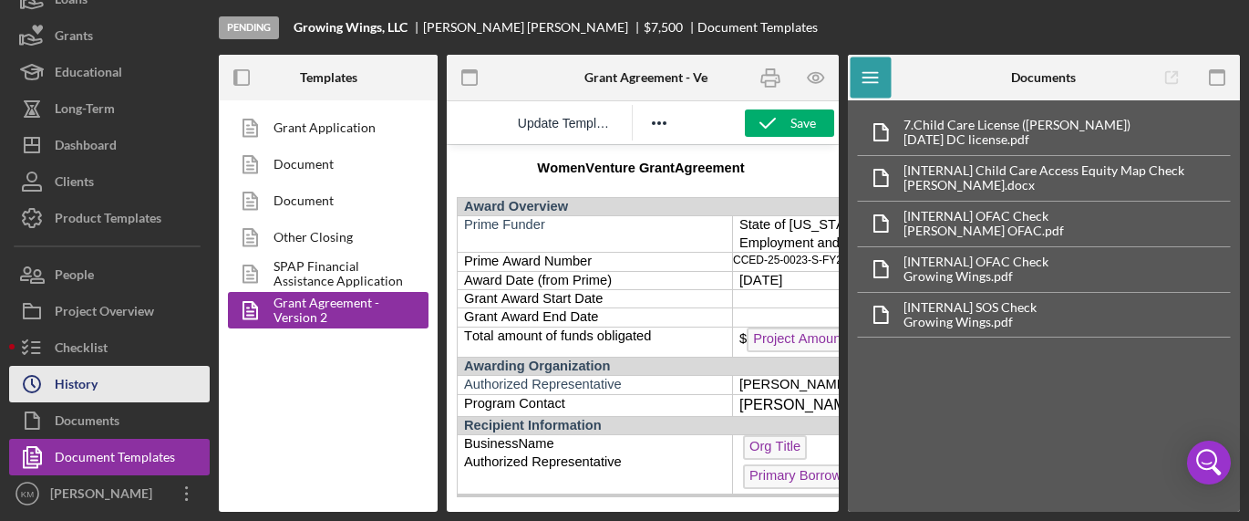
click at [87, 387] on div "History" at bounding box center [76, 386] width 43 height 41
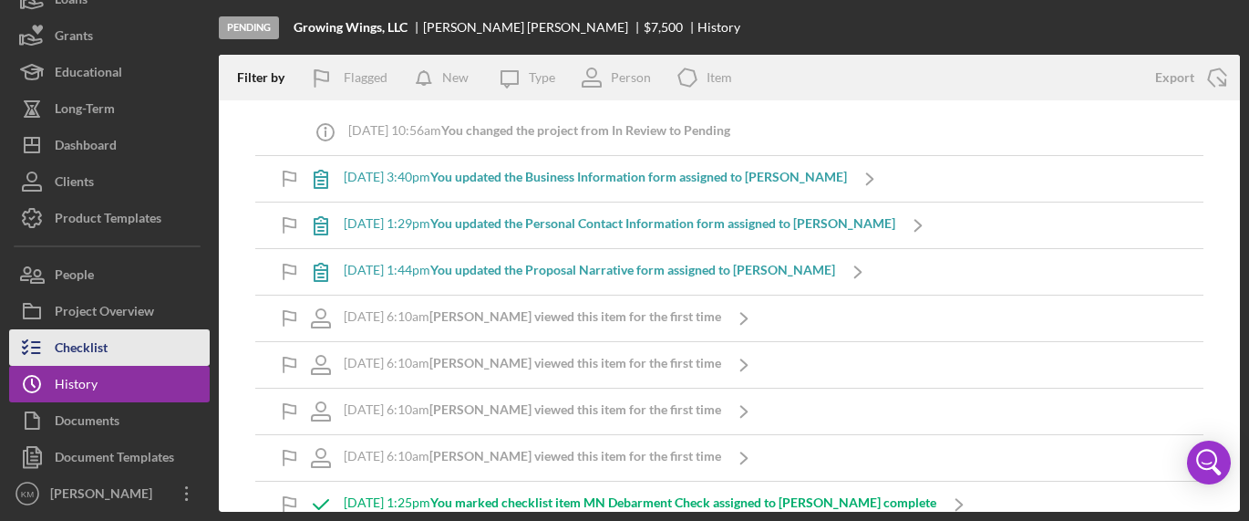
click at [94, 349] on div "Checklist" at bounding box center [81, 349] width 53 height 41
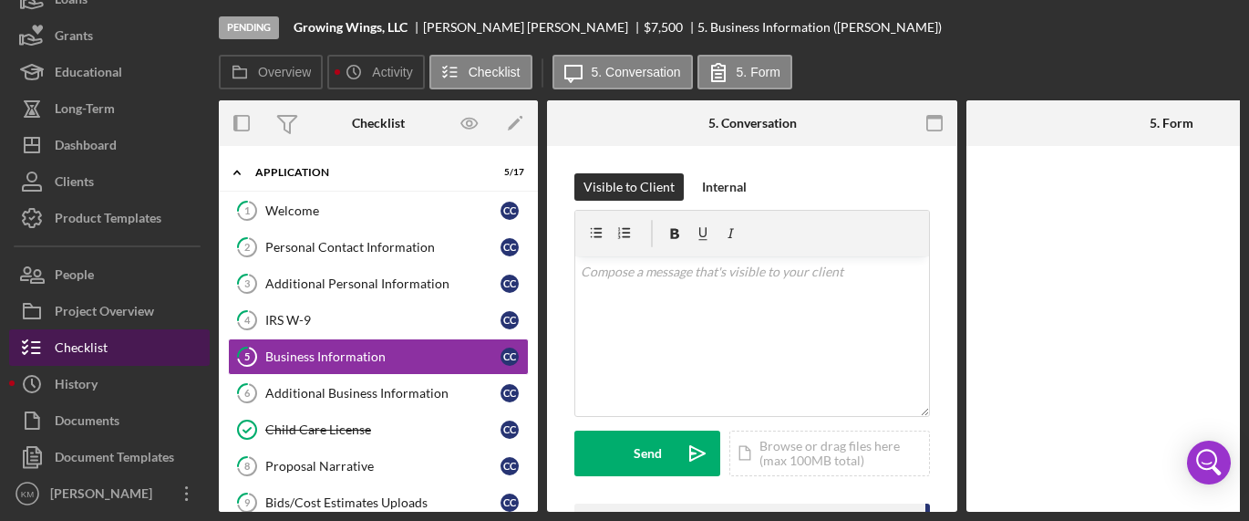
scroll to position [27, 0]
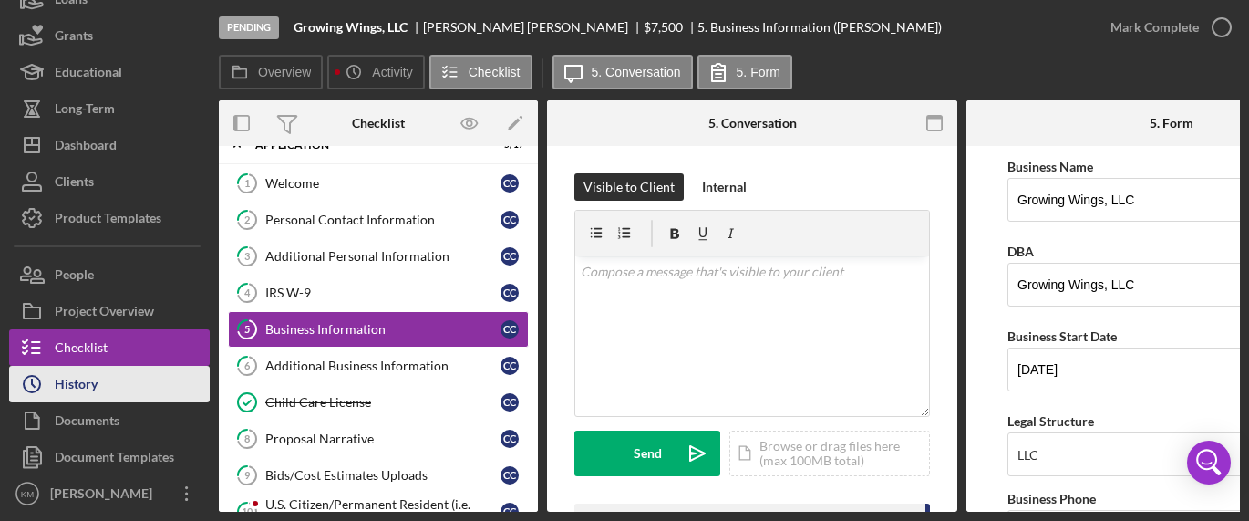
click at [94, 375] on div "History" at bounding box center [76, 386] width 43 height 41
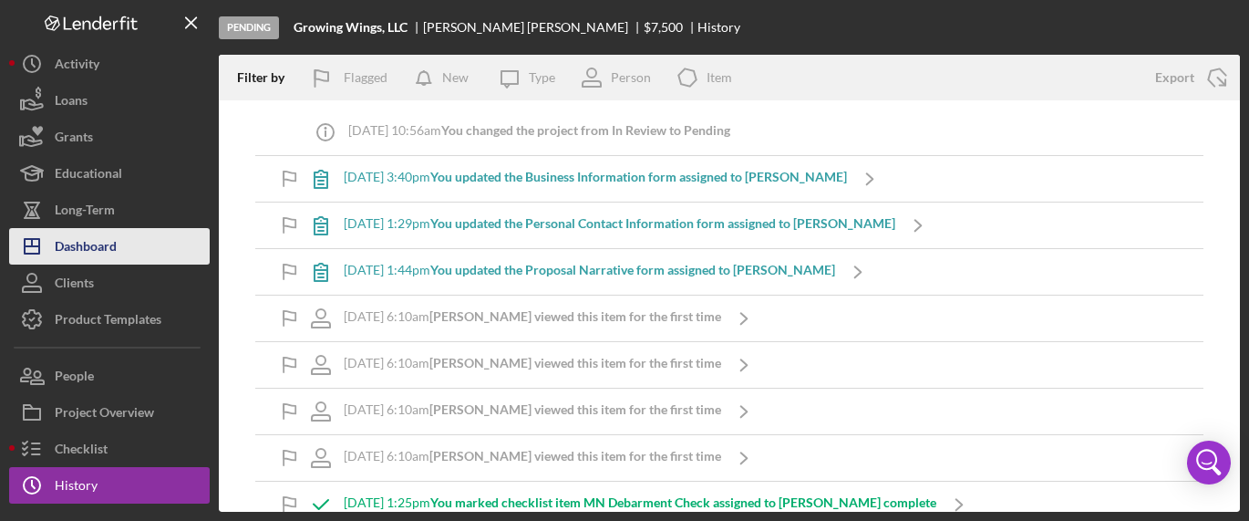
click at [119, 233] on button "Icon/Dashboard Dashboard" at bounding box center [109, 246] width 201 height 36
